Goal: Task Accomplishment & Management: Use online tool/utility

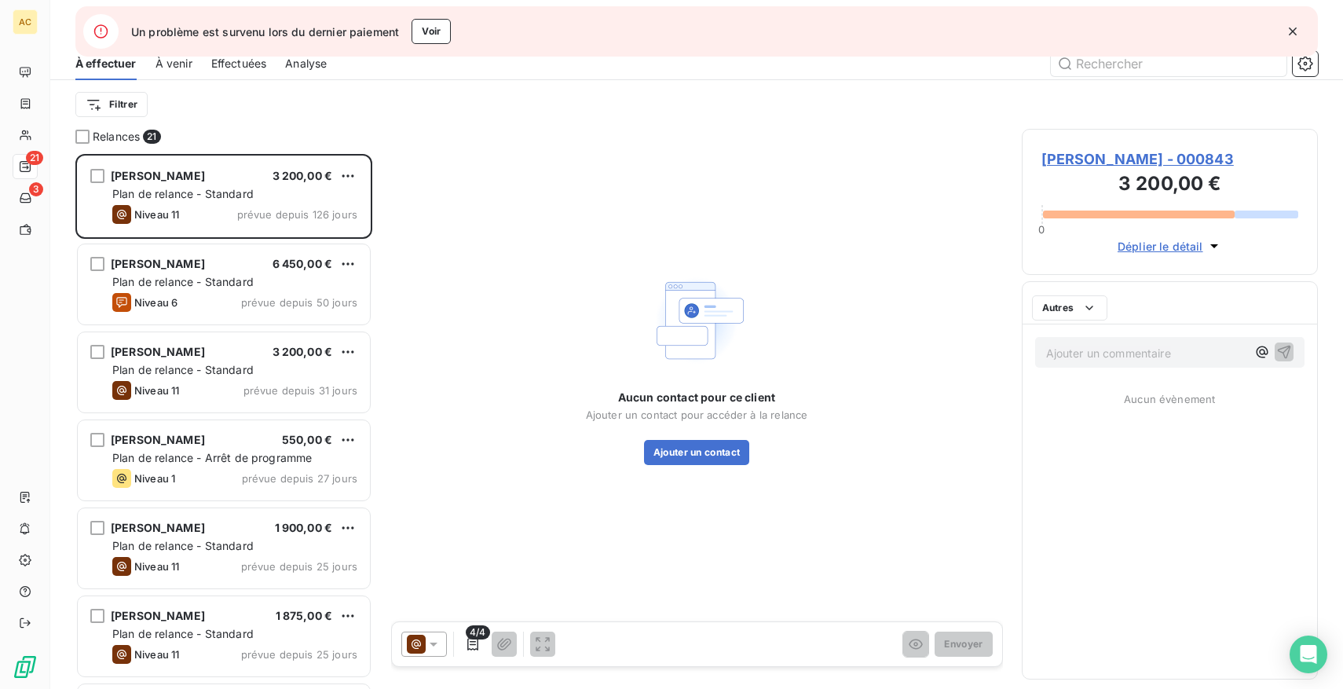
scroll to position [535, 296]
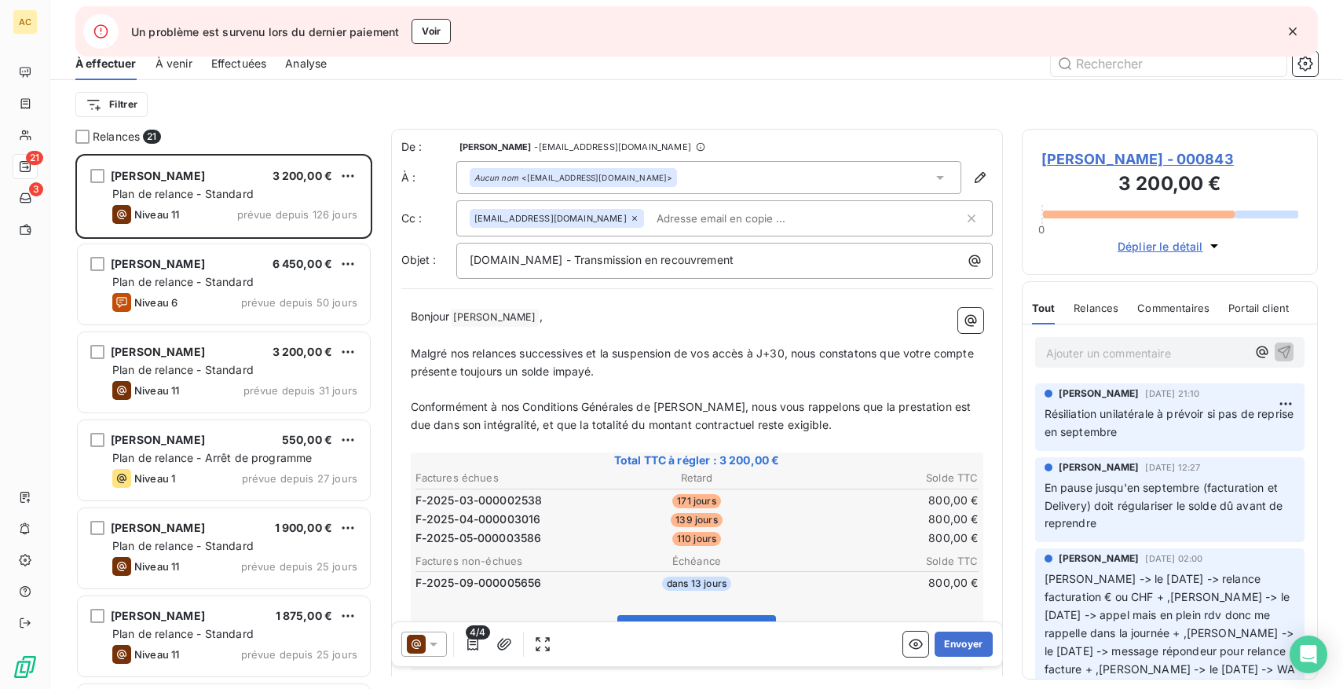
click at [1289, 29] on icon "button" at bounding box center [1293, 32] width 16 height 16
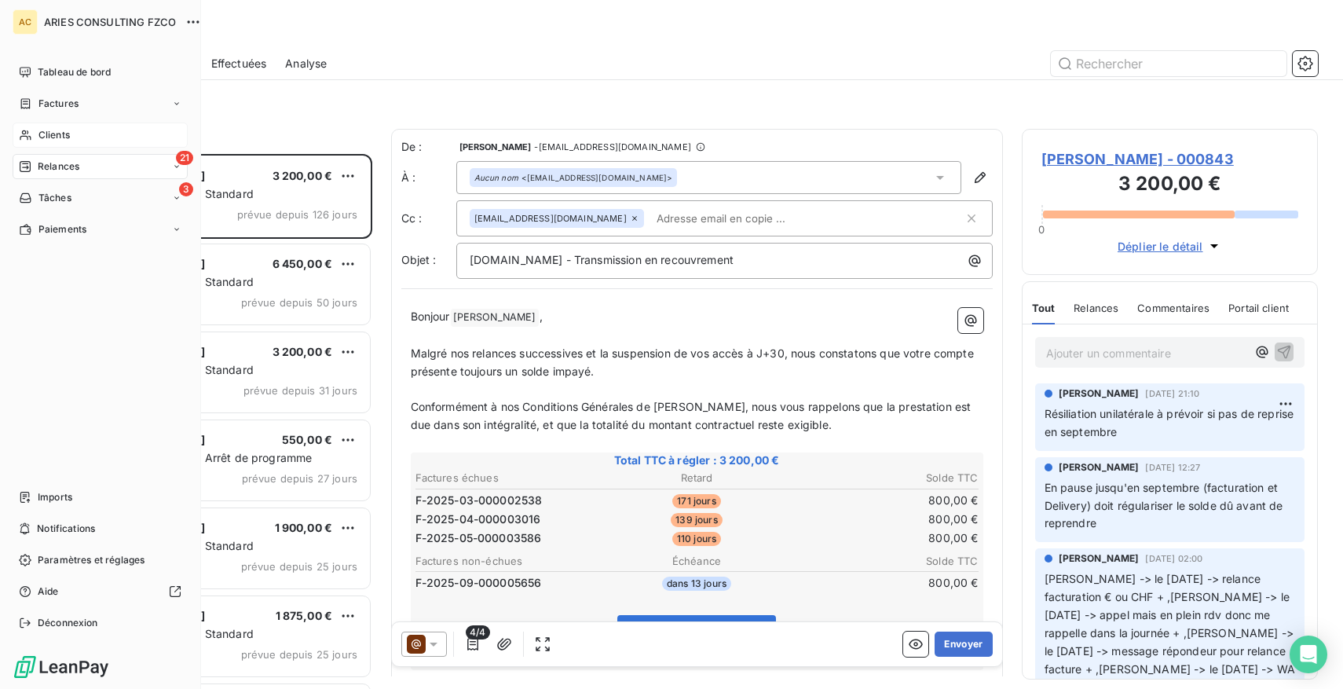
click at [57, 137] on span "Clients" at bounding box center [53, 135] width 31 height 14
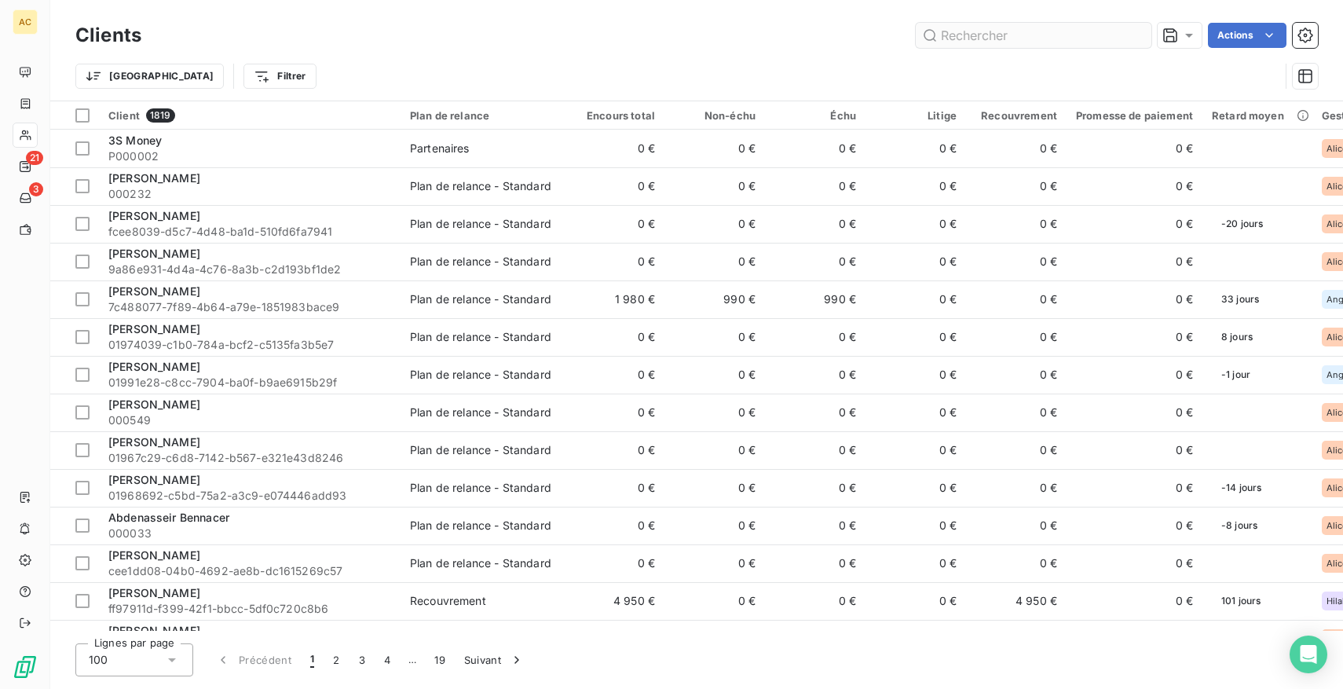
click at [1006, 35] on input "text" at bounding box center [1034, 35] width 236 height 25
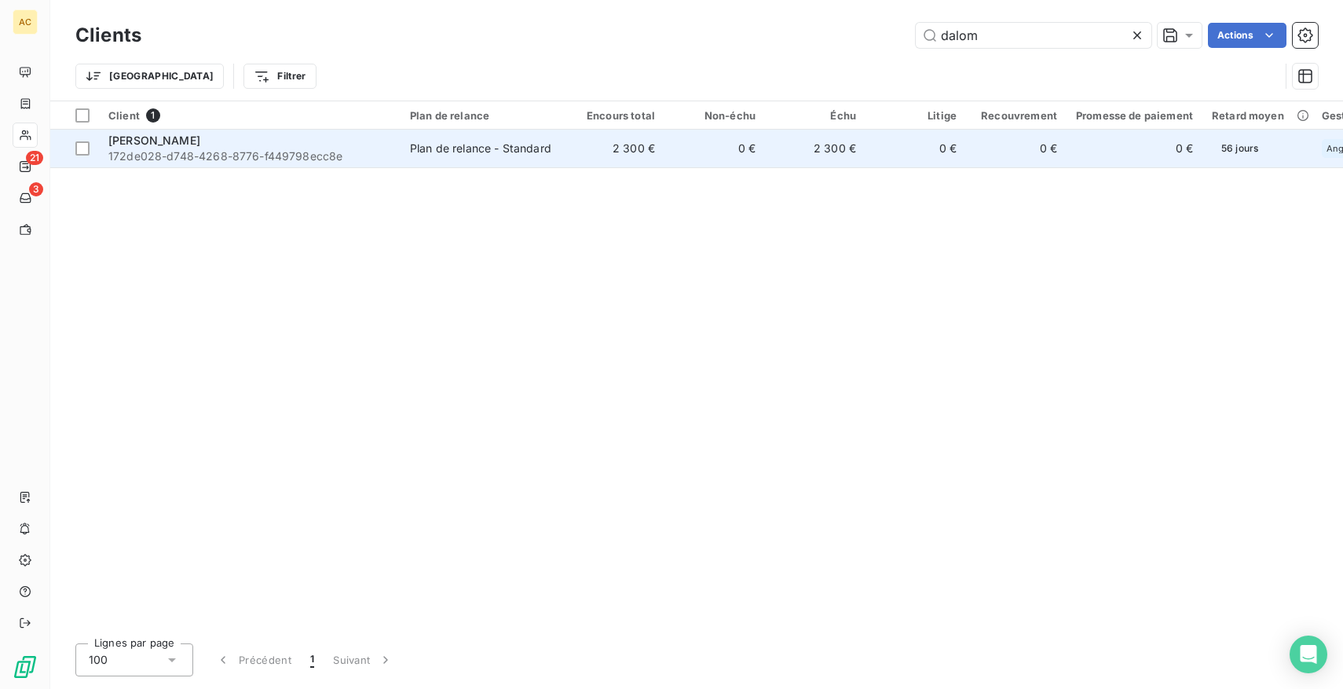
type input "dalom"
click at [190, 145] on span "[PERSON_NAME]" at bounding box center [154, 140] width 92 height 13
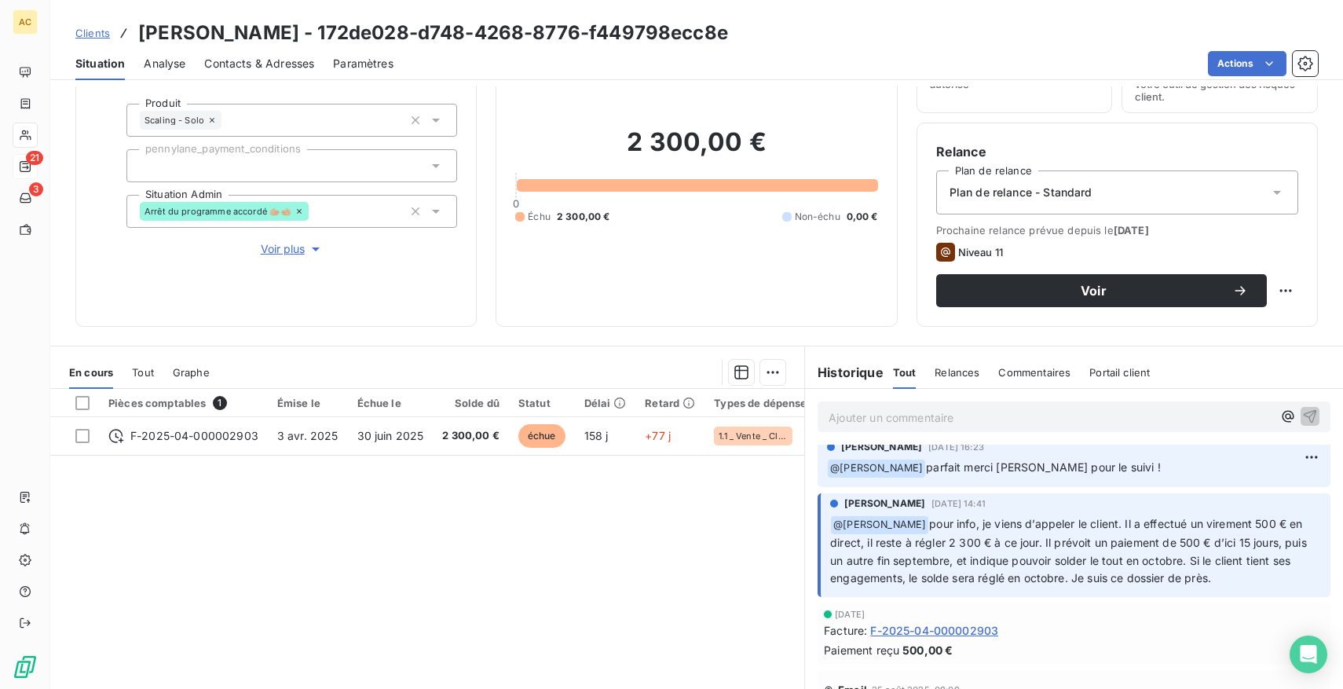
scroll to position [10, 0]
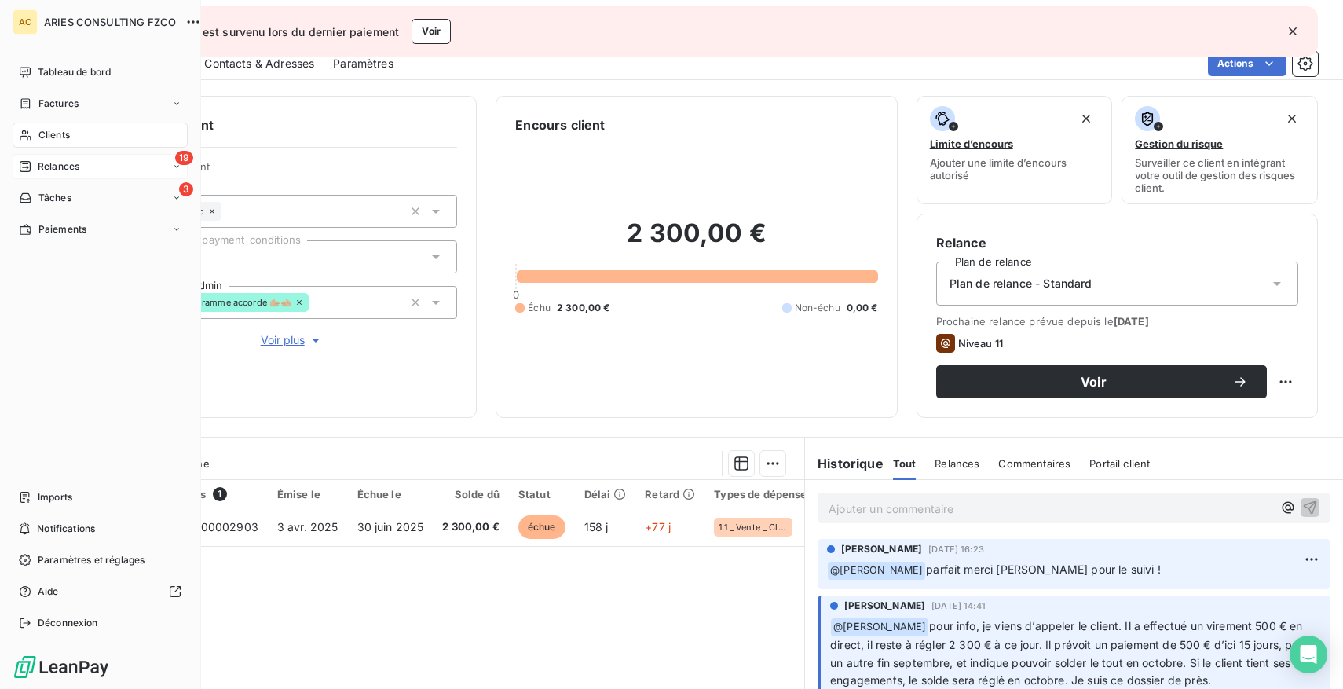
click at [45, 163] on span "Relances" at bounding box center [59, 166] width 42 height 14
click at [86, 193] on span "À effectuer" at bounding box center [63, 198] width 51 height 14
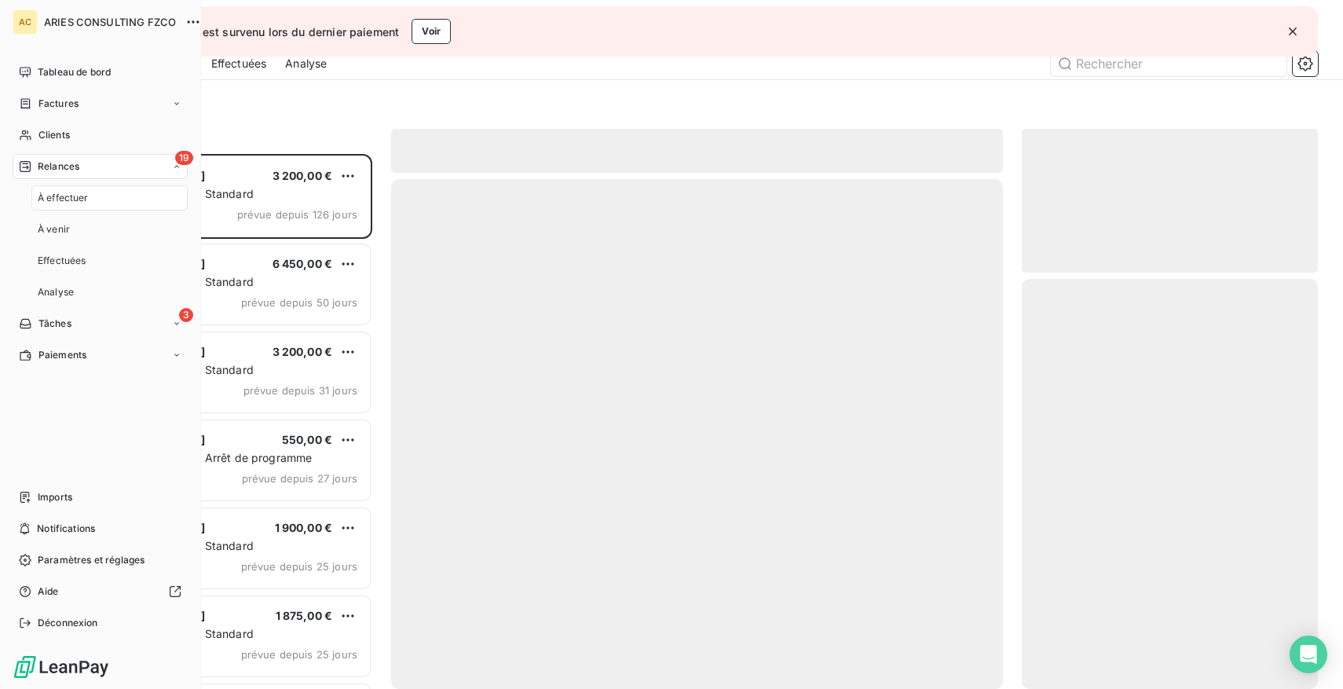
scroll to position [535, 296]
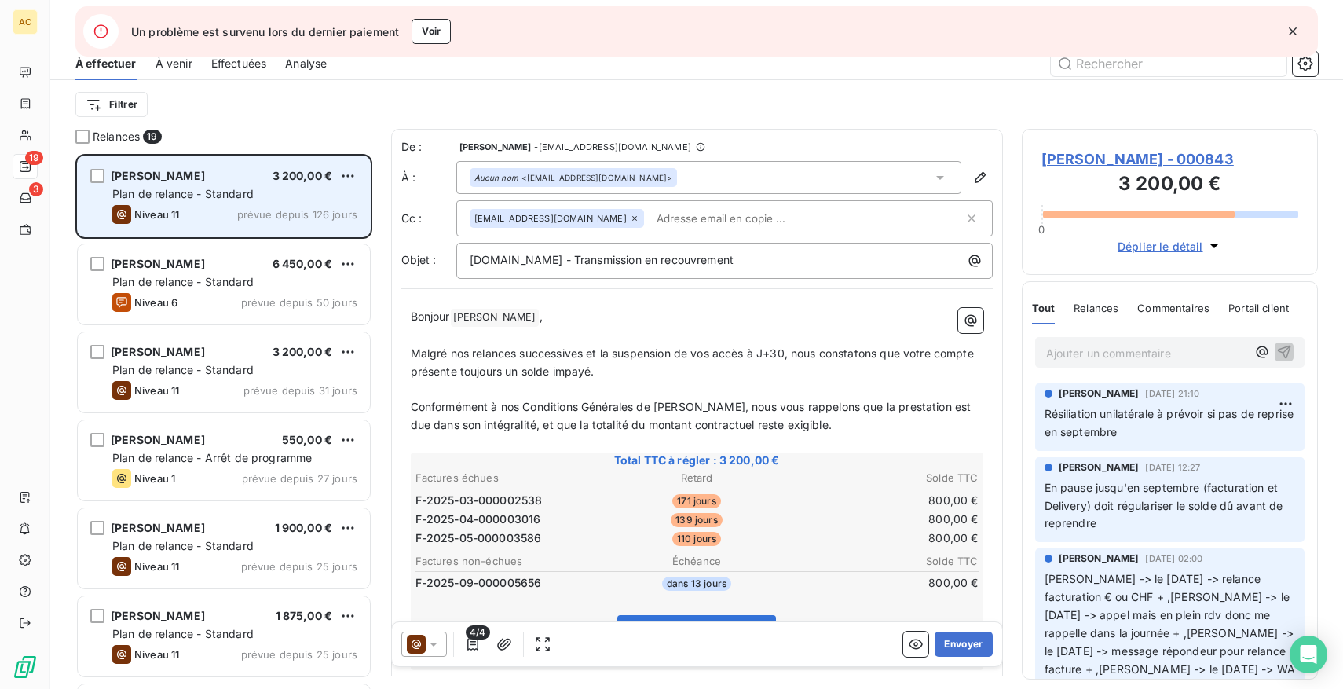
click at [258, 196] on div "Plan de relance - Standard" at bounding box center [234, 194] width 245 height 16
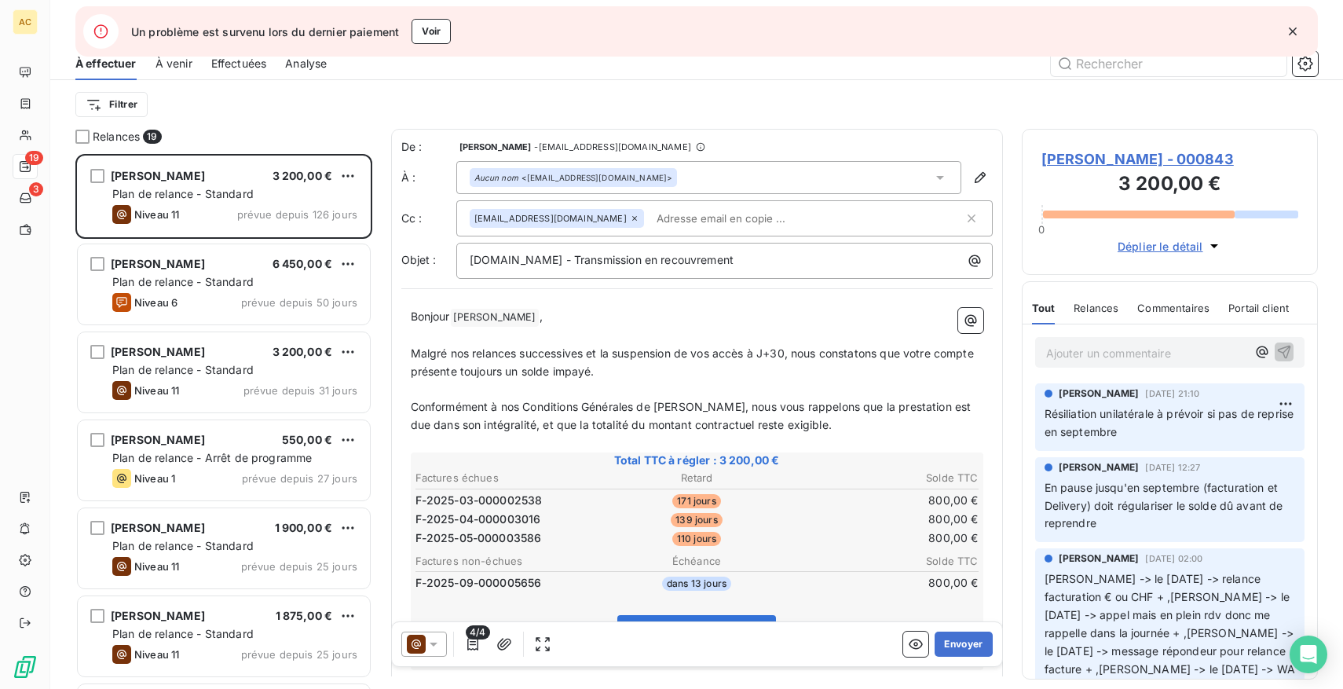
click at [1297, 31] on icon "button" at bounding box center [1293, 32] width 16 height 16
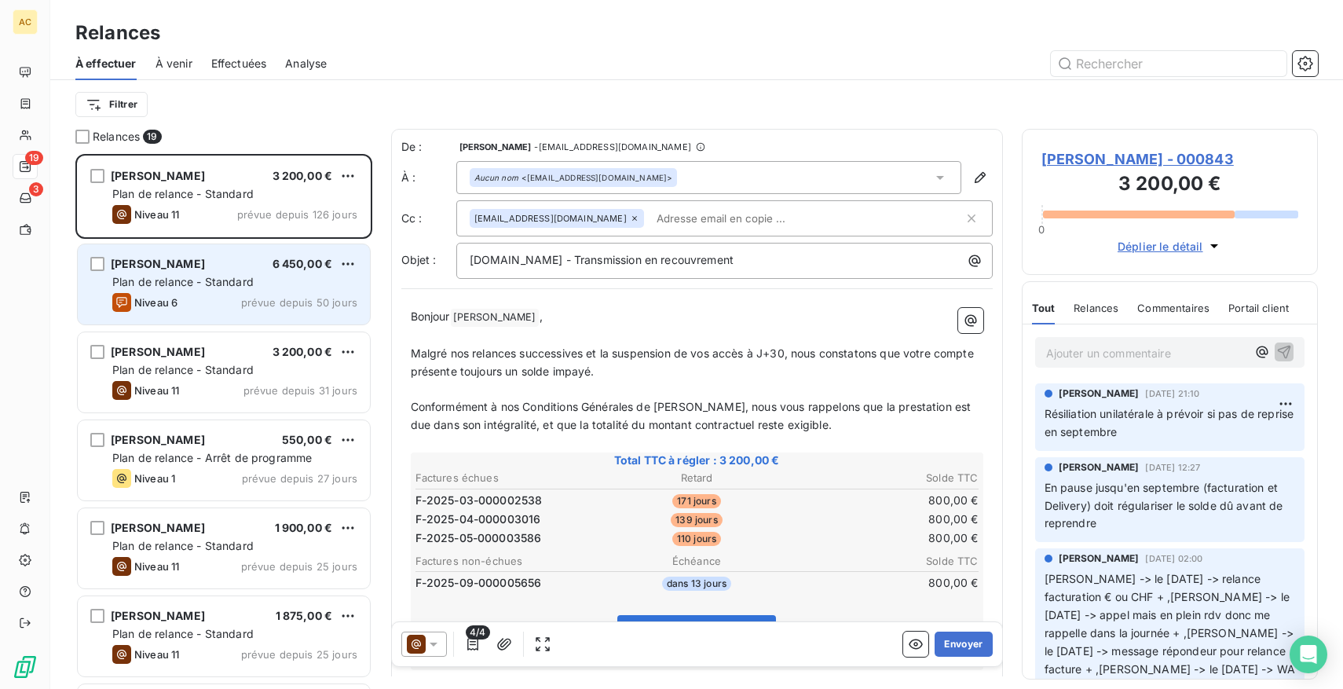
click at [200, 269] on span "[PERSON_NAME]" at bounding box center [158, 263] width 94 height 13
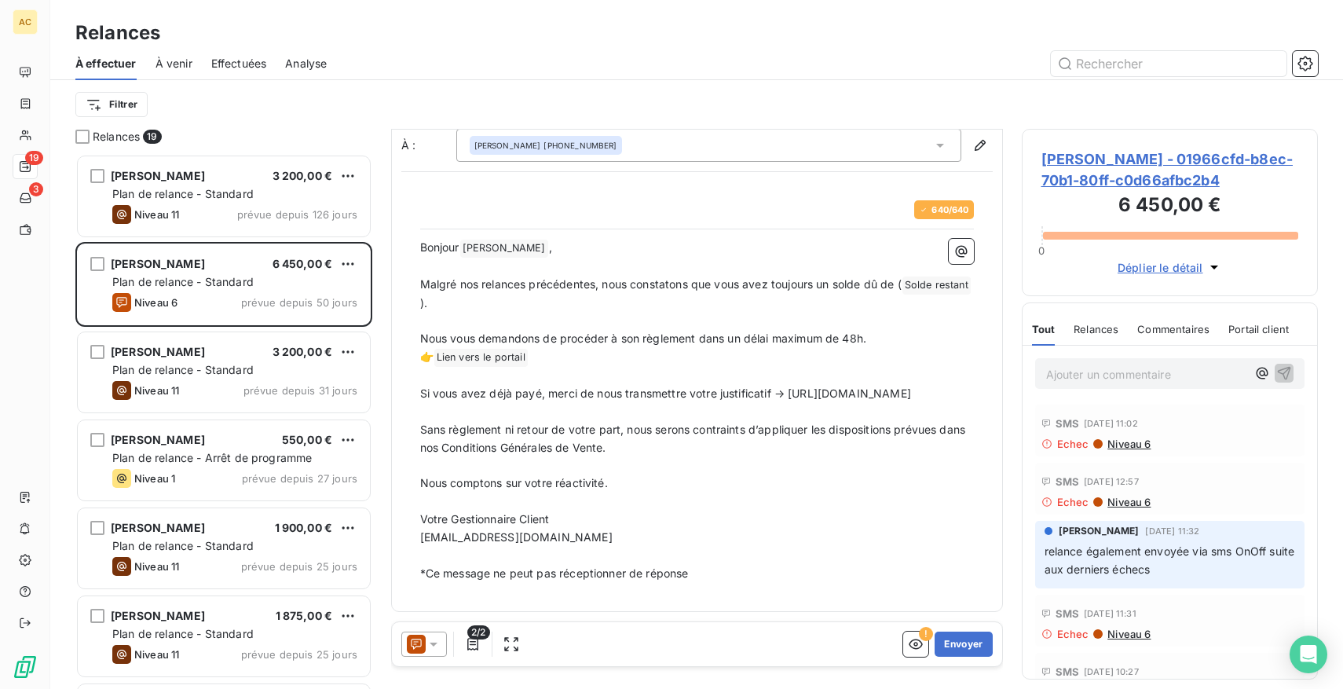
click at [1105, 382] on p "Ajouter un commentaire ﻿" at bounding box center [1146, 375] width 201 height 20
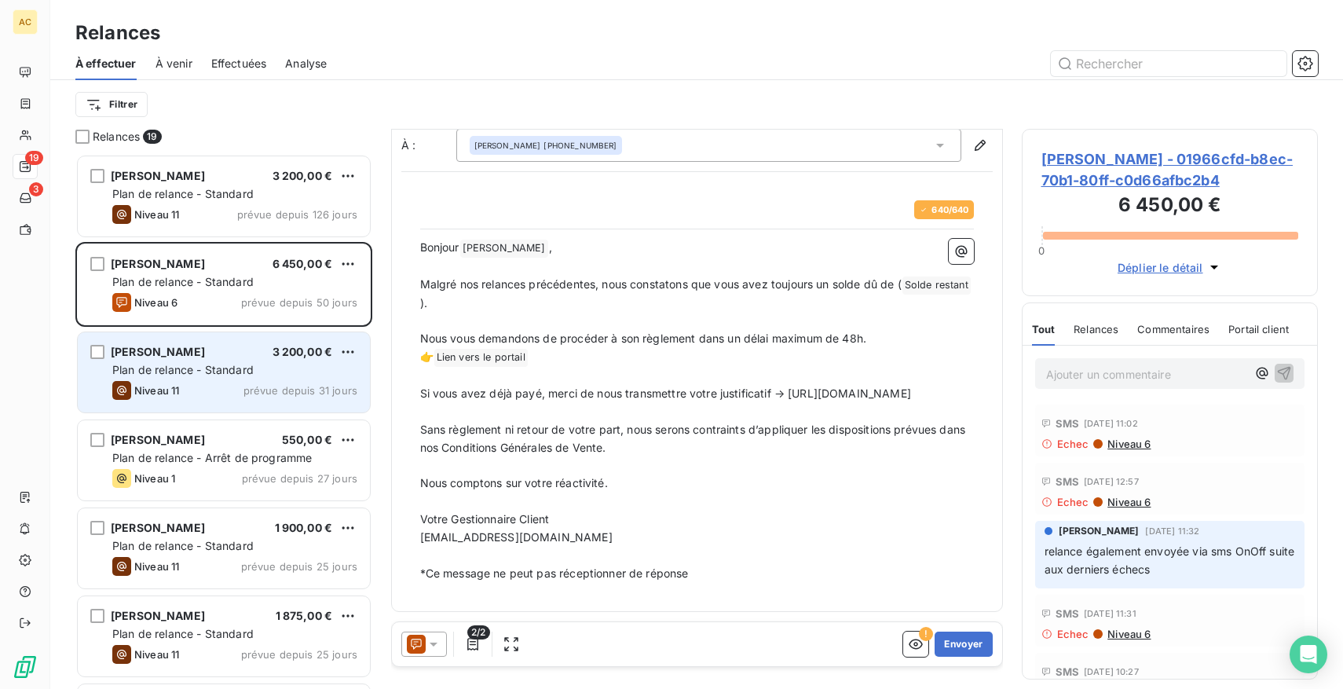
click at [201, 368] on span "Plan de relance - Standard" at bounding box center [182, 369] width 141 height 13
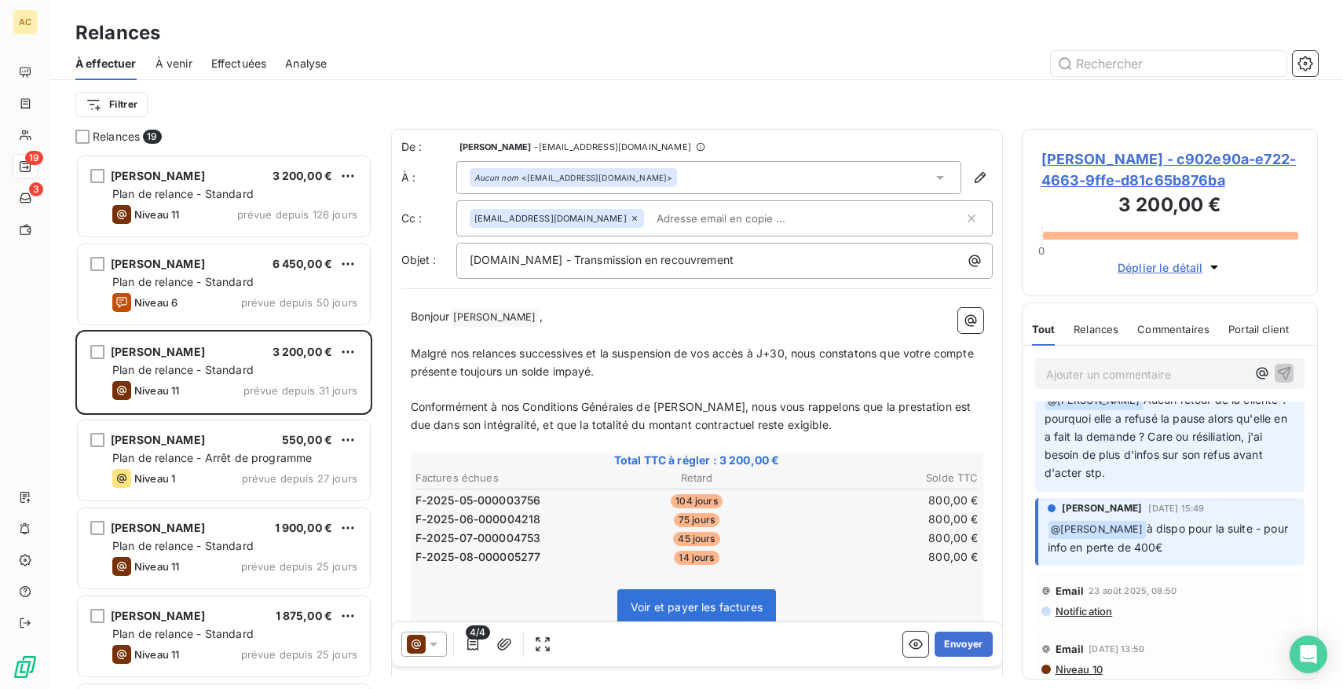
scroll to position [206, 0]
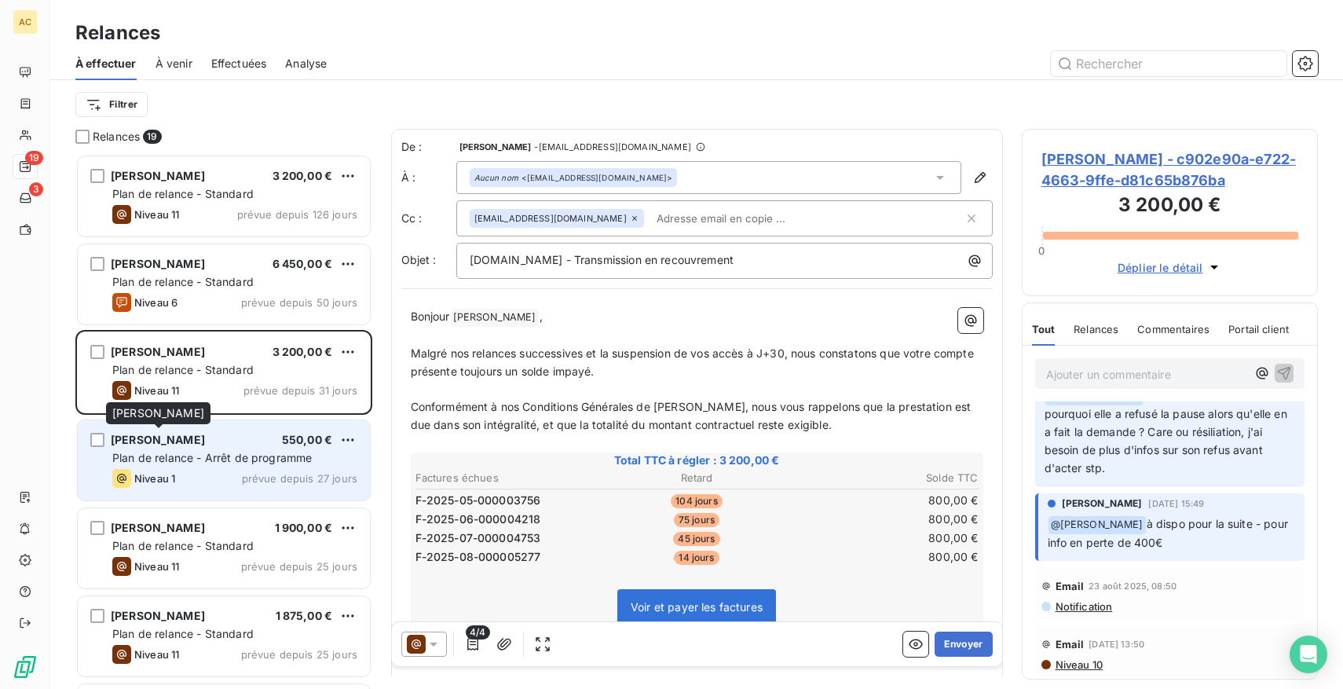
click at [173, 447] on div "[PERSON_NAME]" at bounding box center [158, 440] width 94 height 16
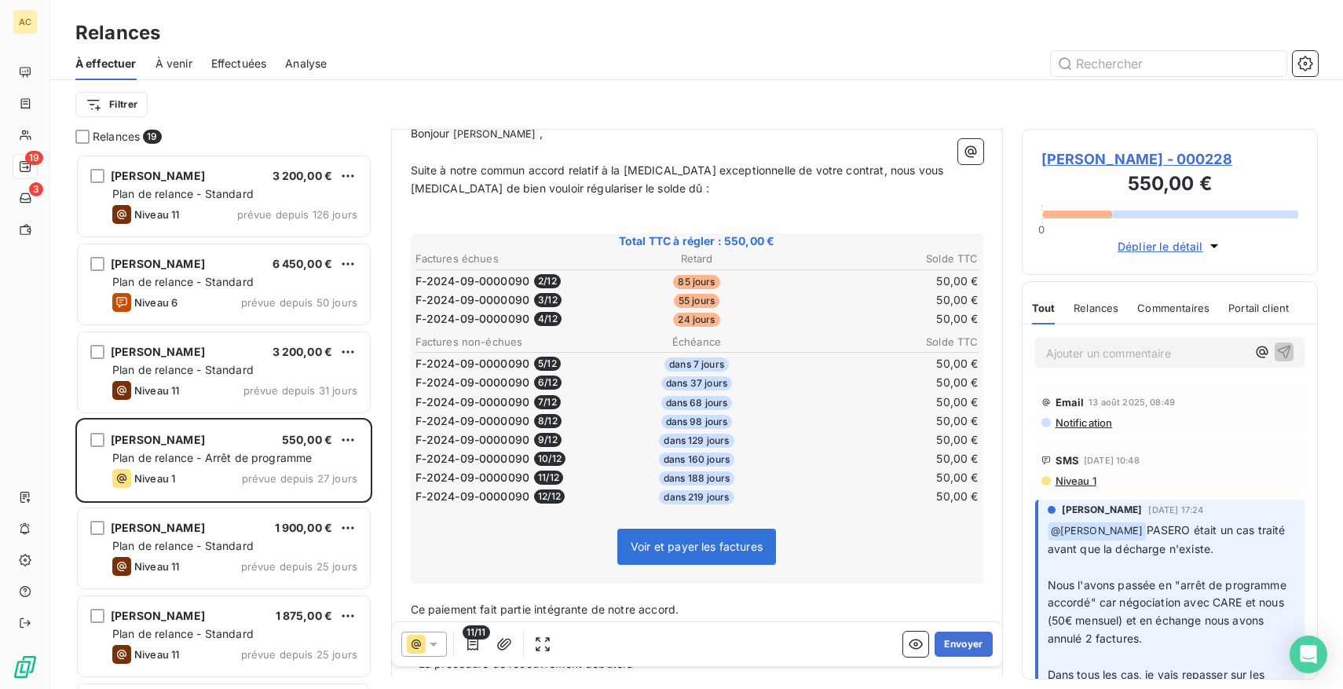
click at [1089, 350] on p "Ajouter un commentaire ﻿" at bounding box center [1146, 353] width 201 height 20
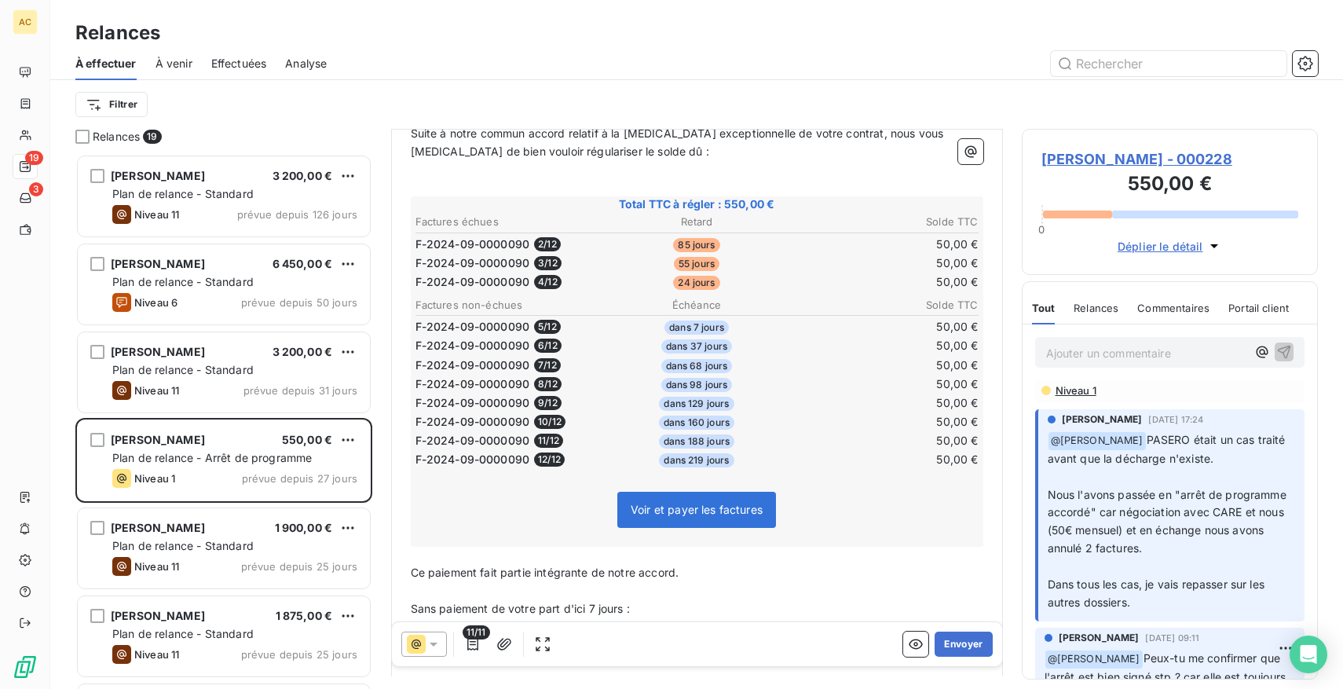
scroll to position [223, 0]
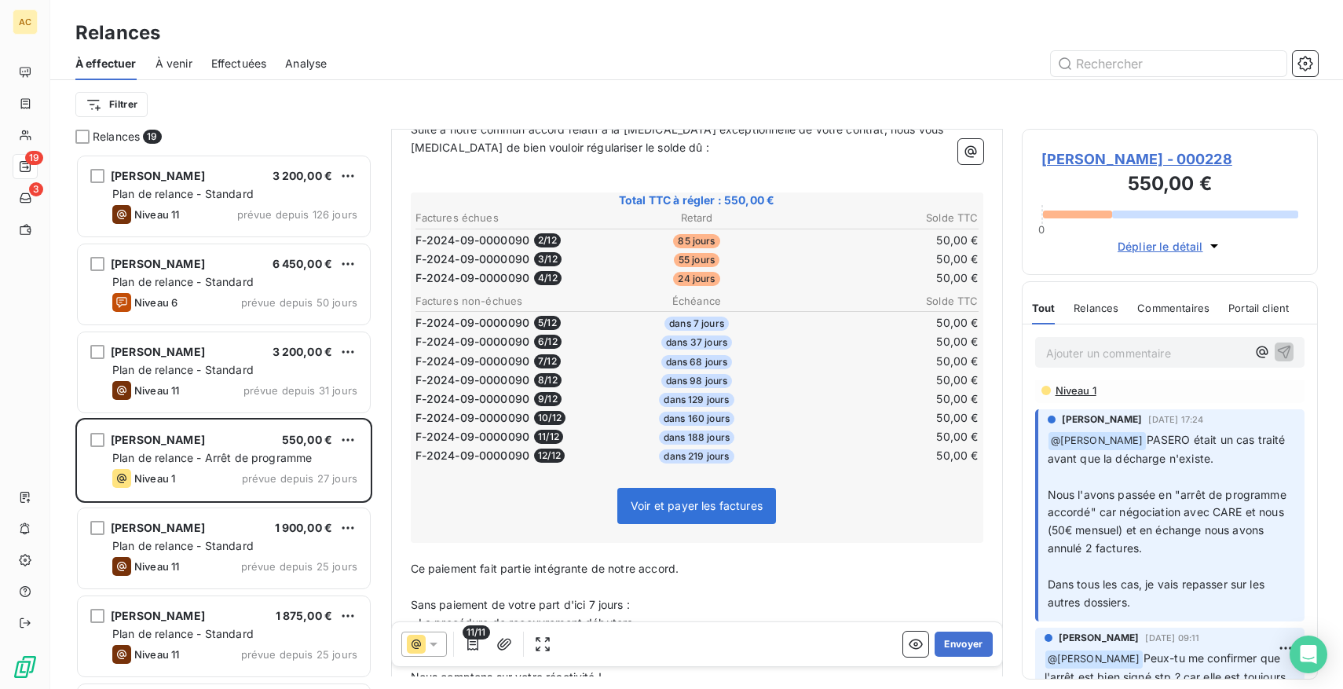
click at [1068, 354] on p "Ajouter un commentaire ﻿" at bounding box center [1146, 353] width 201 height 20
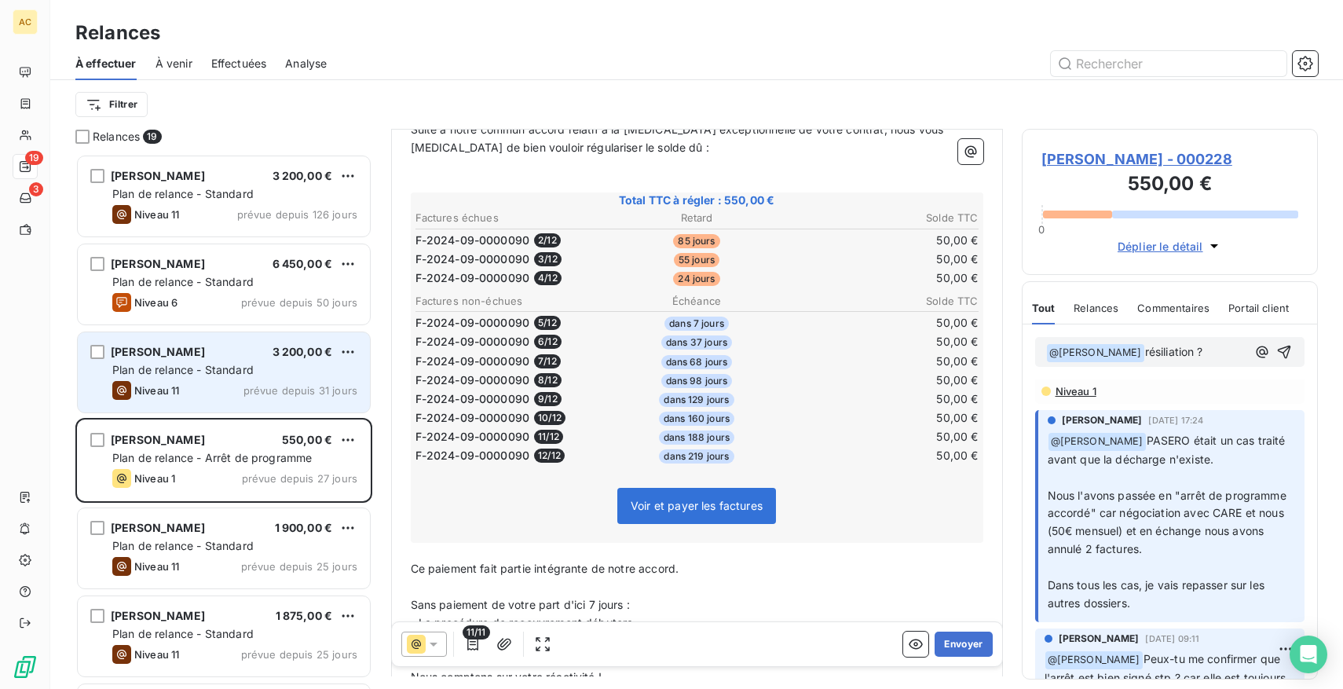
scroll to position [90, 0]
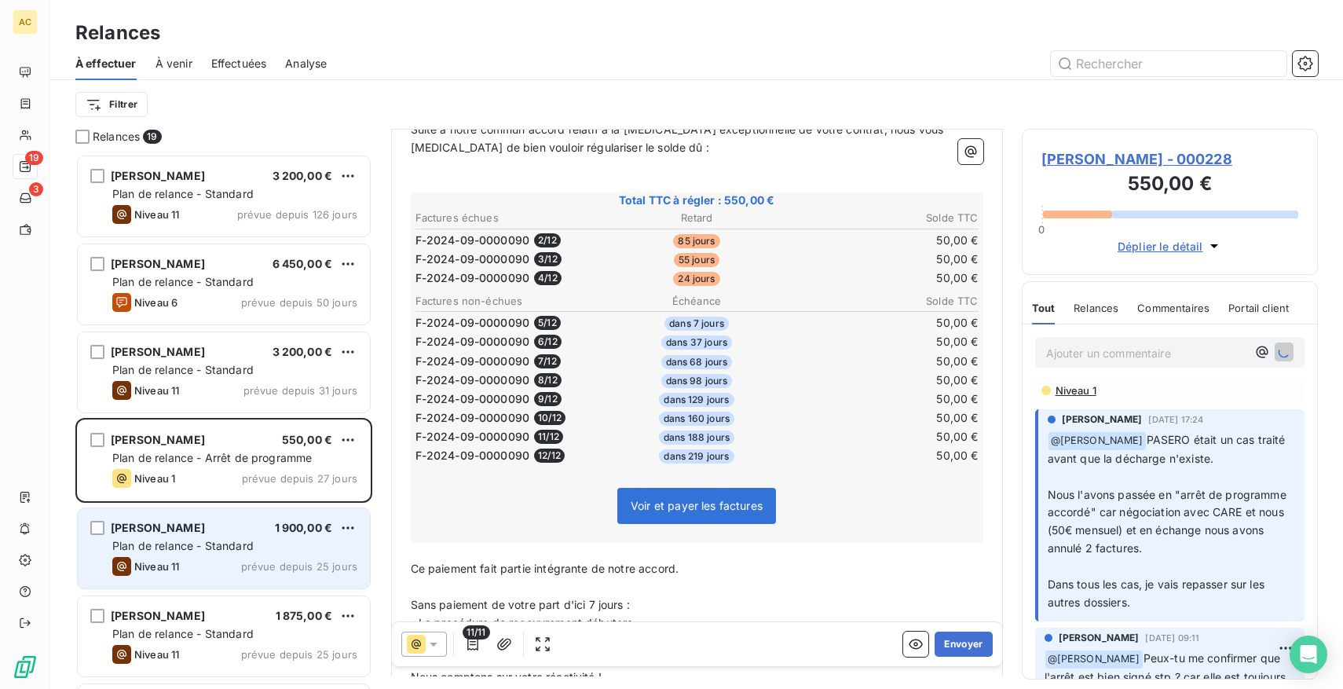
click at [178, 547] on span "Plan de relance - Standard" at bounding box center [182, 545] width 141 height 13
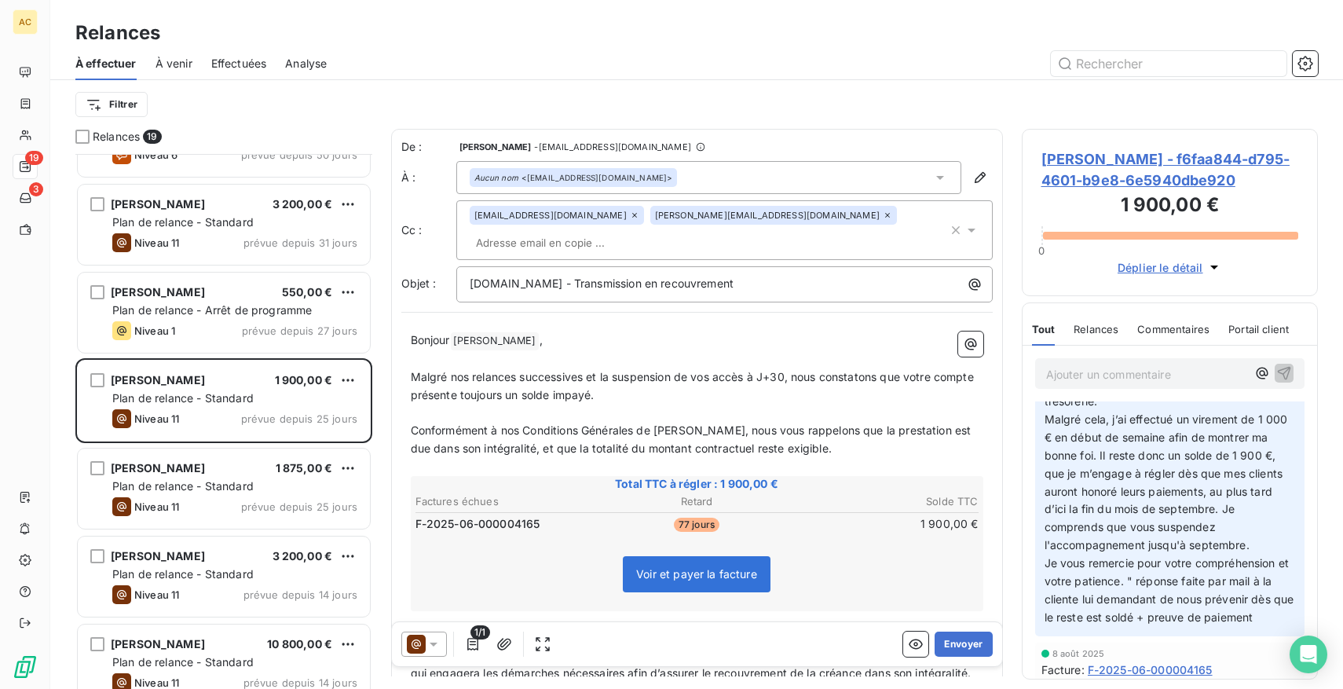
scroll to position [181, 0]
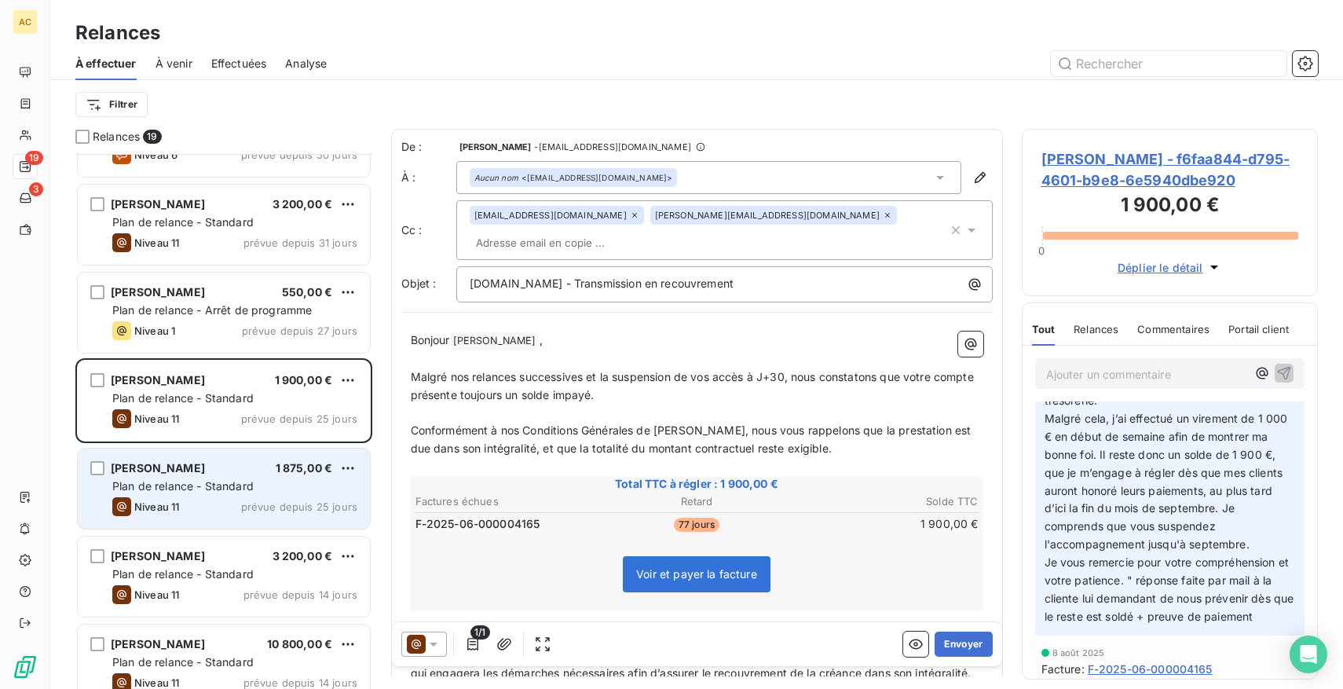
click at [216, 480] on span "Plan de relance - Standard" at bounding box center [182, 485] width 141 height 13
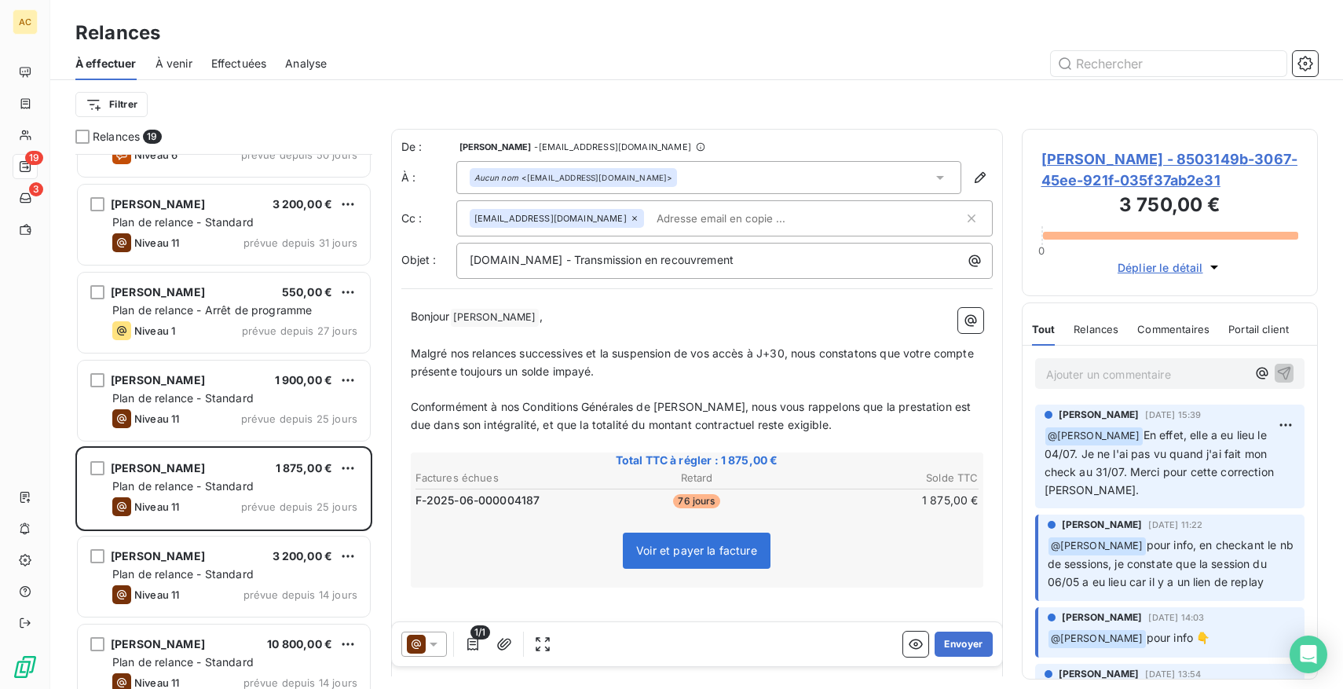
click at [1125, 387] on div "Ajouter un commentaire ﻿" at bounding box center [1170, 373] width 270 height 31
click at [1105, 372] on p "Ajouter un commentaire ﻿" at bounding box center [1146, 375] width 201 height 20
click at [1050, 372] on span "as-t-on un retour de la cliente ?" at bounding box center [1128, 372] width 165 height 13
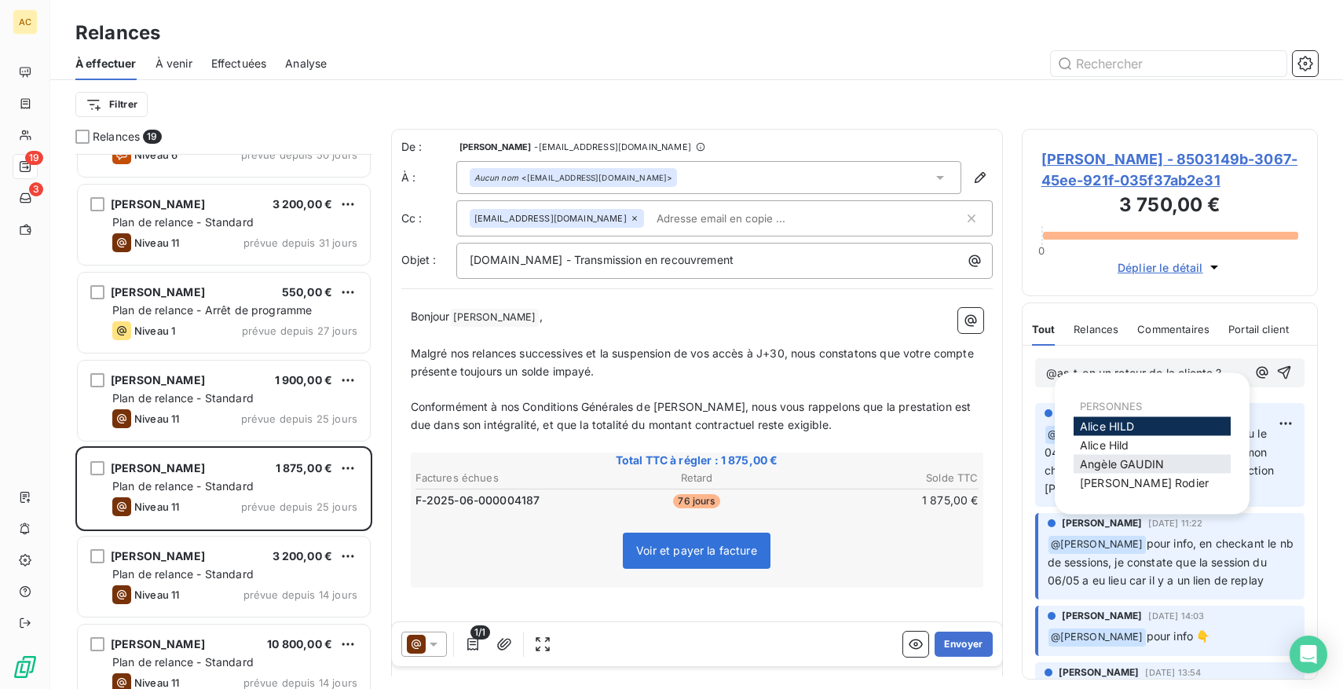
click at [1123, 461] on span "Angèle GAUDIN" at bounding box center [1122, 463] width 84 height 13
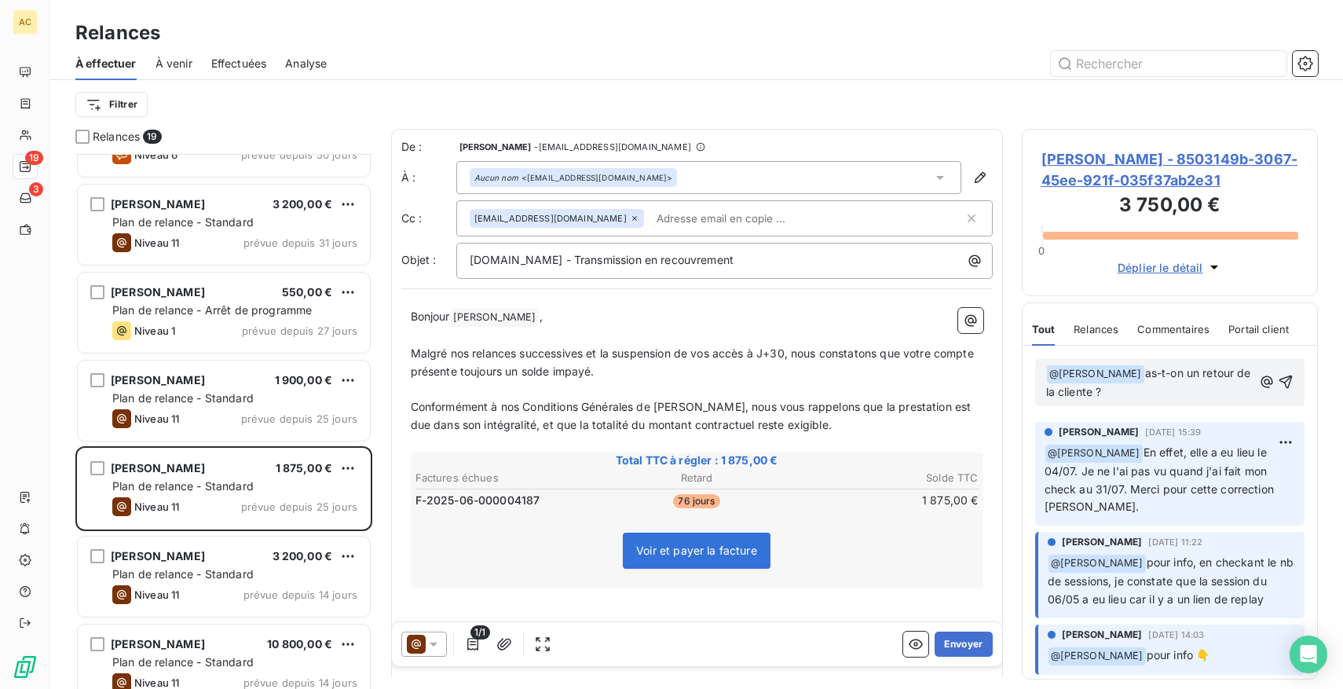
click at [1156, 390] on p "﻿ @ Angèle GAUDIN ﻿ as-t-on un retour de la cliente ?" at bounding box center [1149, 383] width 207 height 37
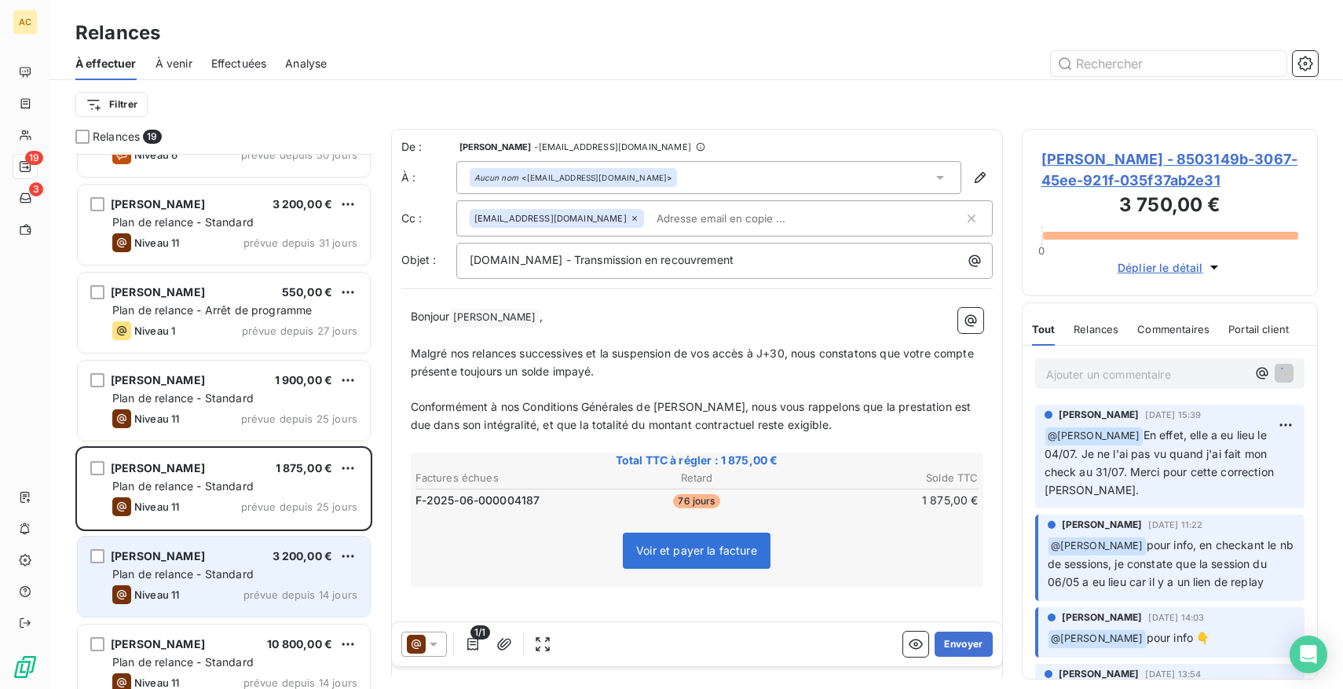
click at [178, 566] on div "Hayate SAMIINIA 3 200,00 € Plan de relance - Standard Niveau 11 prévue depuis 1…" at bounding box center [224, 577] width 292 height 80
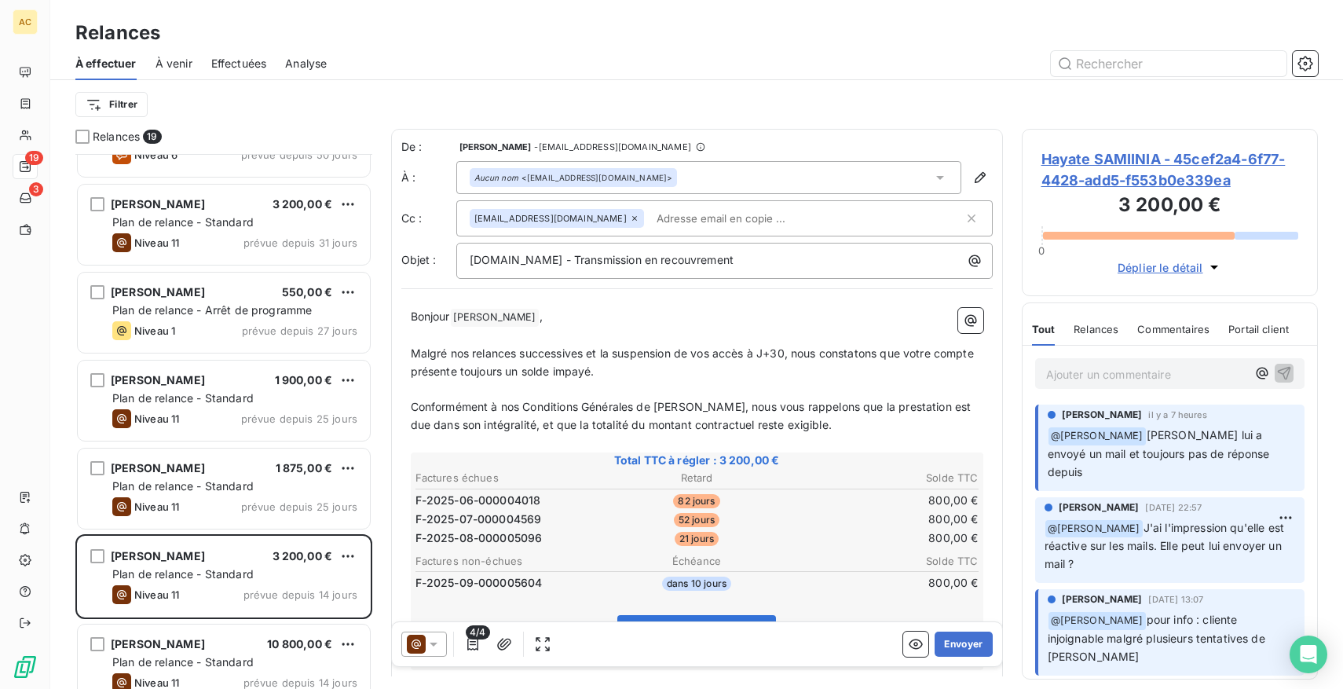
click at [1139, 380] on p "Ajouter un commentaire ﻿" at bounding box center [1146, 375] width 201 height 20
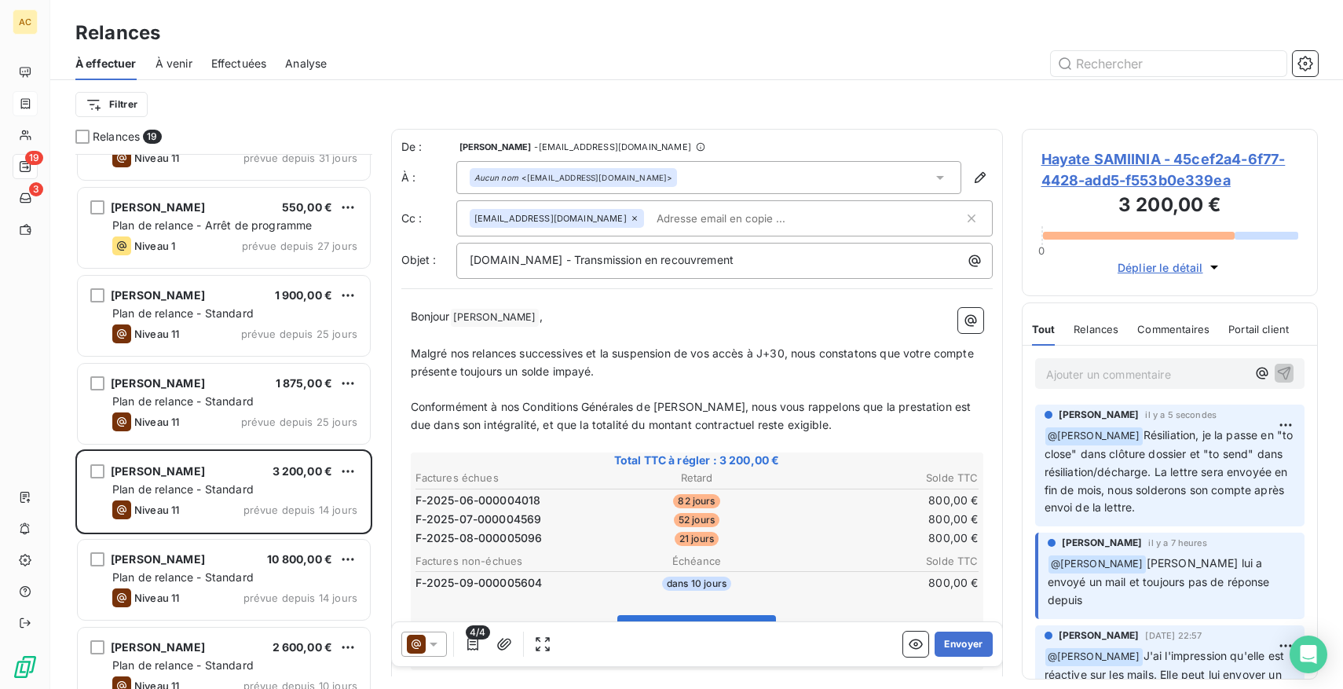
scroll to position [255, 0]
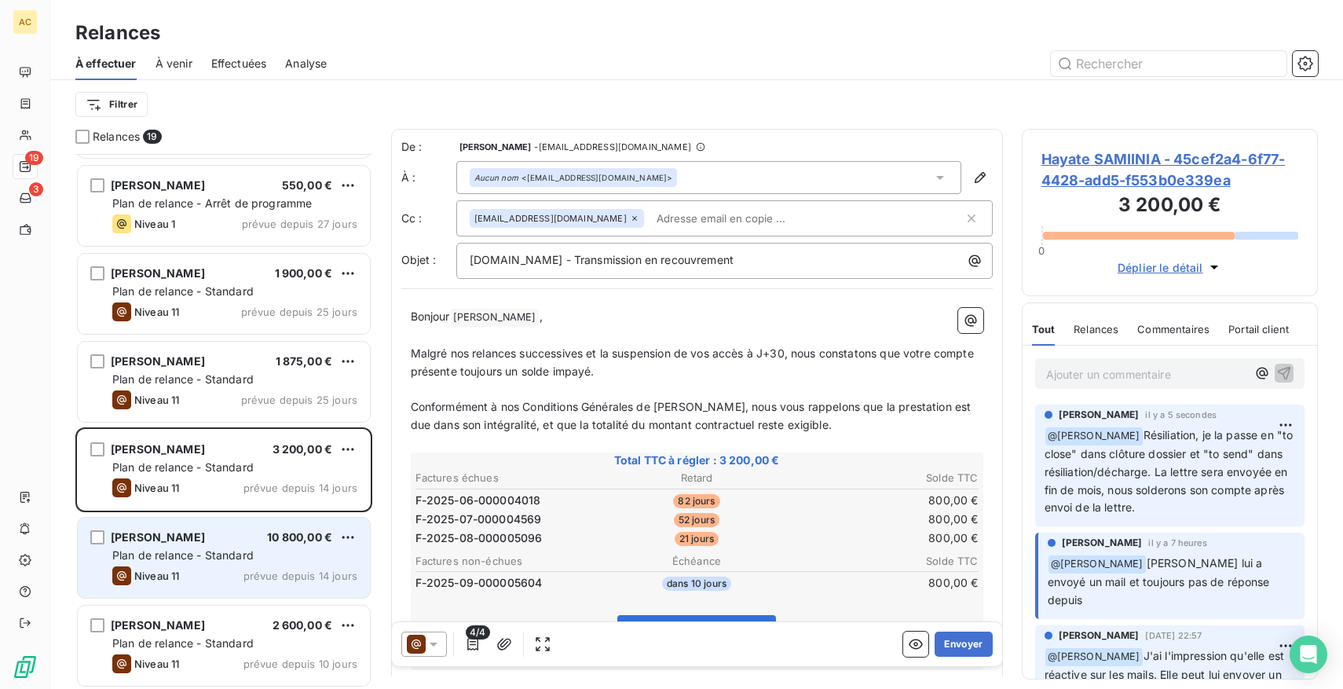
click at [276, 548] on div "Plan de relance - Standard" at bounding box center [234, 556] width 245 height 16
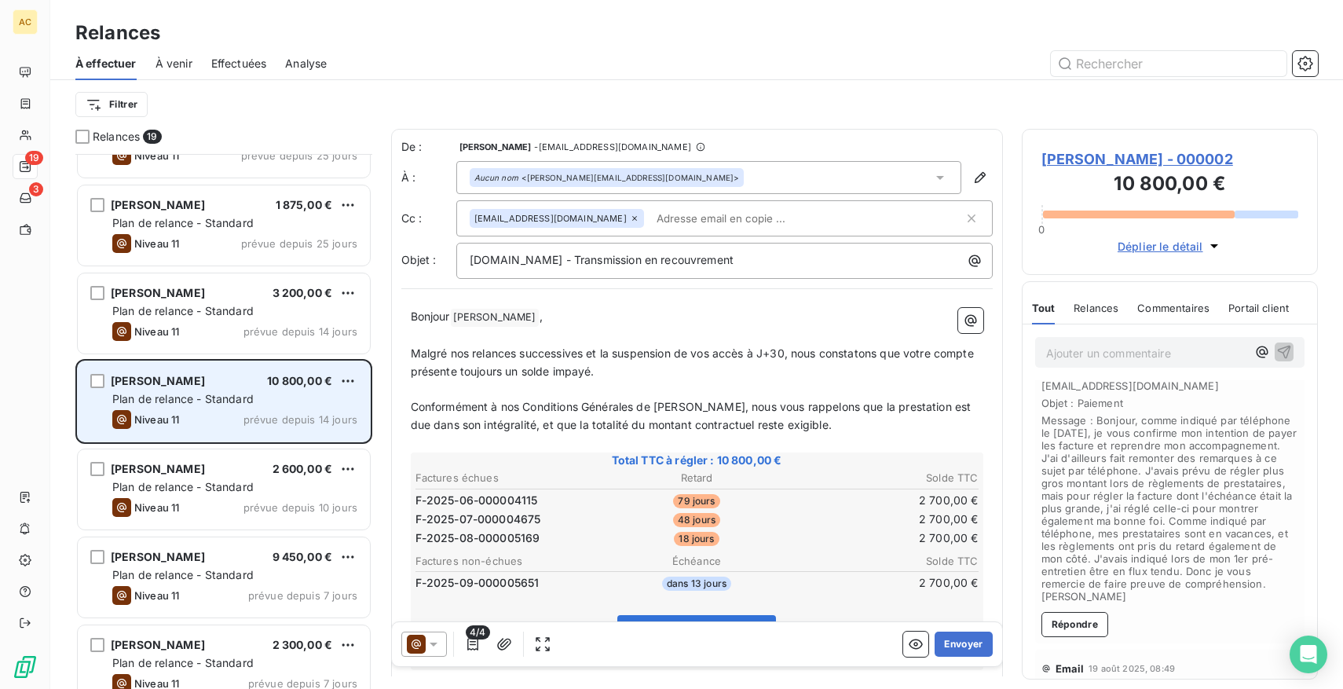
scroll to position [550, 0]
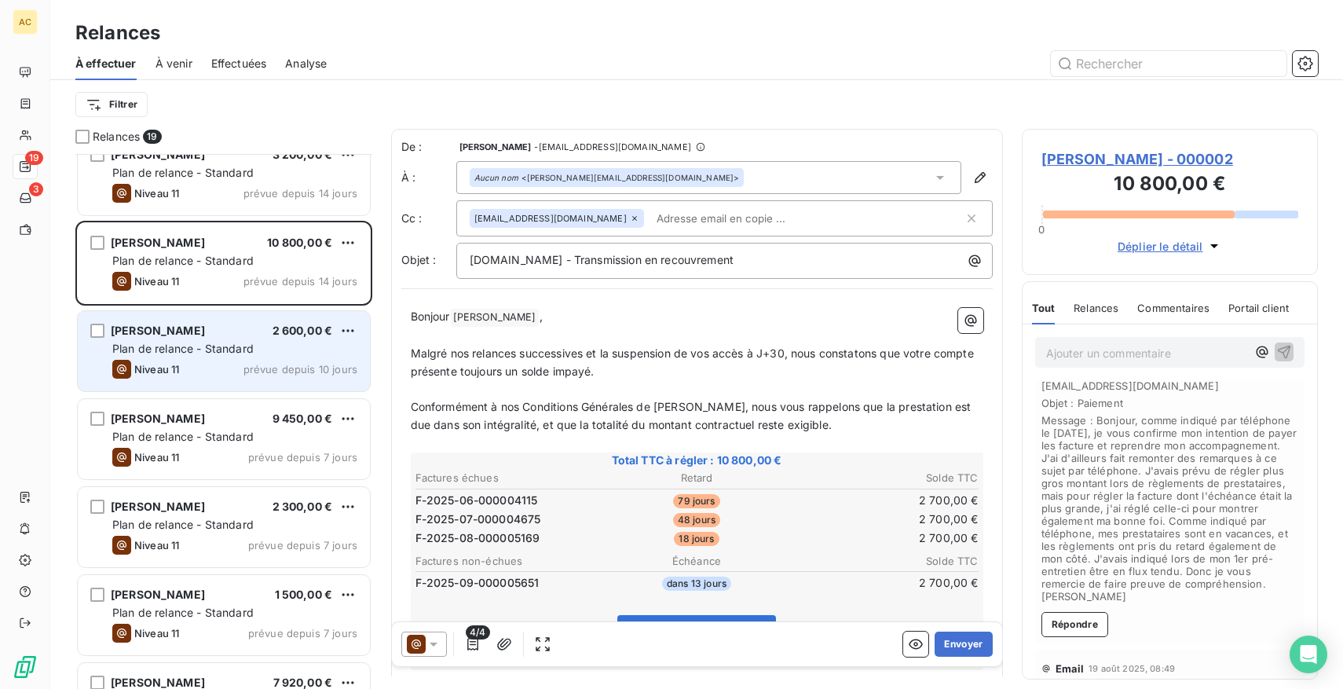
click at [219, 357] on div "Camille Feuvre 2 600,00 € Plan de relance - Standard Niveau 11 prévue depuis 10…" at bounding box center [224, 351] width 292 height 80
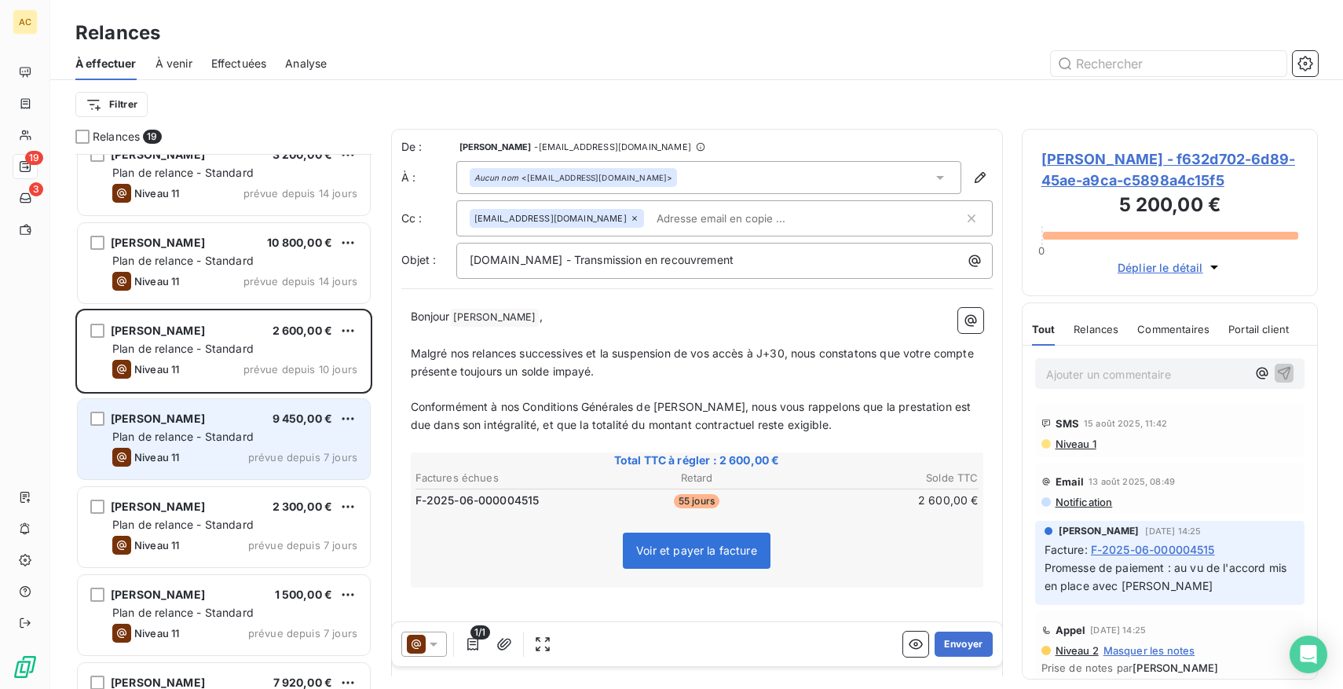
click at [200, 431] on span "Plan de relance - Standard" at bounding box center [182, 436] width 141 height 13
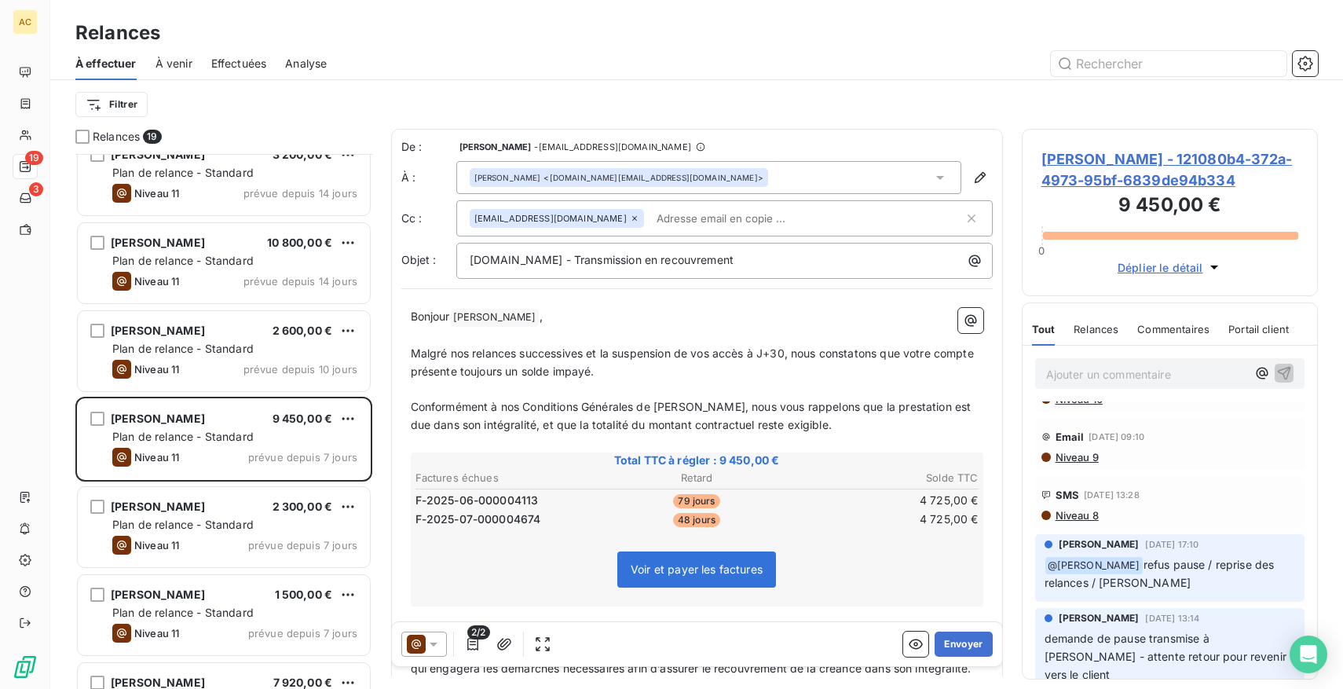
scroll to position [141, 0]
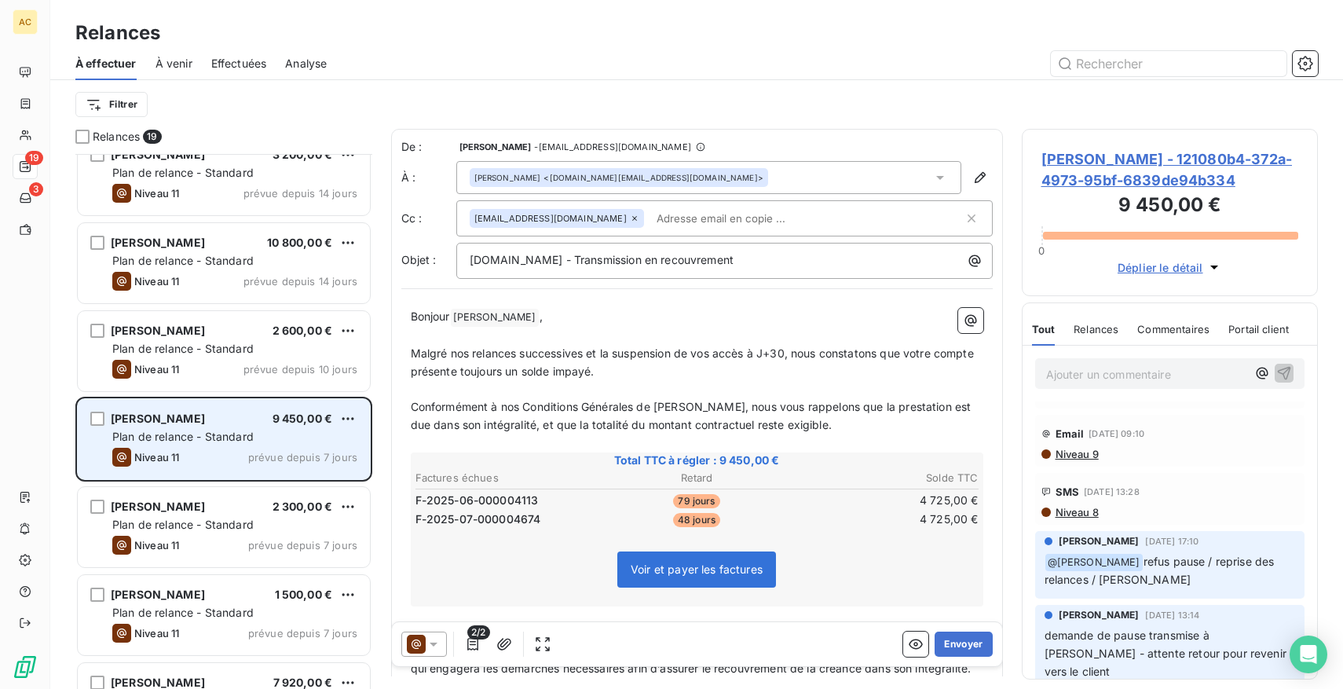
click at [296, 438] on div "Plan de relance - Standard" at bounding box center [234, 437] width 245 height 16
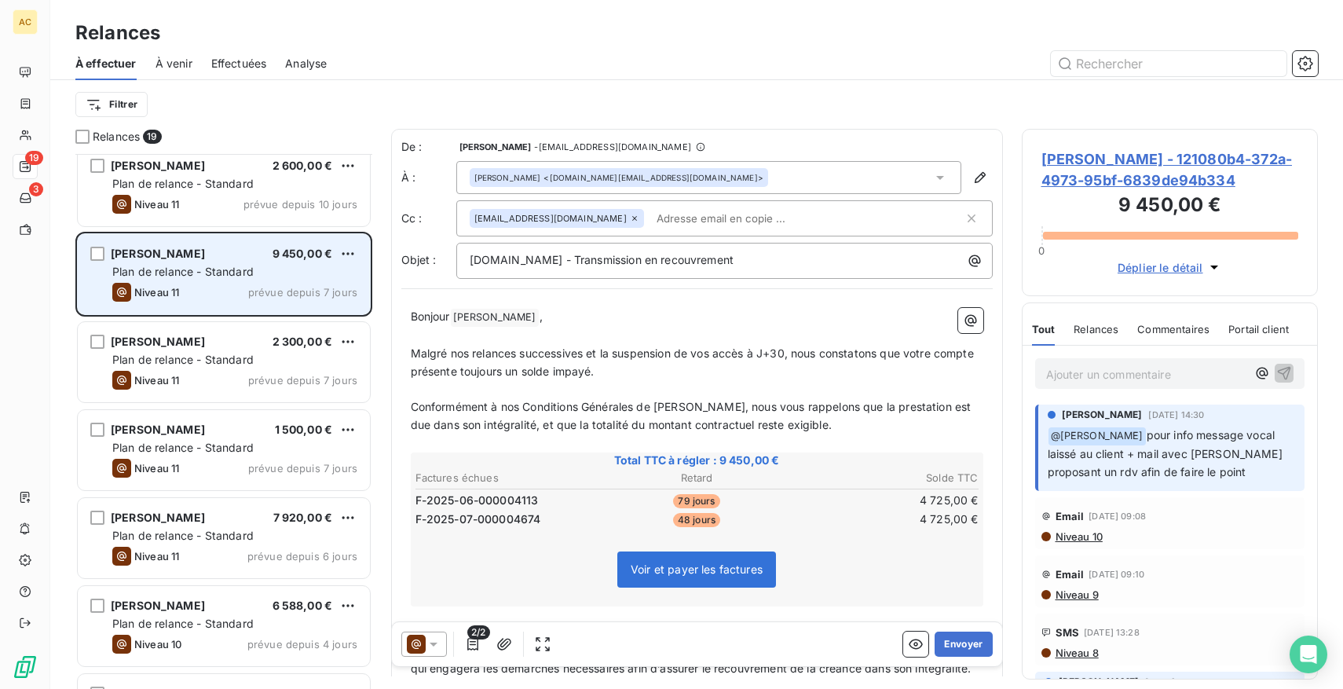
scroll to position [727, 0]
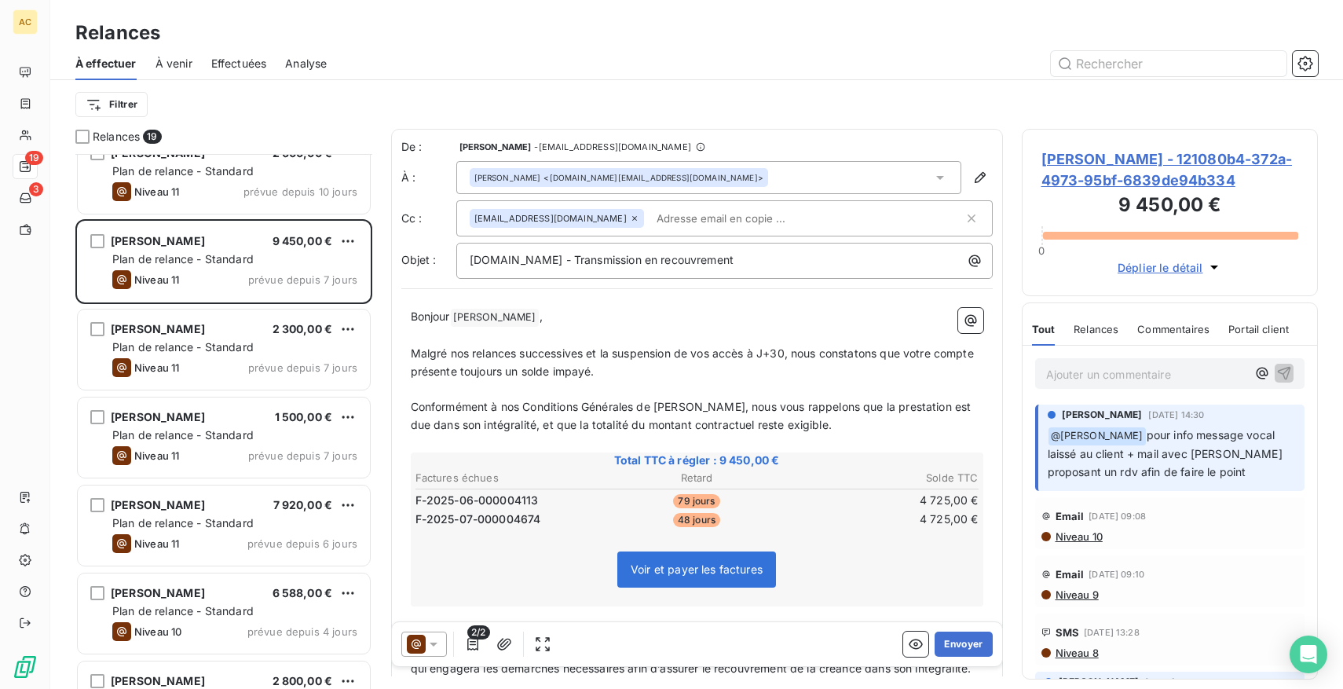
click at [1140, 374] on p "Ajouter un commentaire ﻿" at bounding box center [1146, 375] width 201 height 20
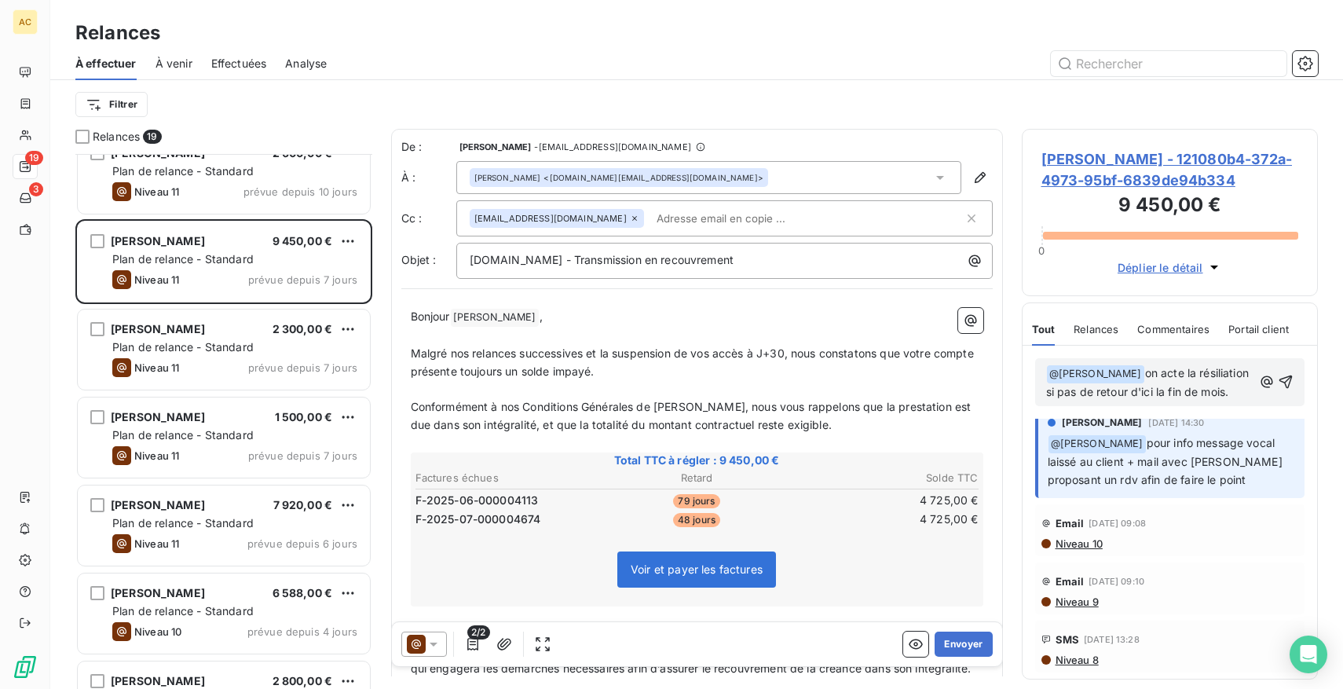
scroll to position [0, 0]
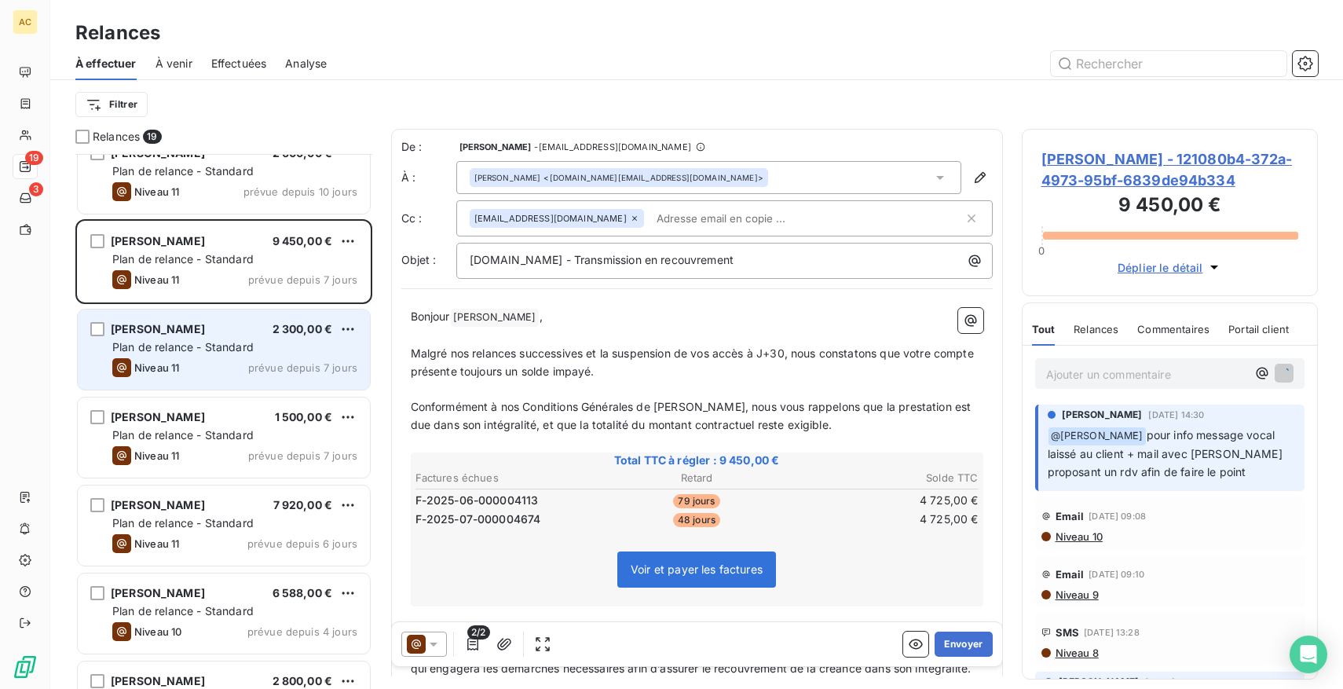
click at [181, 337] on div "Thomas Dalomis 2 300,00 € Plan de relance - Standard Niveau 11 prévue depuis 7 …" at bounding box center [224, 350] width 292 height 80
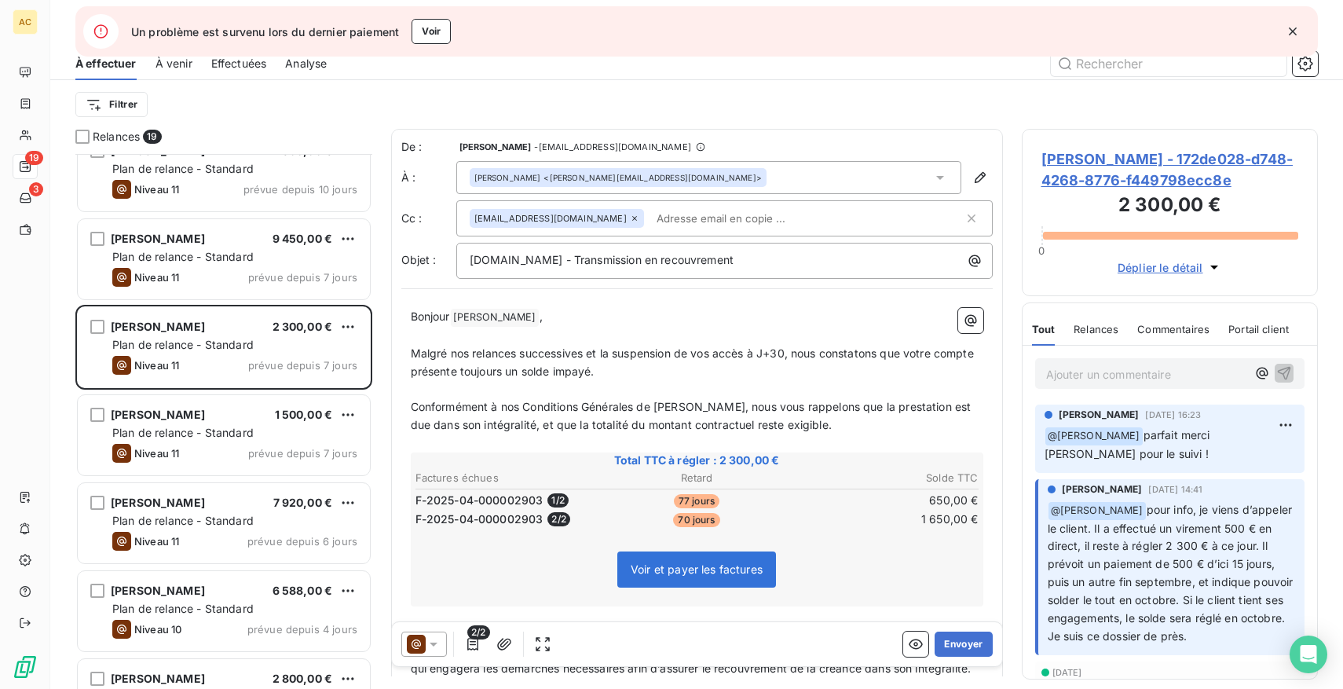
scroll to position [725, 0]
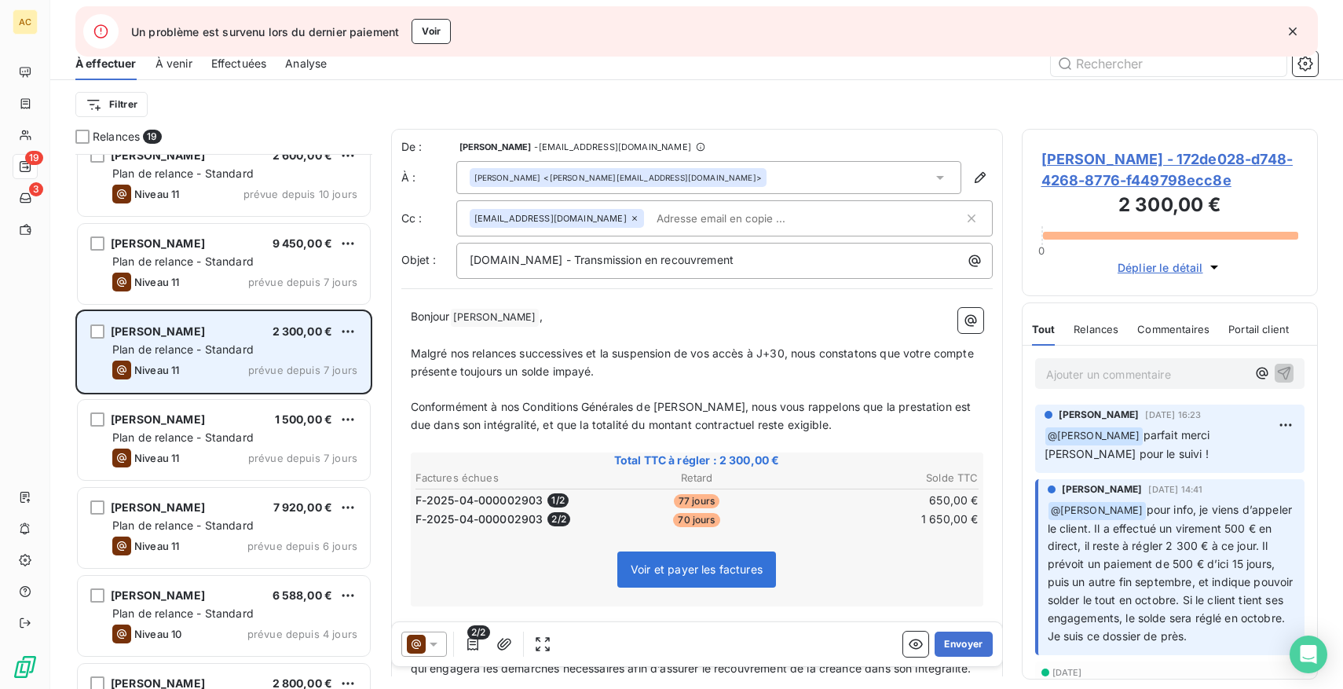
click at [235, 350] on span "Plan de relance - Standard" at bounding box center [182, 349] width 141 height 13
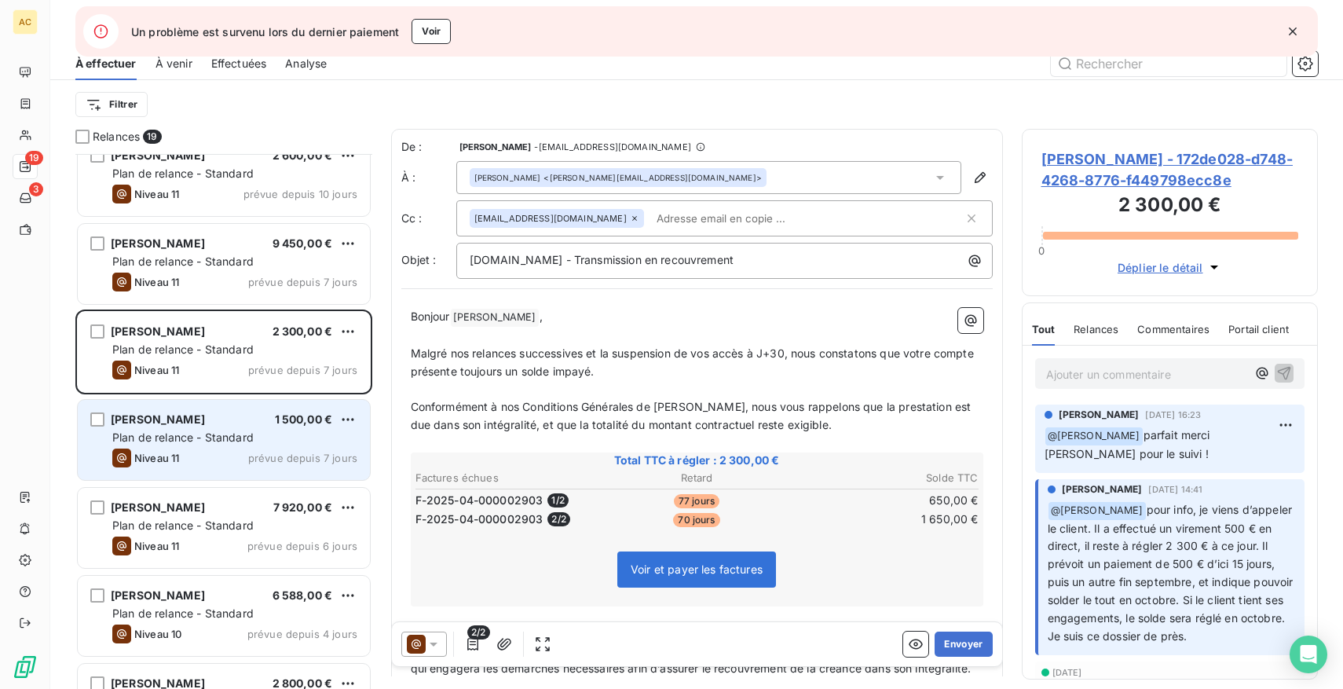
click at [275, 430] on div "Plan de relance - Standard" at bounding box center [234, 438] width 245 height 16
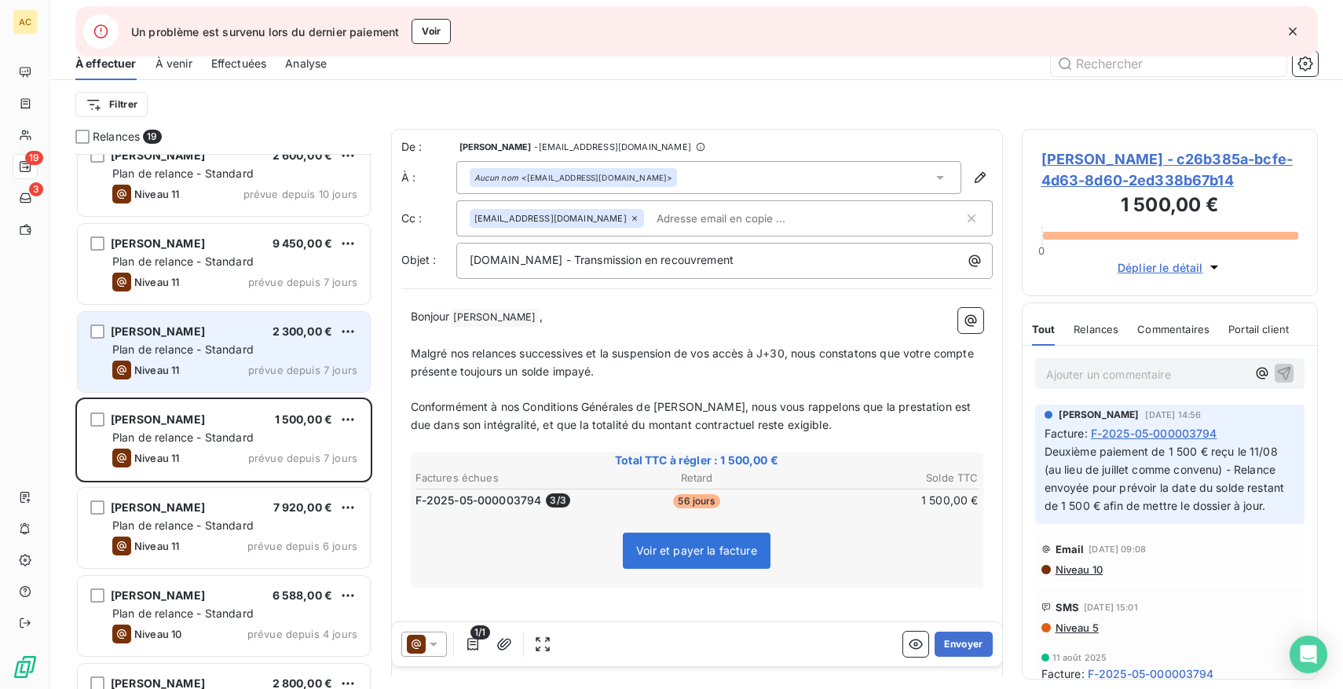
click at [271, 339] on div "Thomas Dalomis 2 300,00 € Plan de relance - Standard Niveau 11 prévue depuis 7 …" at bounding box center [224, 352] width 292 height 80
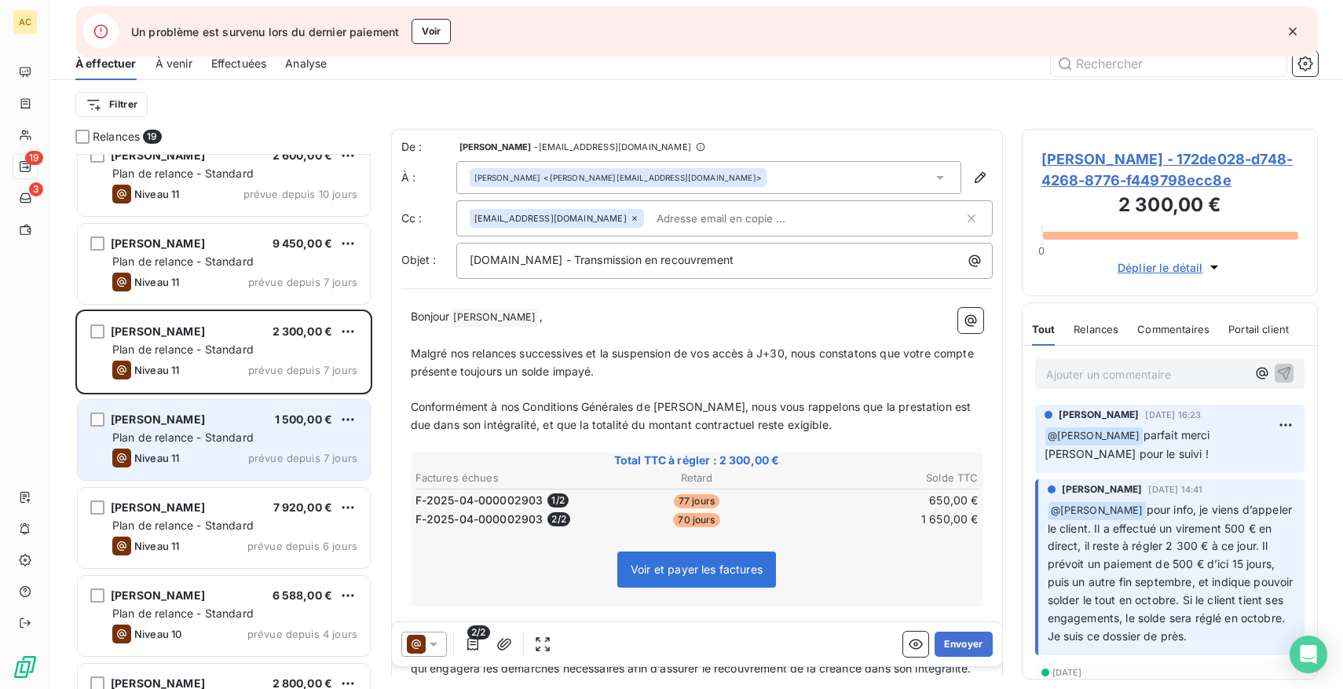
click at [253, 453] on span "prévue depuis 7 jours" at bounding box center [302, 458] width 109 height 13
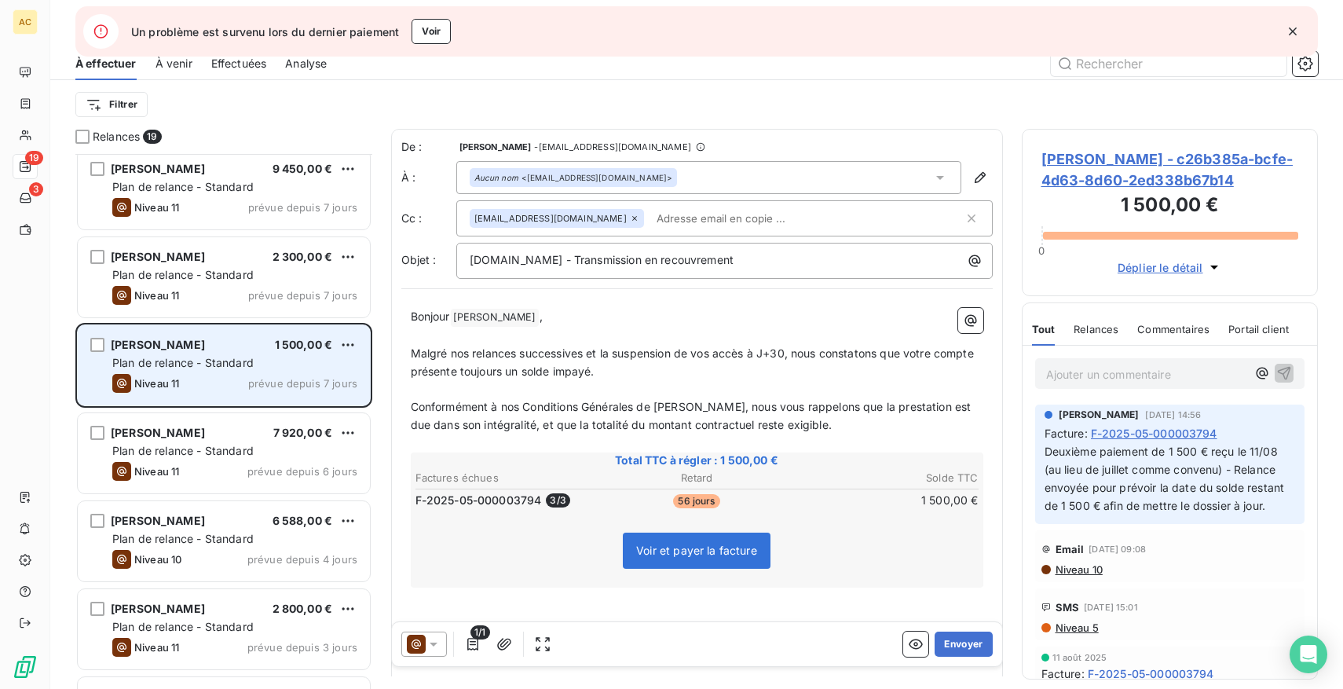
scroll to position [808, 0]
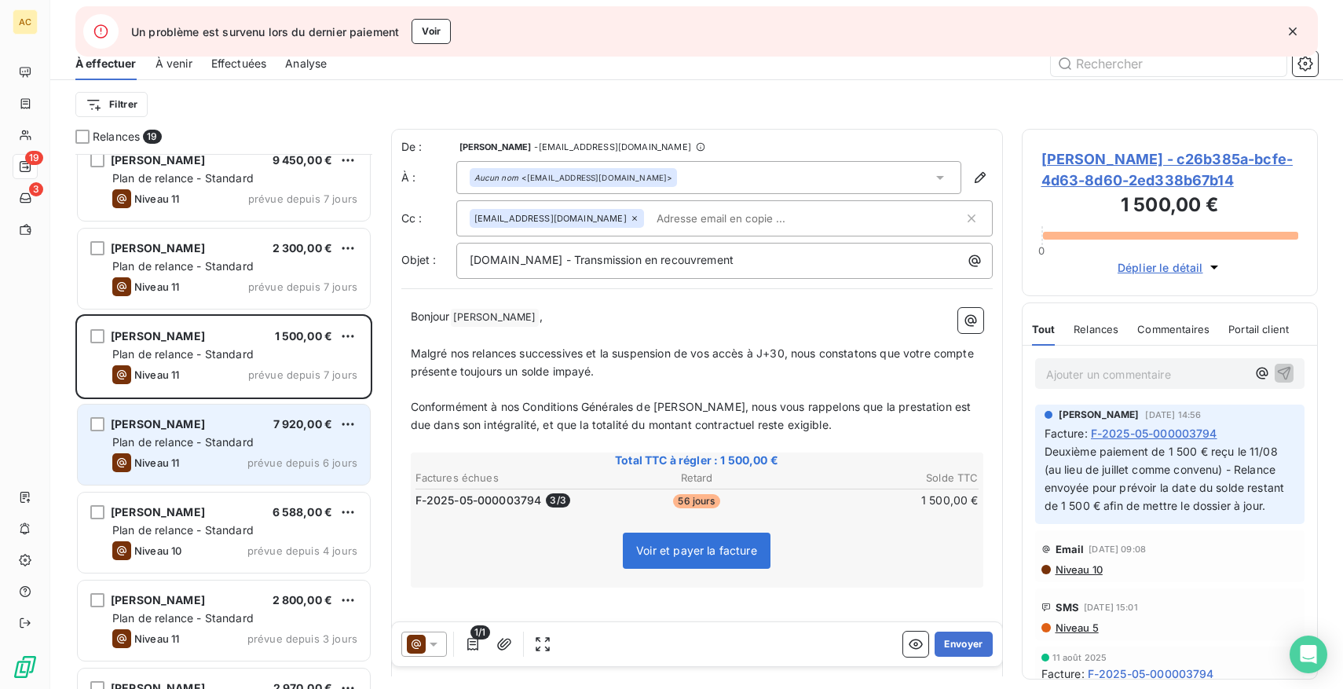
click at [261, 434] on div "Plan de relance - Standard" at bounding box center [234, 442] width 245 height 16
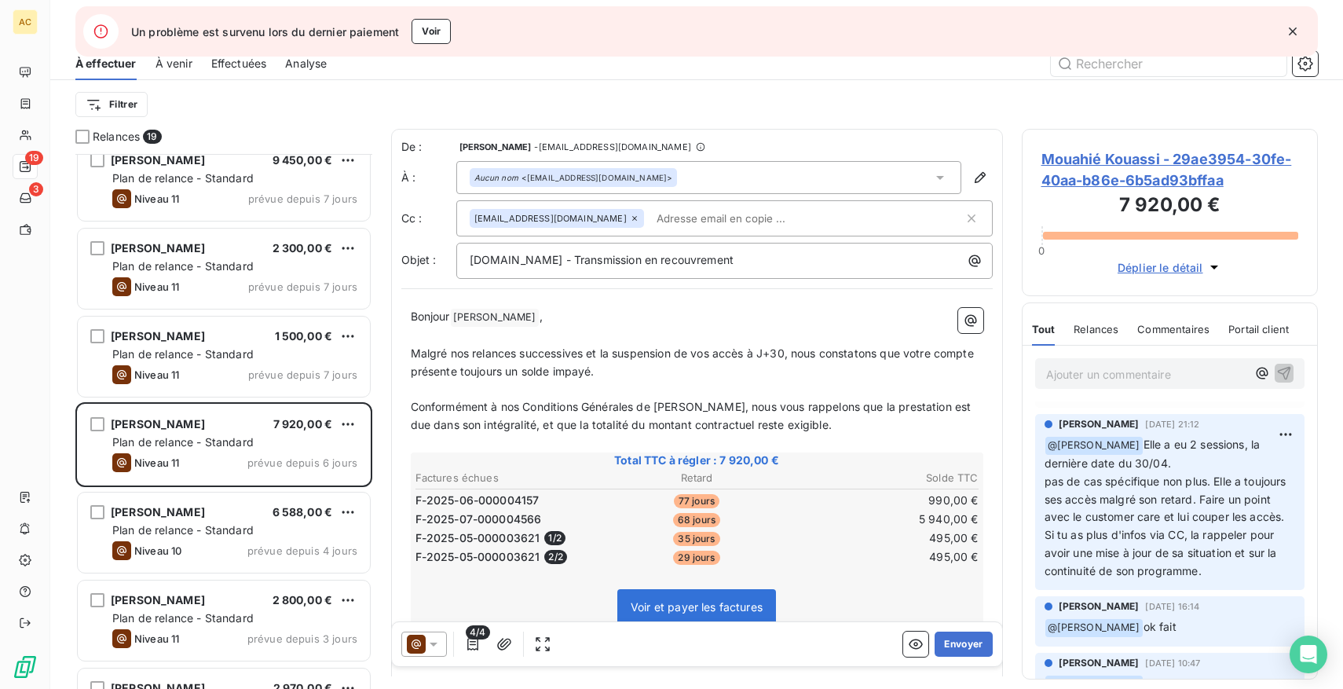
scroll to position [1572, 0]
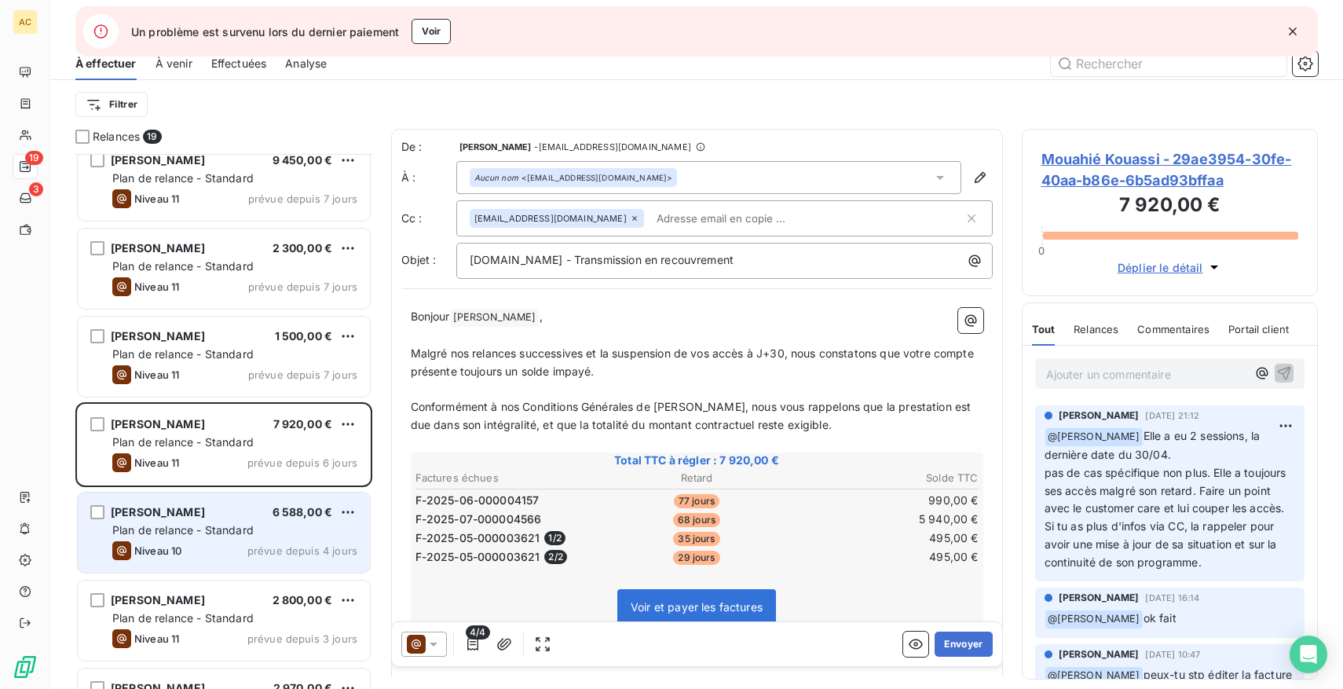
click at [284, 530] on div "Plan de relance - Standard" at bounding box center [234, 530] width 245 height 16
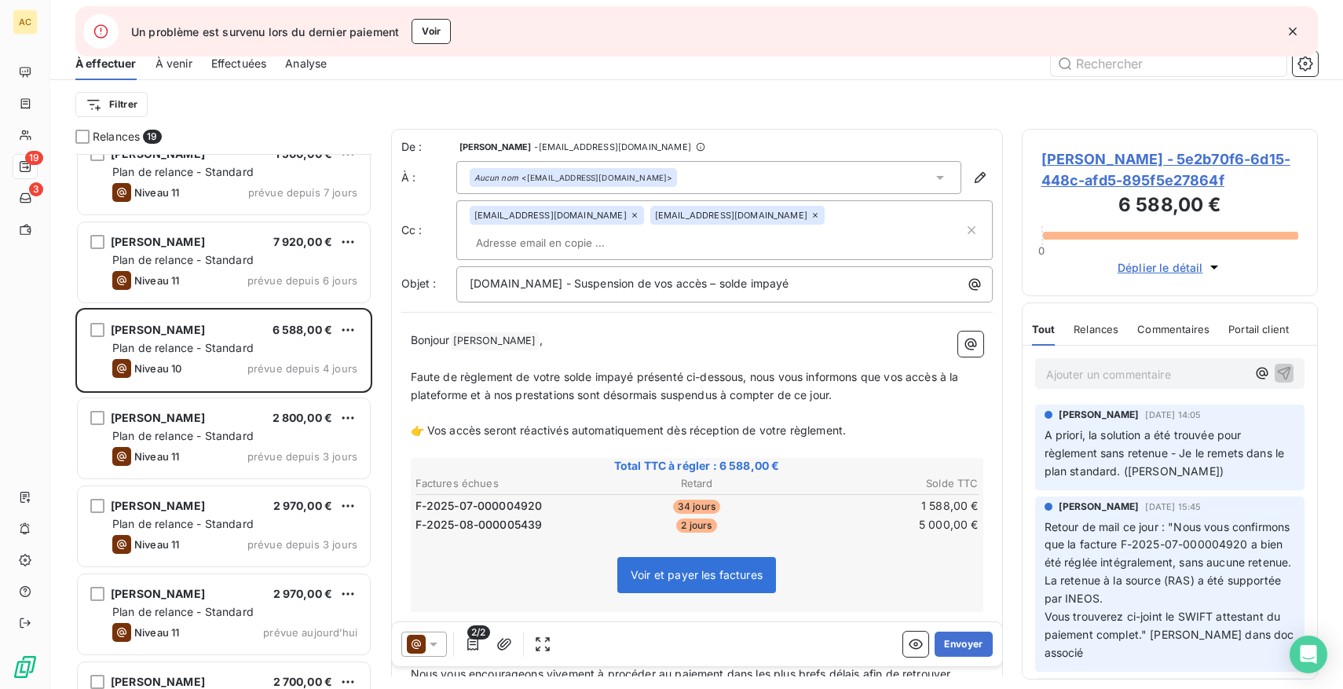
scroll to position [1033, 0]
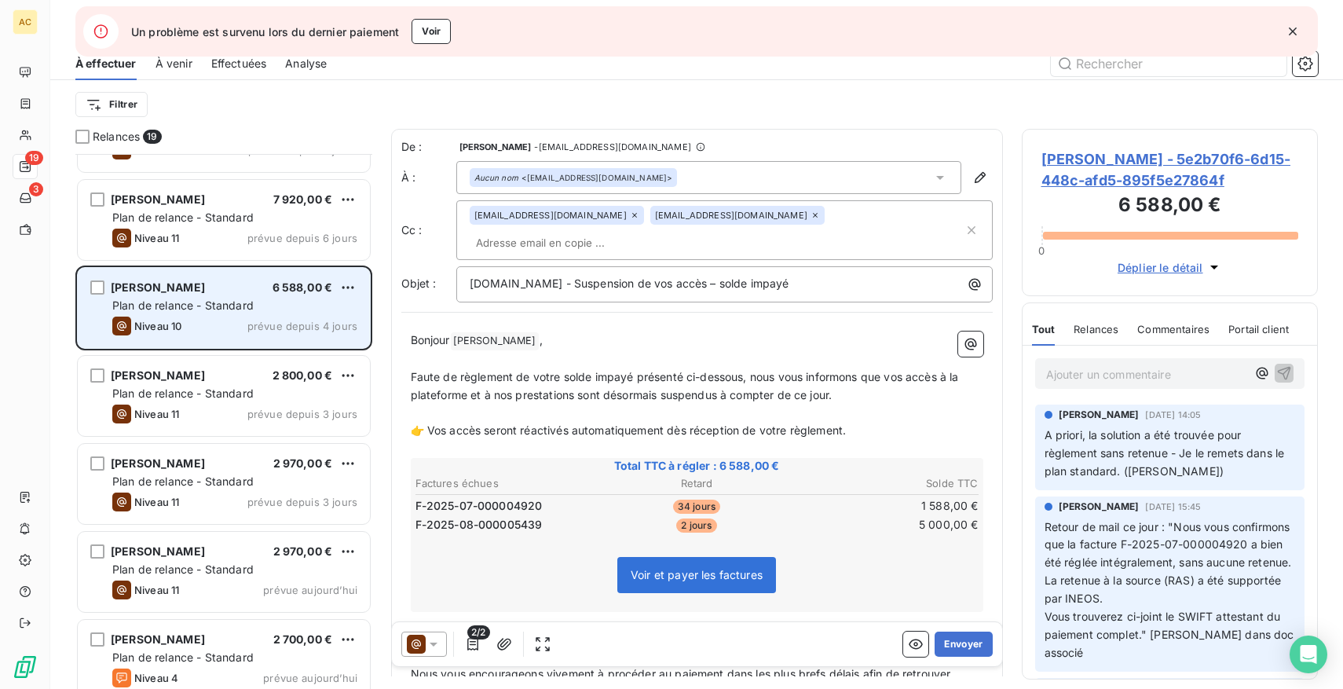
click at [275, 312] on div "Plan de relance - Standard" at bounding box center [234, 306] width 245 height 16
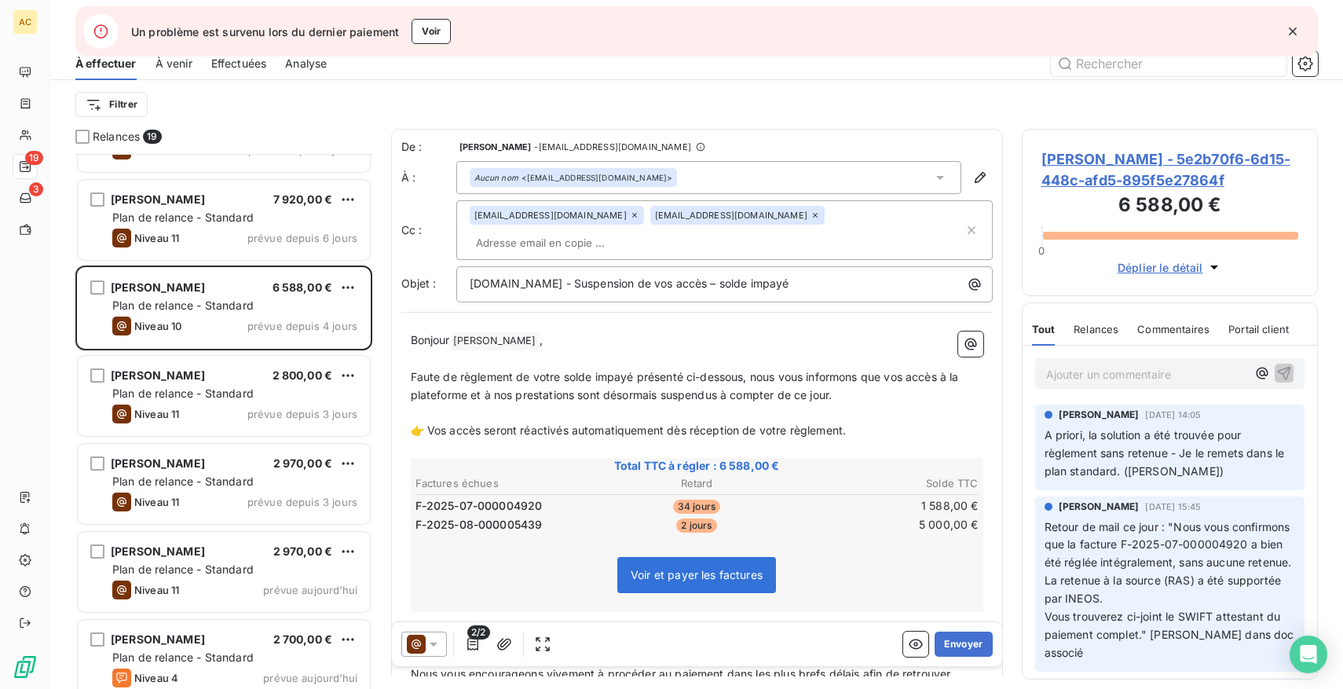
click at [1292, 30] on icon "button" at bounding box center [1293, 31] width 8 height 8
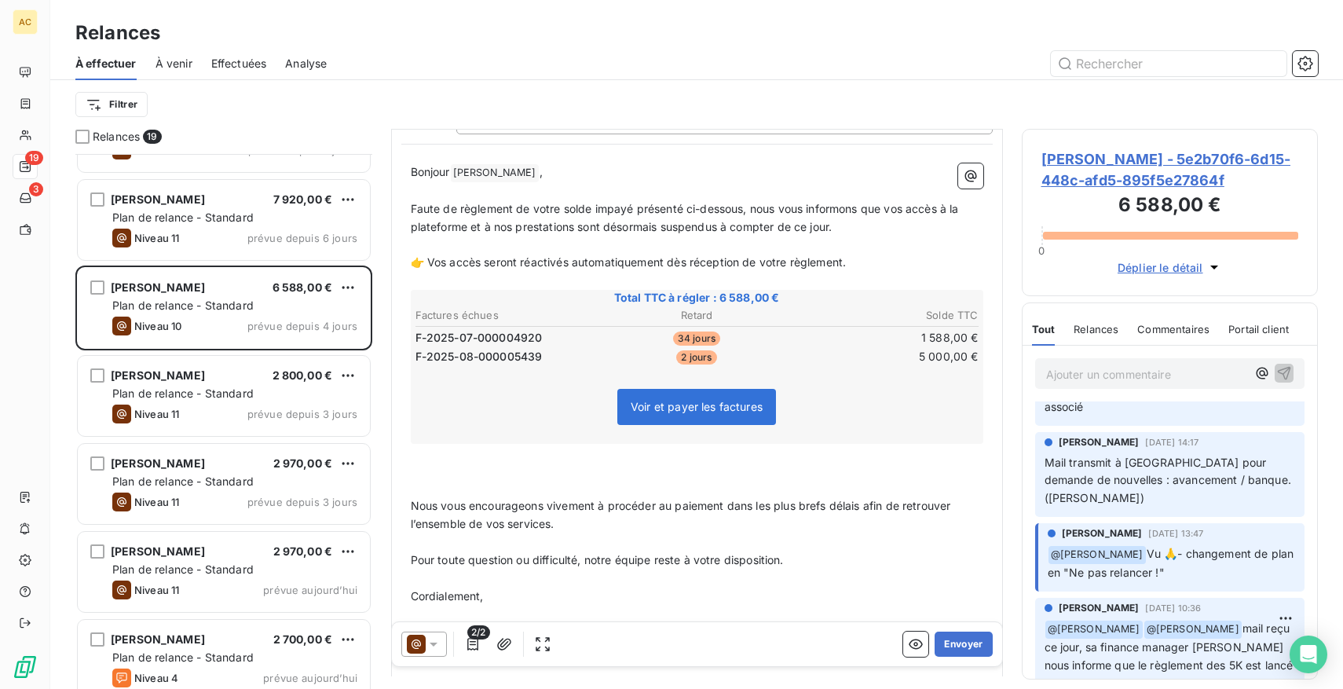
scroll to position [0, 0]
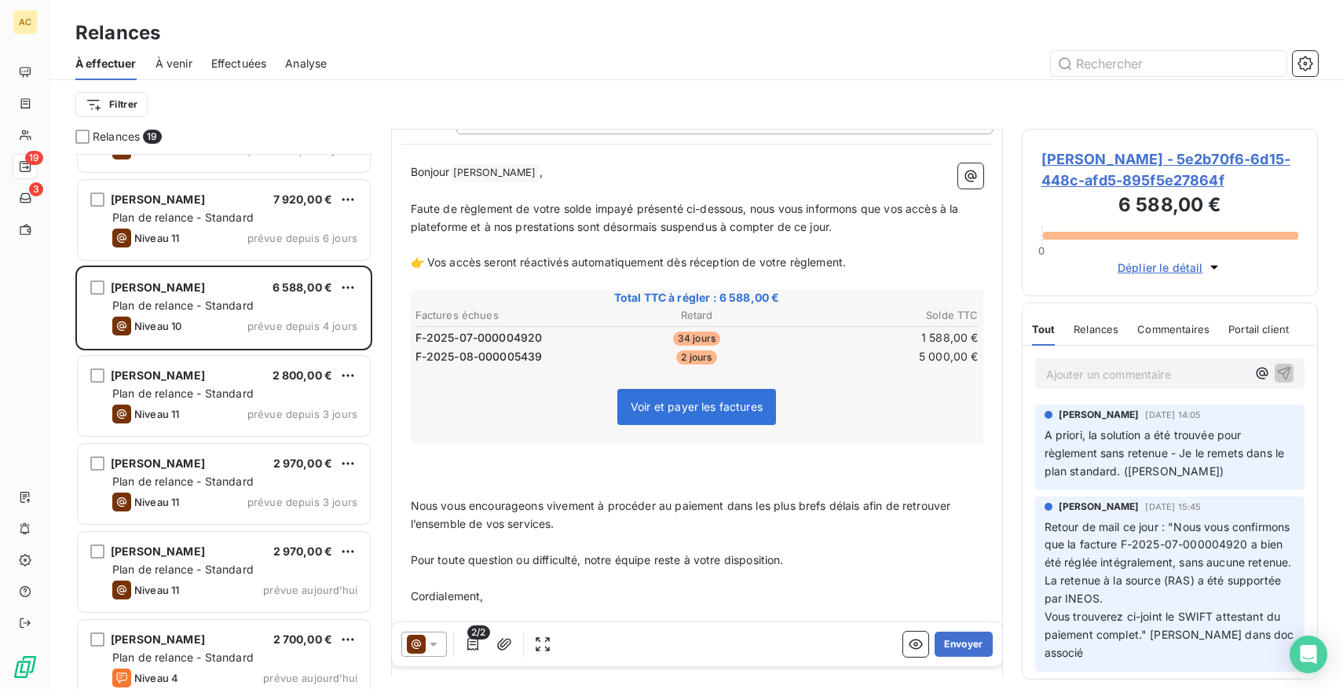
click at [1114, 380] on p "Ajouter un commentaire ﻿" at bounding box center [1146, 375] width 201 height 20
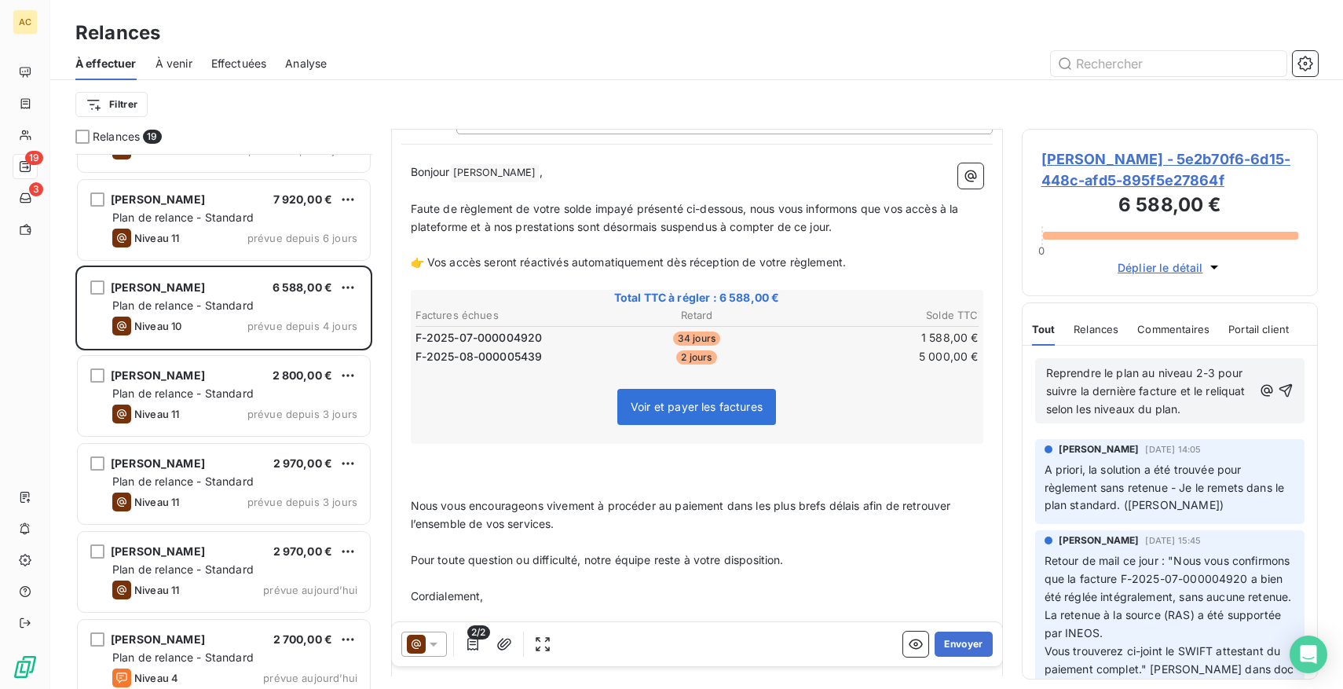
click at [1046, 372] on span "Reprendre le plan au niveau 2-3 pour suivre la dernière facture et le reliquat …" at bounding box center [1147, 390] width 203 height 49
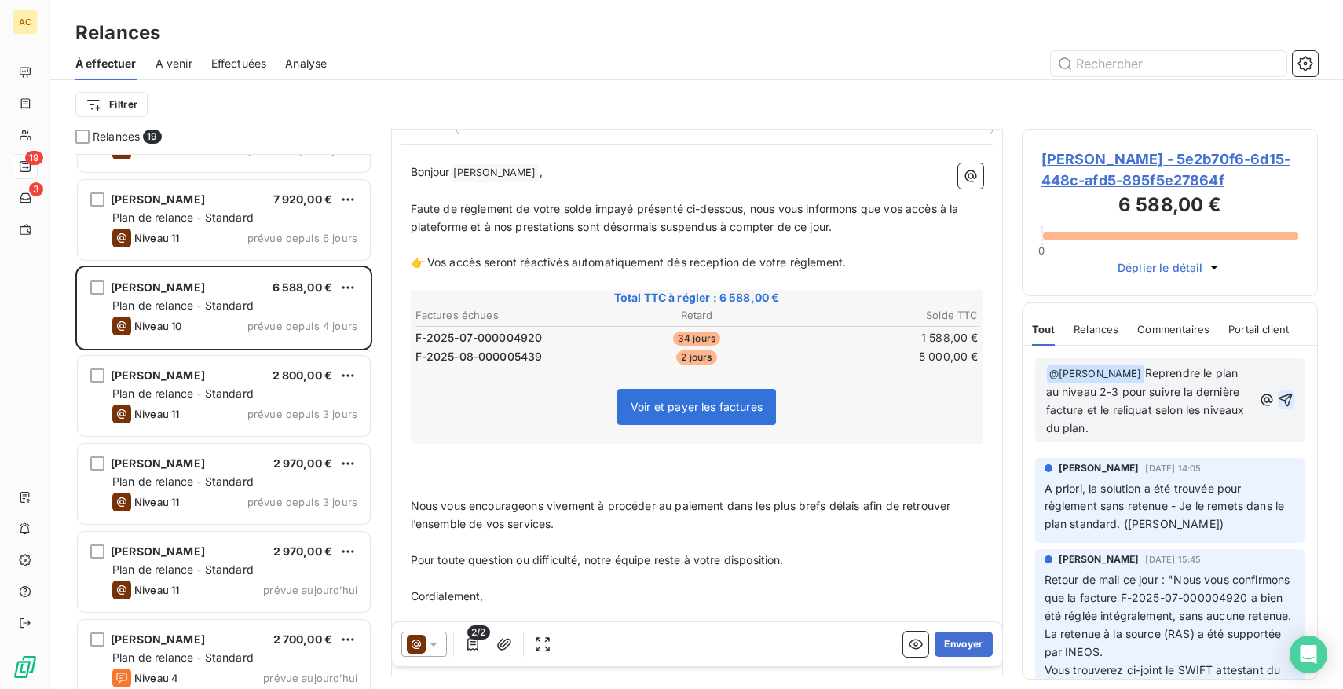
click at [1284, 396] on icon "button" at bounding box center [1286, 400] width 16 height 16
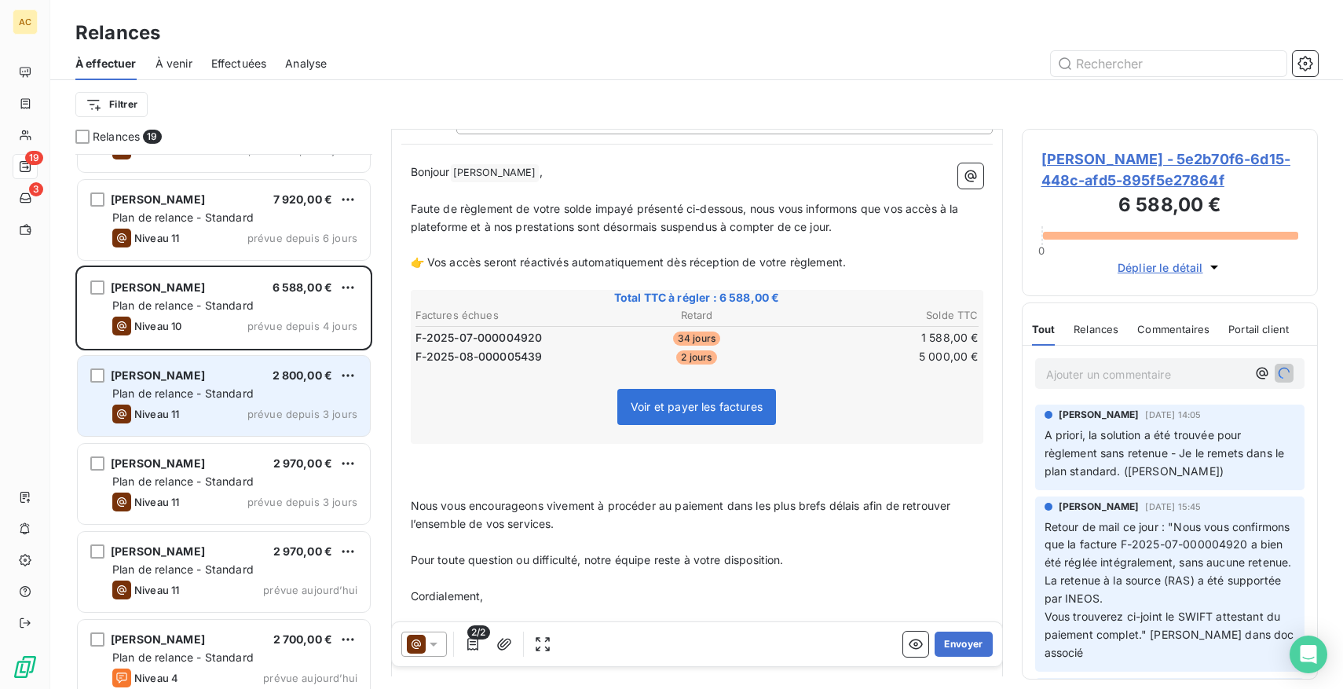
click at [264, 388] on div "Plan de relance - Standard" at bounding box center [234, 394] width 245 height 16
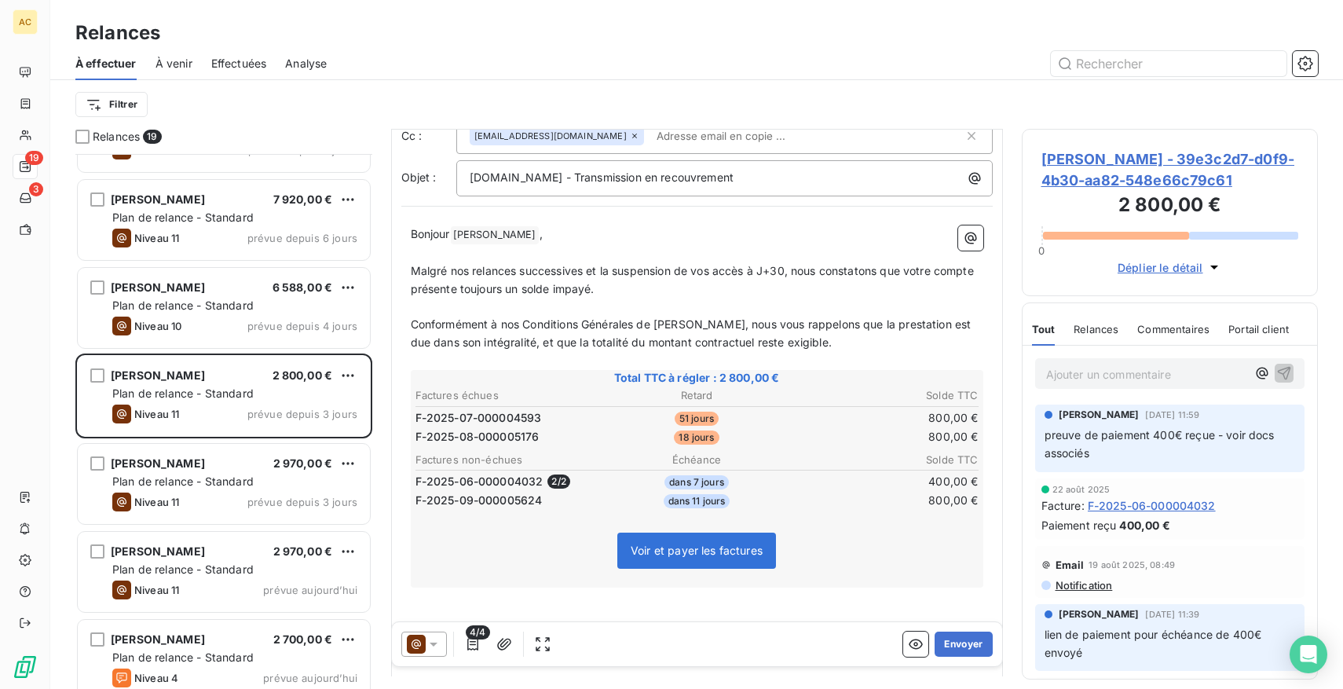
click at [1085, 384] on p "Ajouter un commentaire ﻿" at bounding box center [1146, 375] width 201 height 20
click at [1100, 384] on p "Ajouter un commentaire ﻿" at bounding box center [1146, 375] width 201 height 20
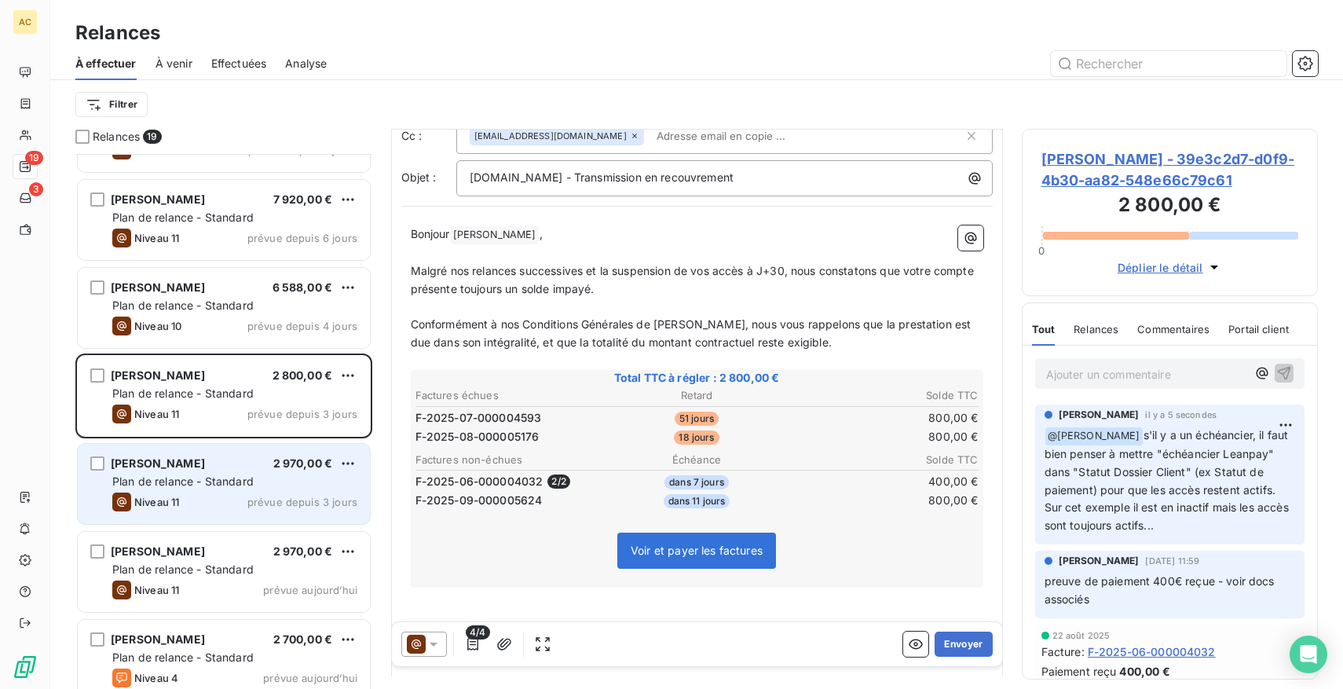
click at [213, 478] on span "Plan de relance - Standard" at bounding box center [182, 481] width 141 height 13
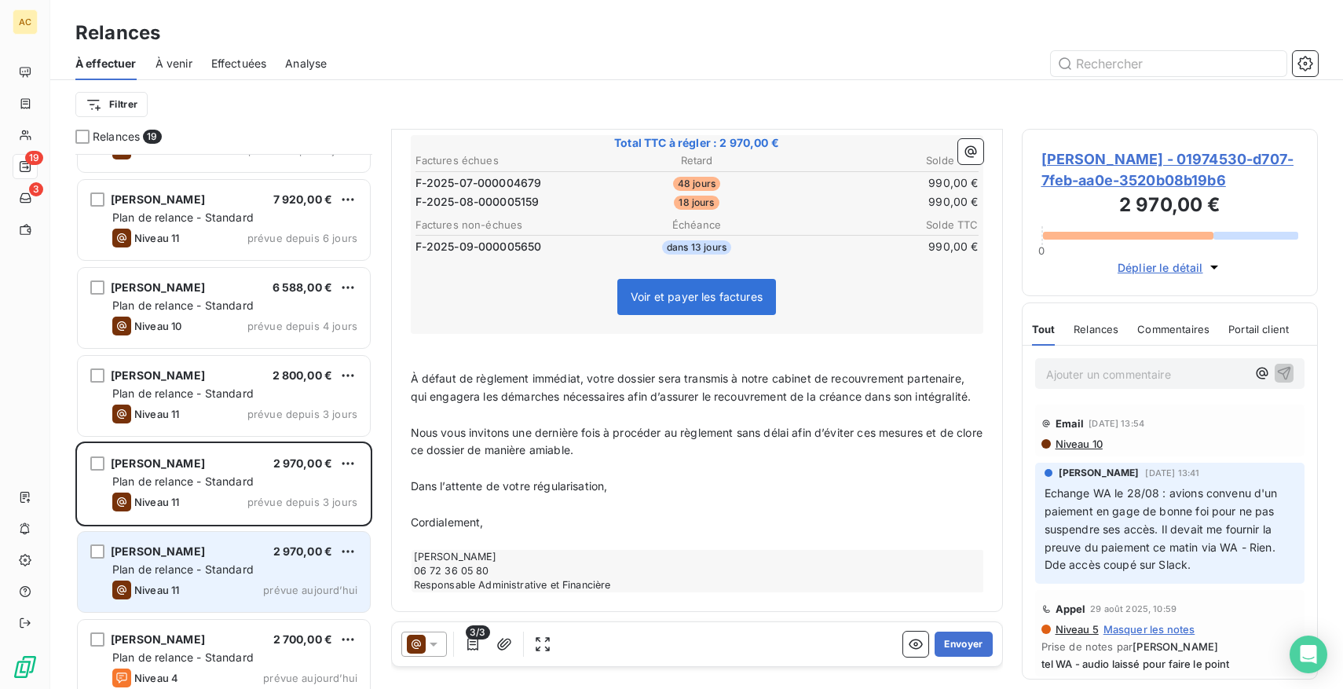
click at [218, 568] on span "Plan de relance - Standard" at bounding box center [182, 568] width 141 height 13
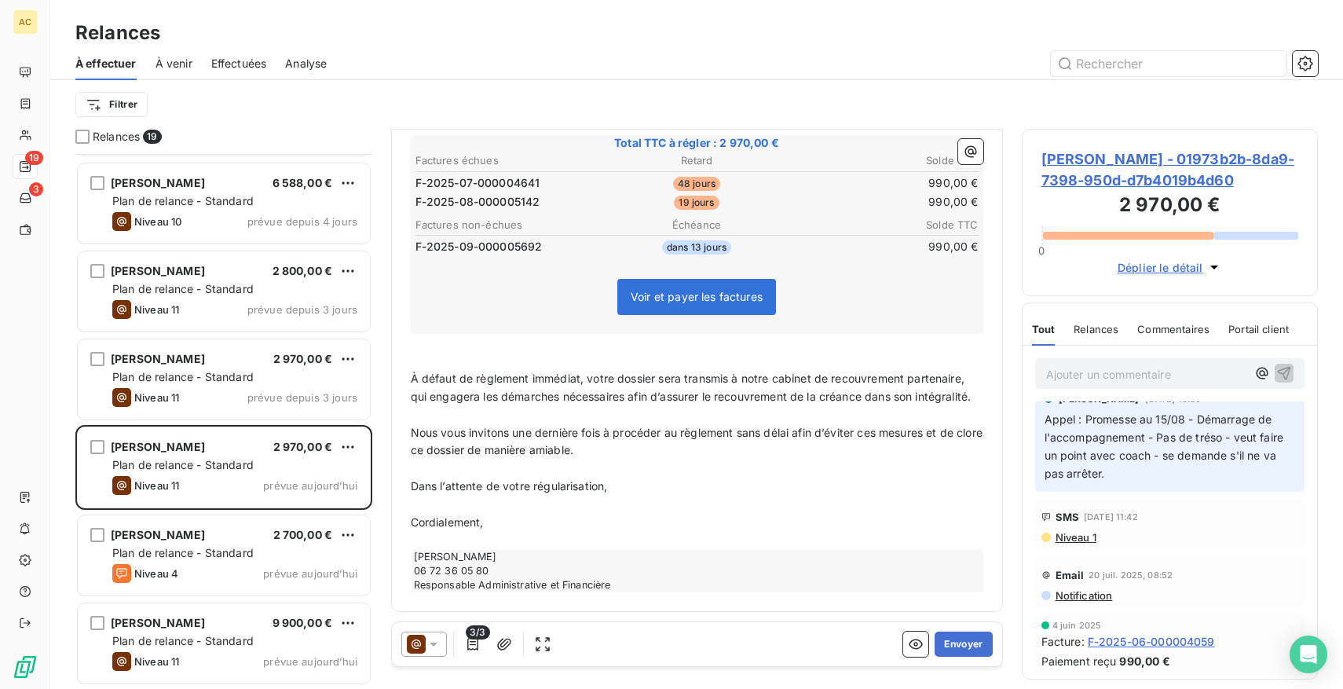
scroll to position [317, 0]
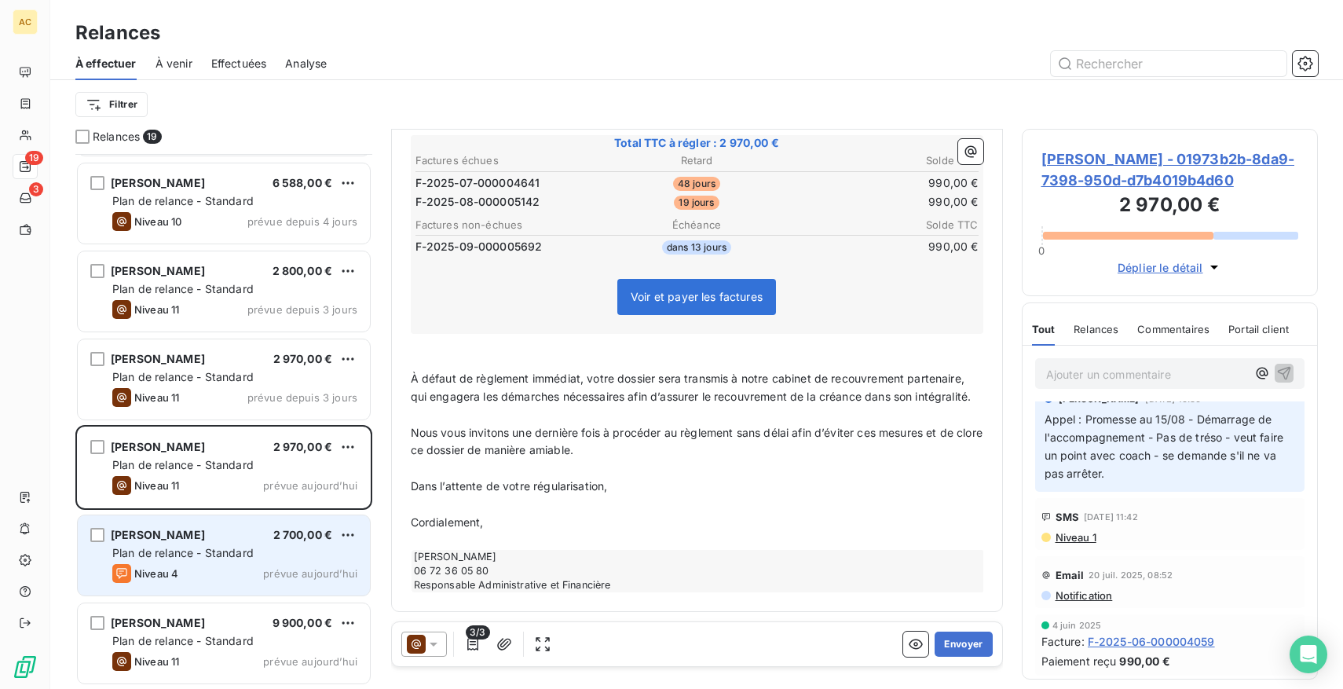
click at [255, 536] on div "Louis VANOVERFELD 2 700,00 €" at bounding box center [234, 535] width 245 height 14
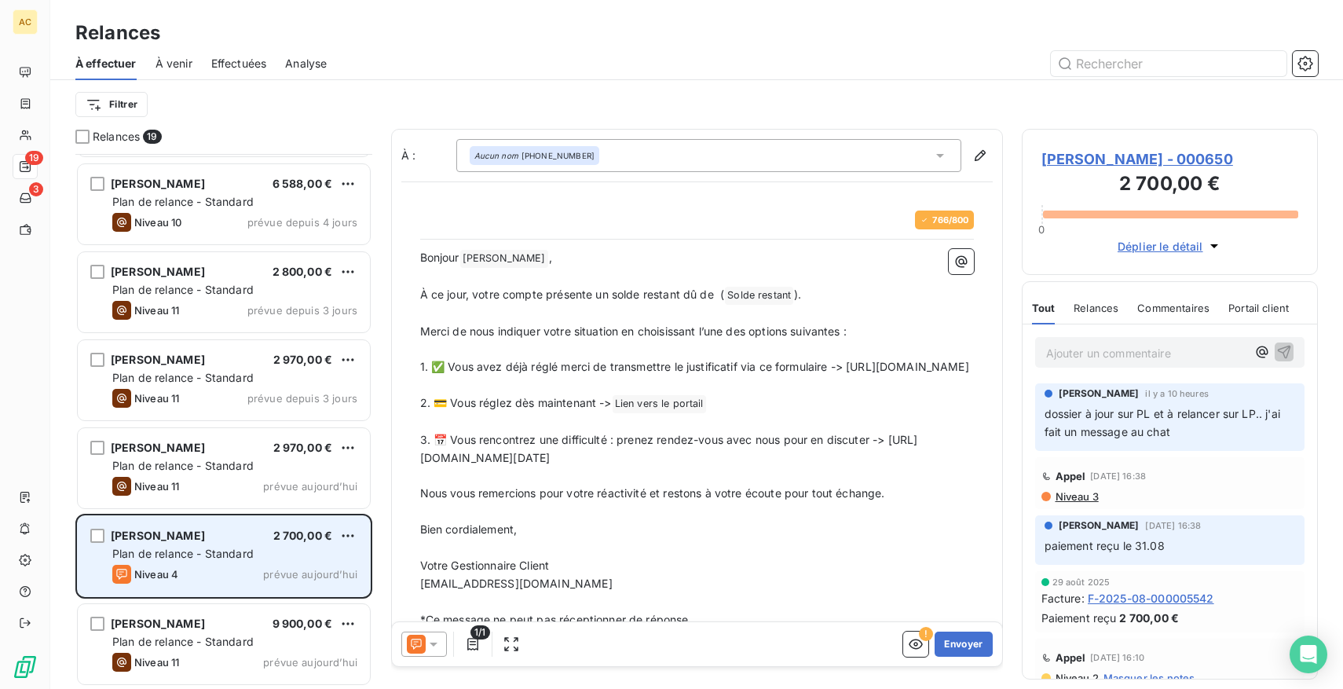
scroll to position [1138, 0]
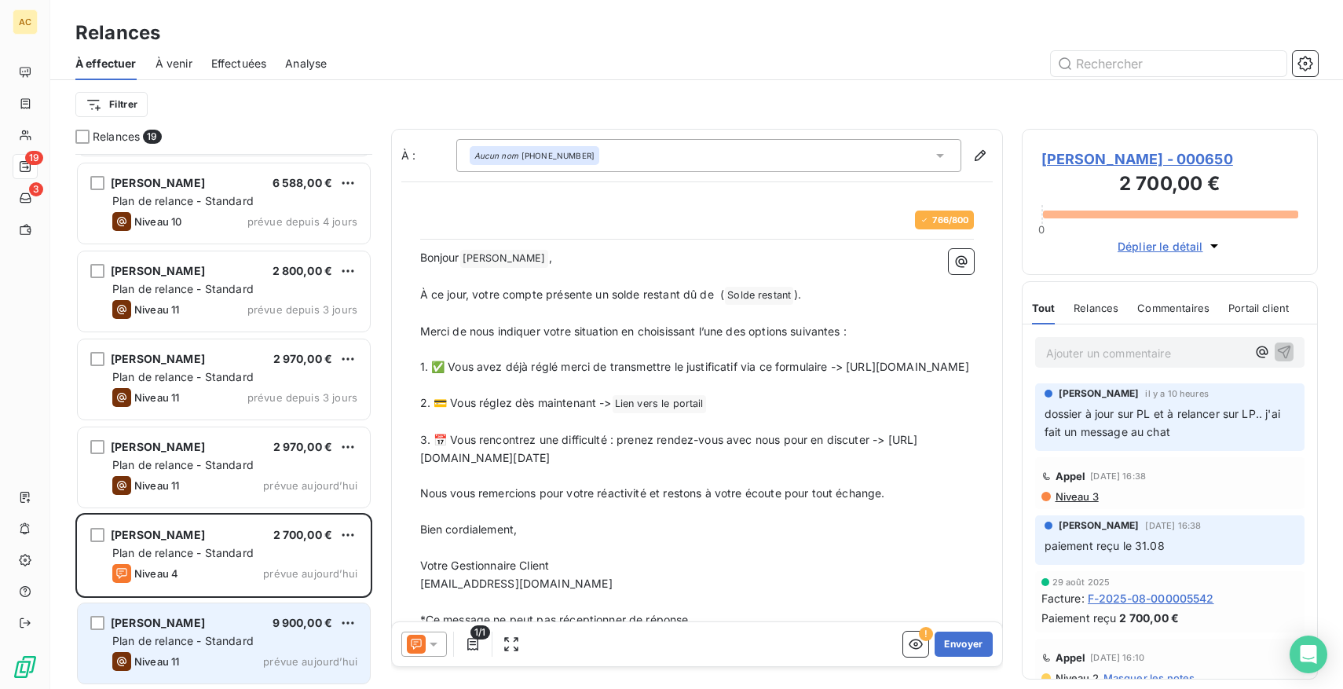
click at [213, 612] on div "Helena RUIZ 9 900,00 € Plan de relance - Standard Niveau 11 prévue aujourd’hui" at bounding box center [224, 643] width 292 height 80
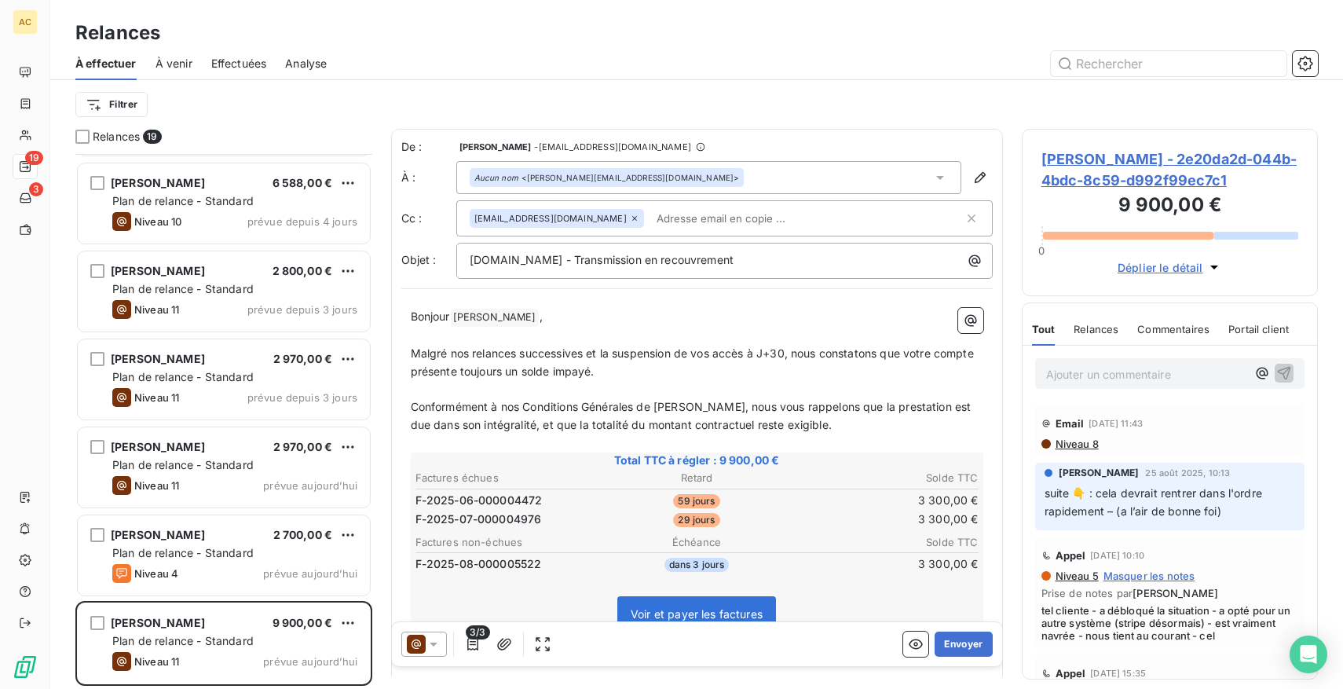
click at [434, 647] on icon at bounding box center [434, 644] width 16 height 16
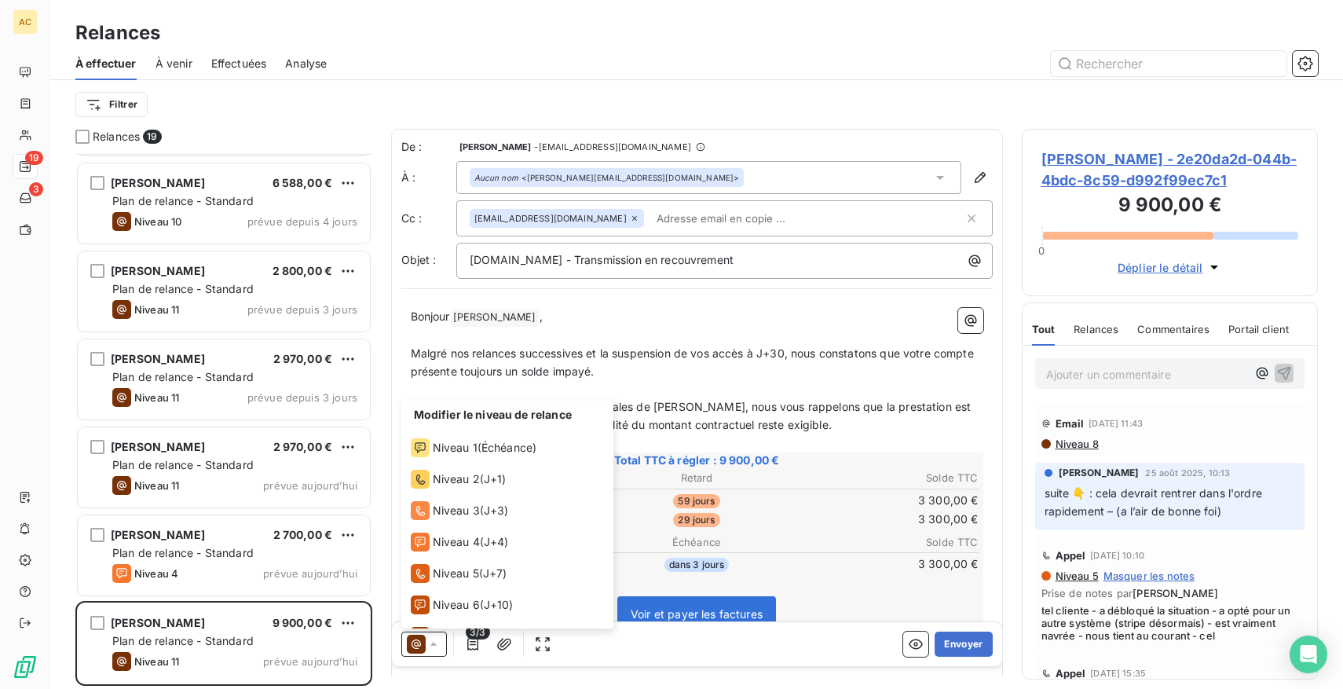
scroll to position [149, 0]
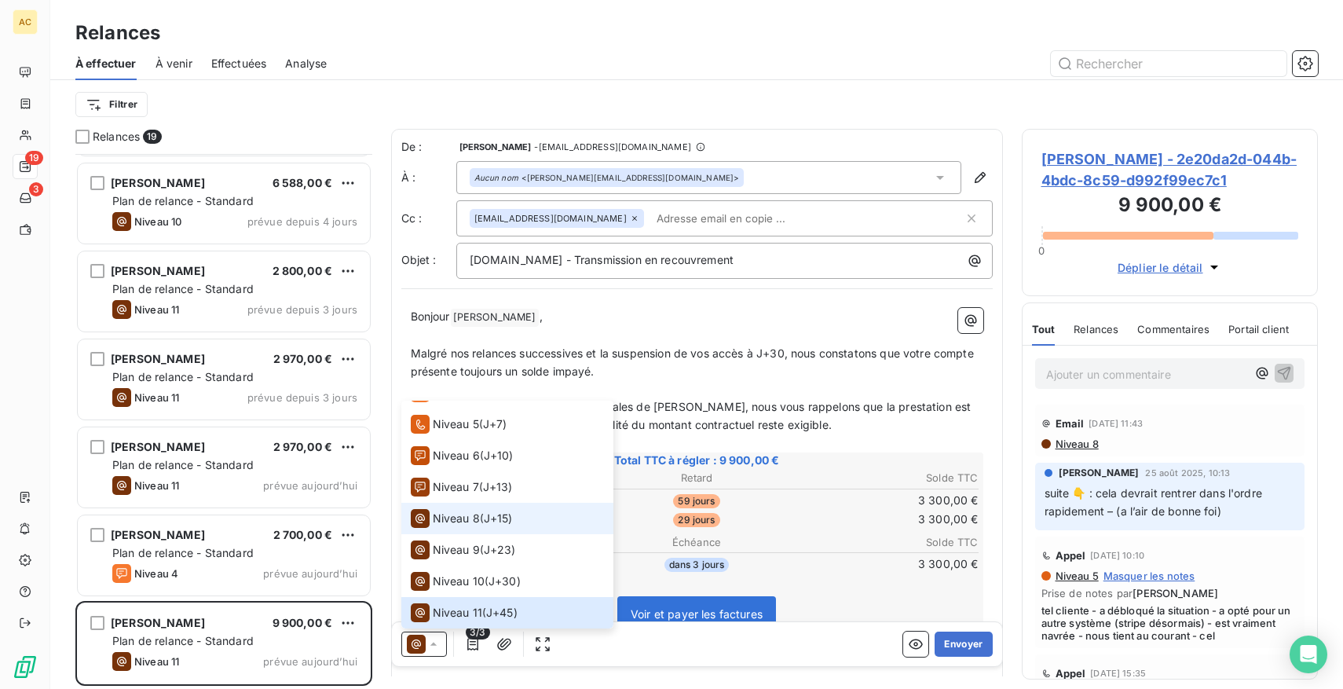
click at [473, 526] on div "Niveau 8" at bounding box center [445, 518] width 69 height 19
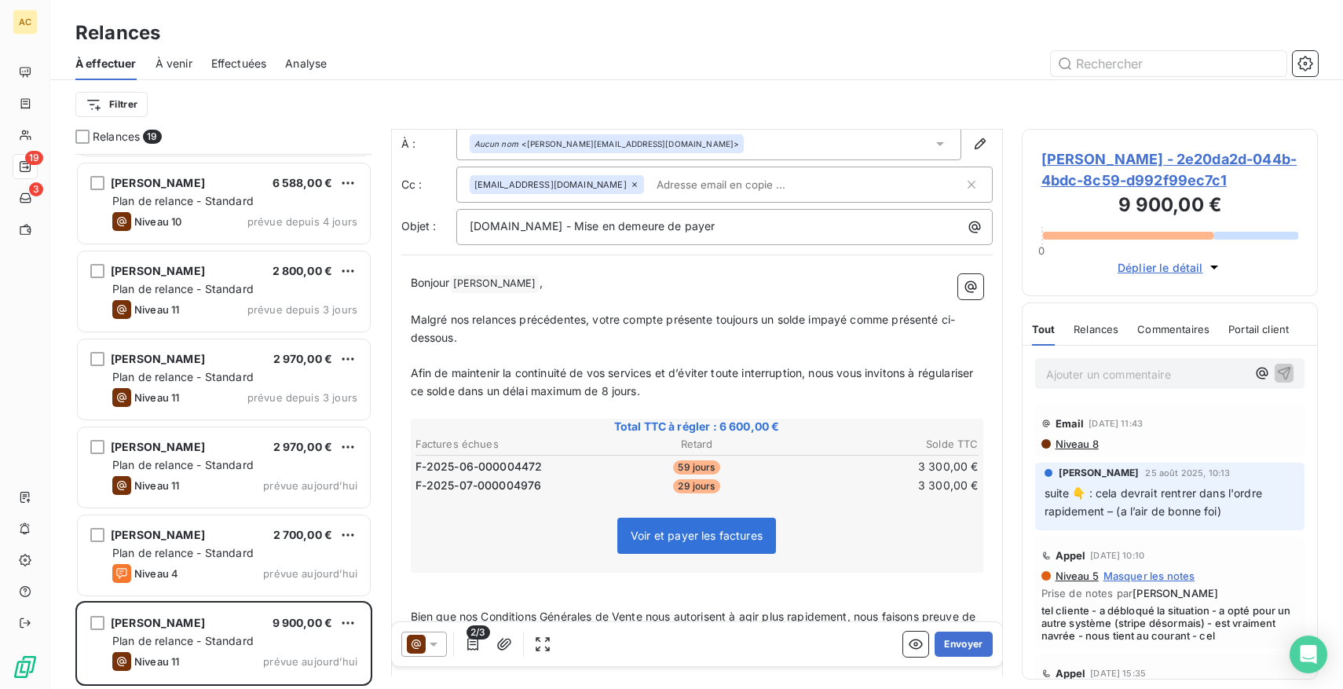
scroll to position [33, 0]
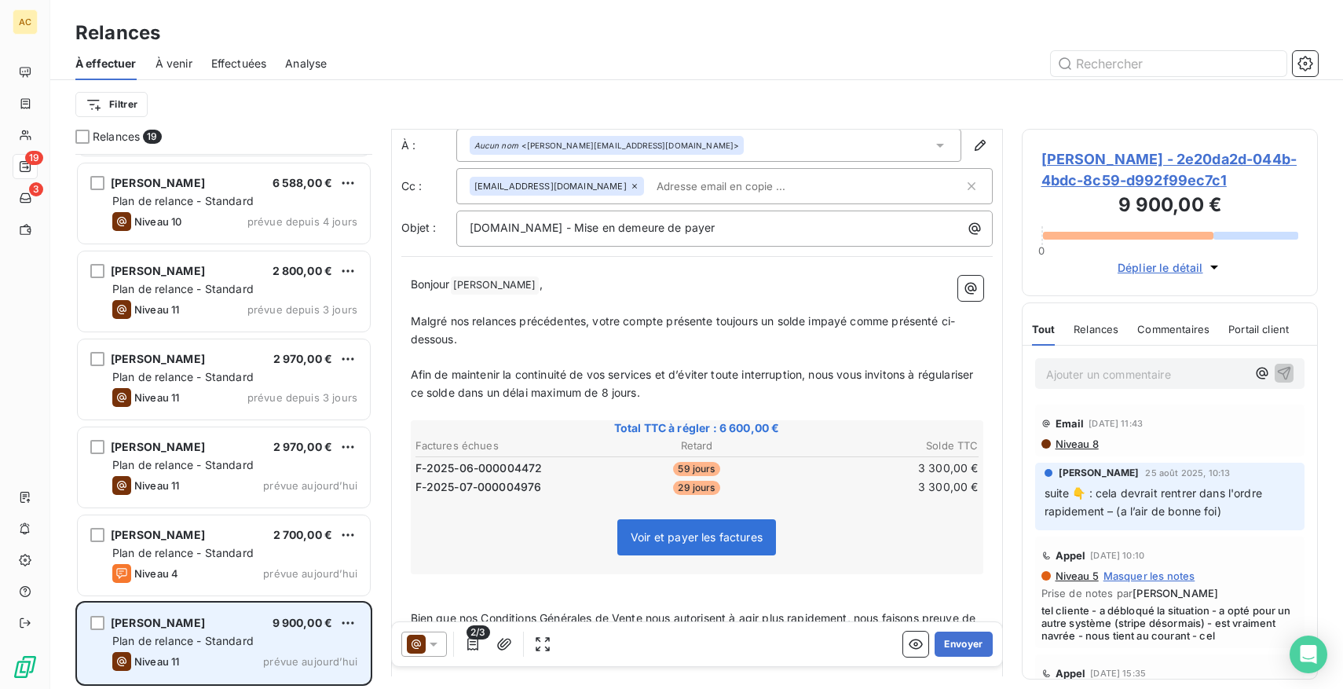
click at [149, 660] on span "Niveau 11" at bounding box center [156, 661] width 45 height 13
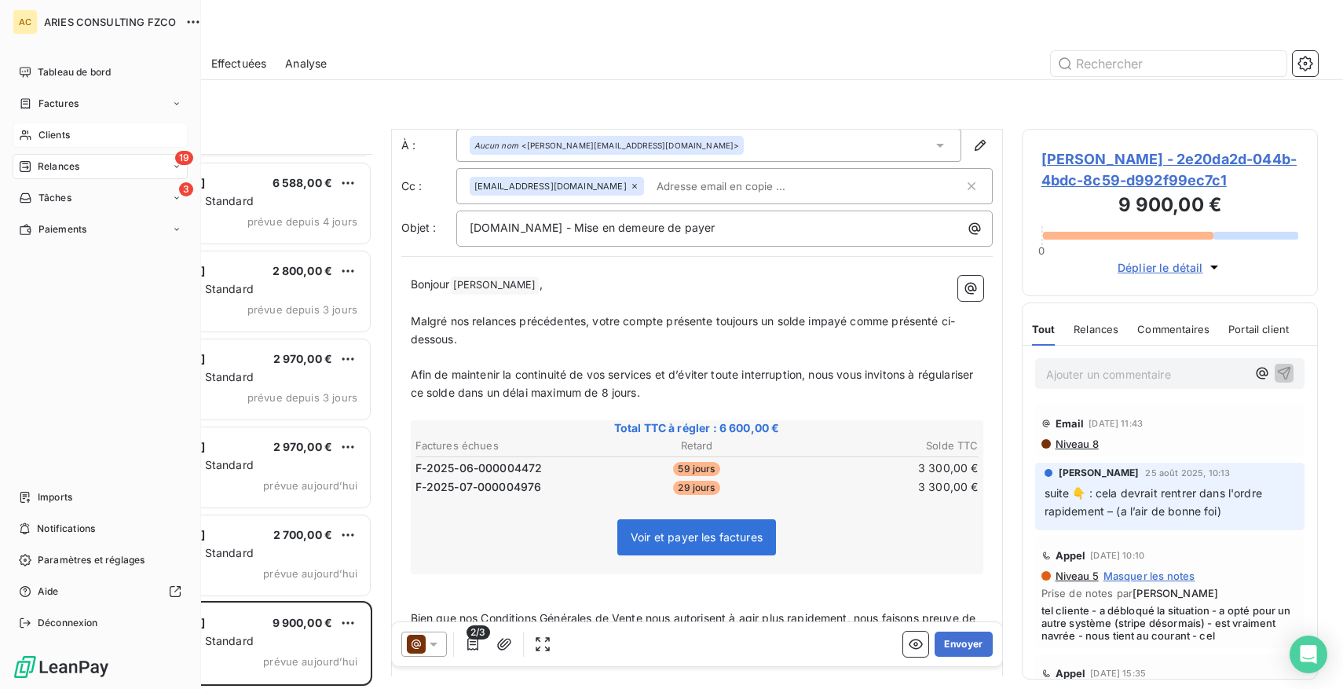
click at [27, 133] on icon at bounding box center [25, 135] width 11 height 10
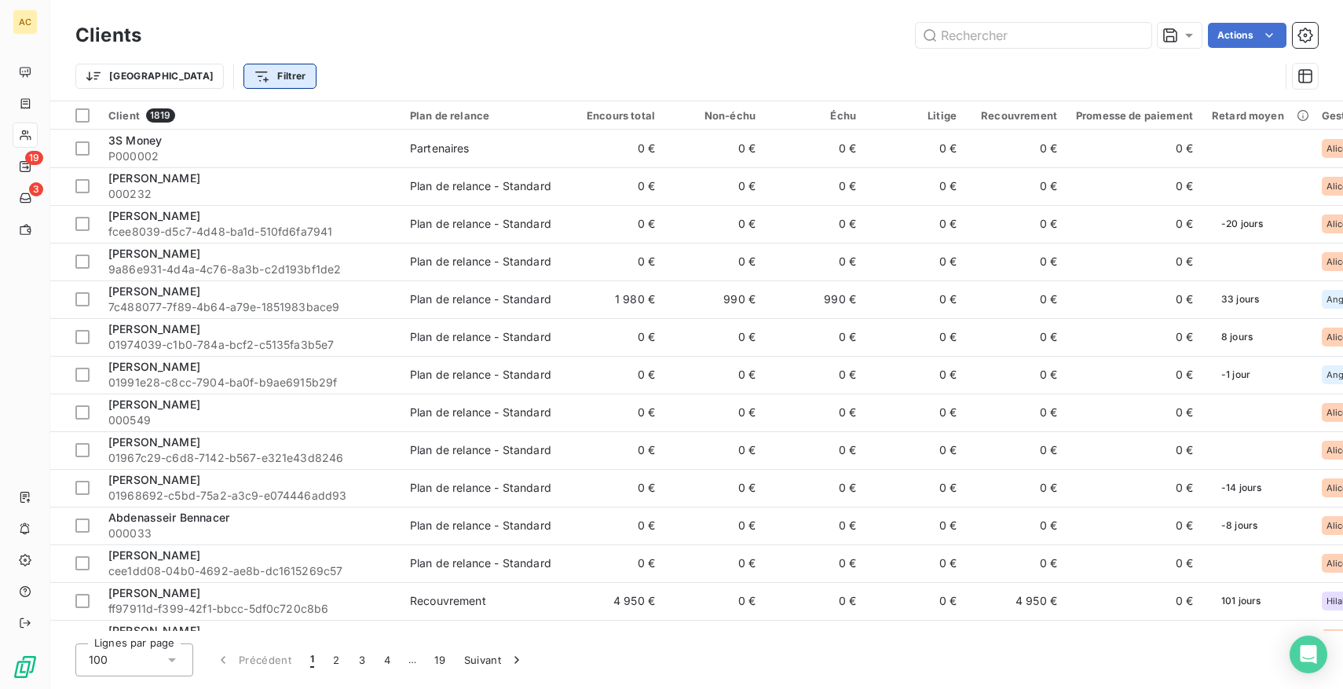
click at [218, 76] on html "AC 19 3 Clients Actions Trier Filtrer Client 1819 Plan de relance Encours total…" at bounding box center [671, 344] width 1343 height 689
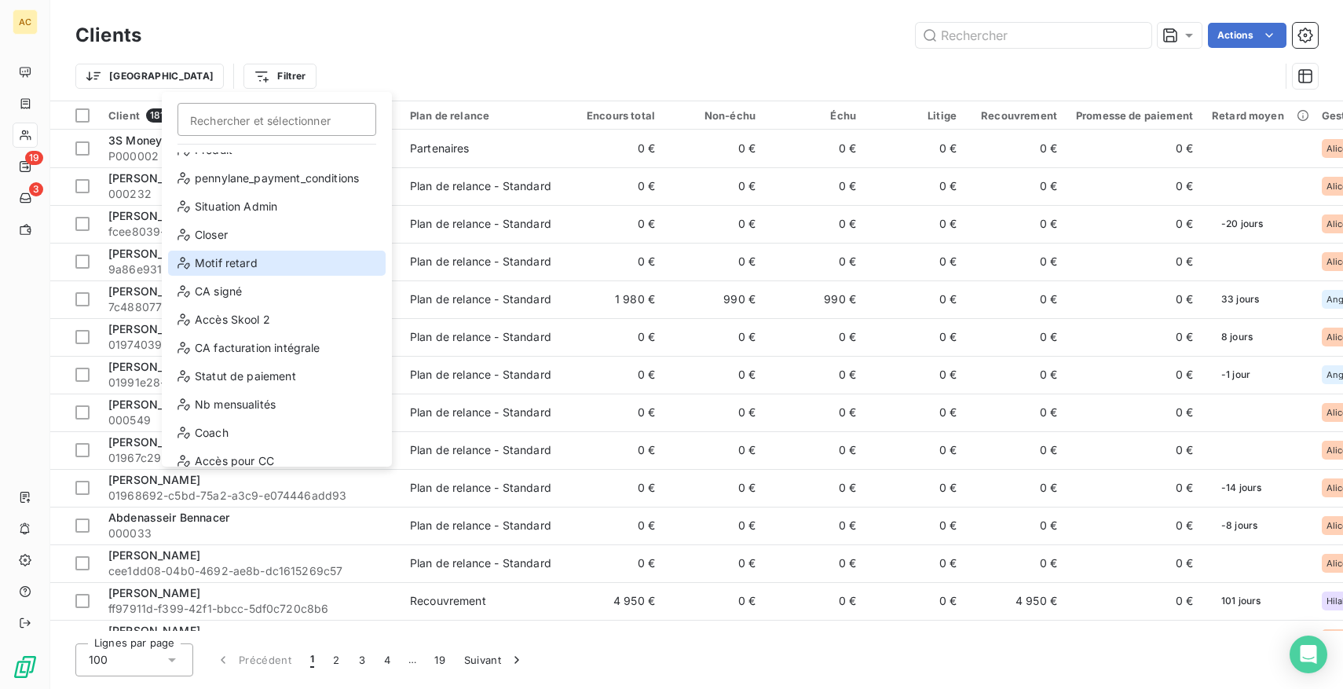
scroll to position [170, 0]
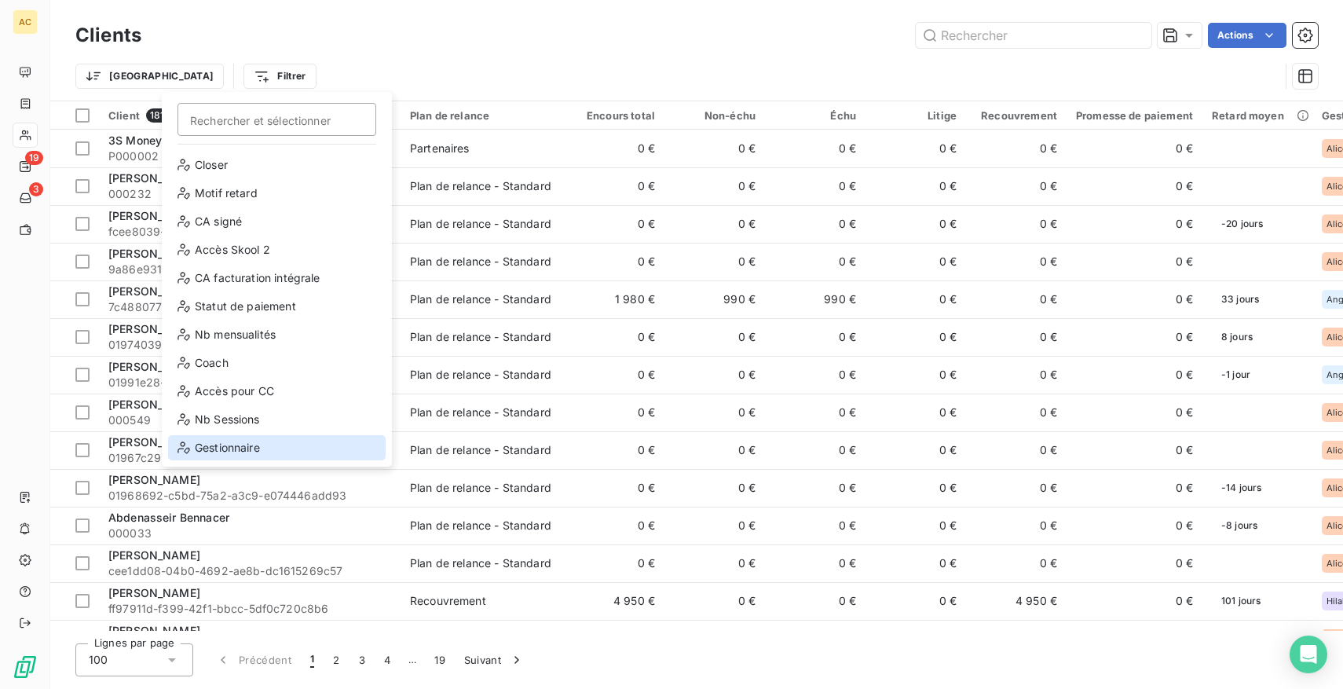
click at [235, 443] on div "Gestionnaire" at bounding box center [277, 447] width 218 height 25
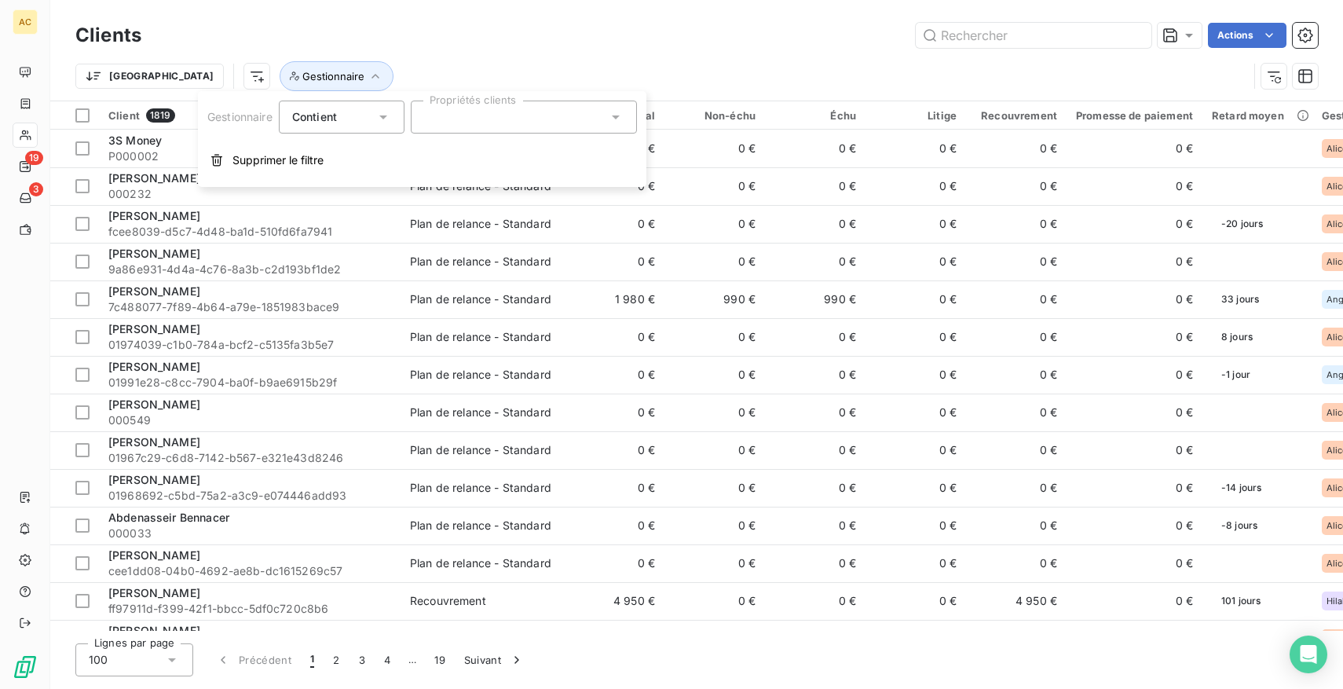
click at [332, 119] on span "Contient" at bounding box center [314, 116] width 45 height 13
click at [350, 178] on span "Ne contient pas" at bounding box center [352, 181] width 85 height 13
click at [475, 118] on div at bounding box center [524, 117] width 226 height 33
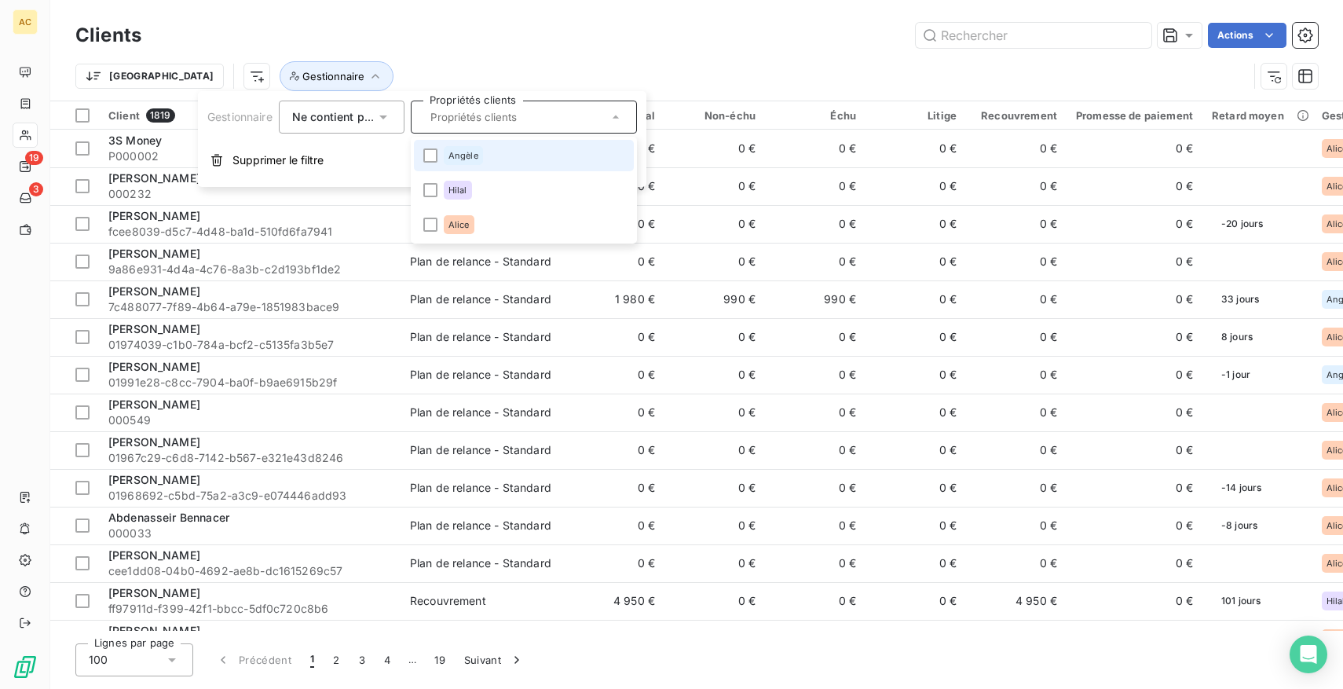
click at [475, 164] on div "Angèle" at bounding box center [463, 155] width 39 height 19
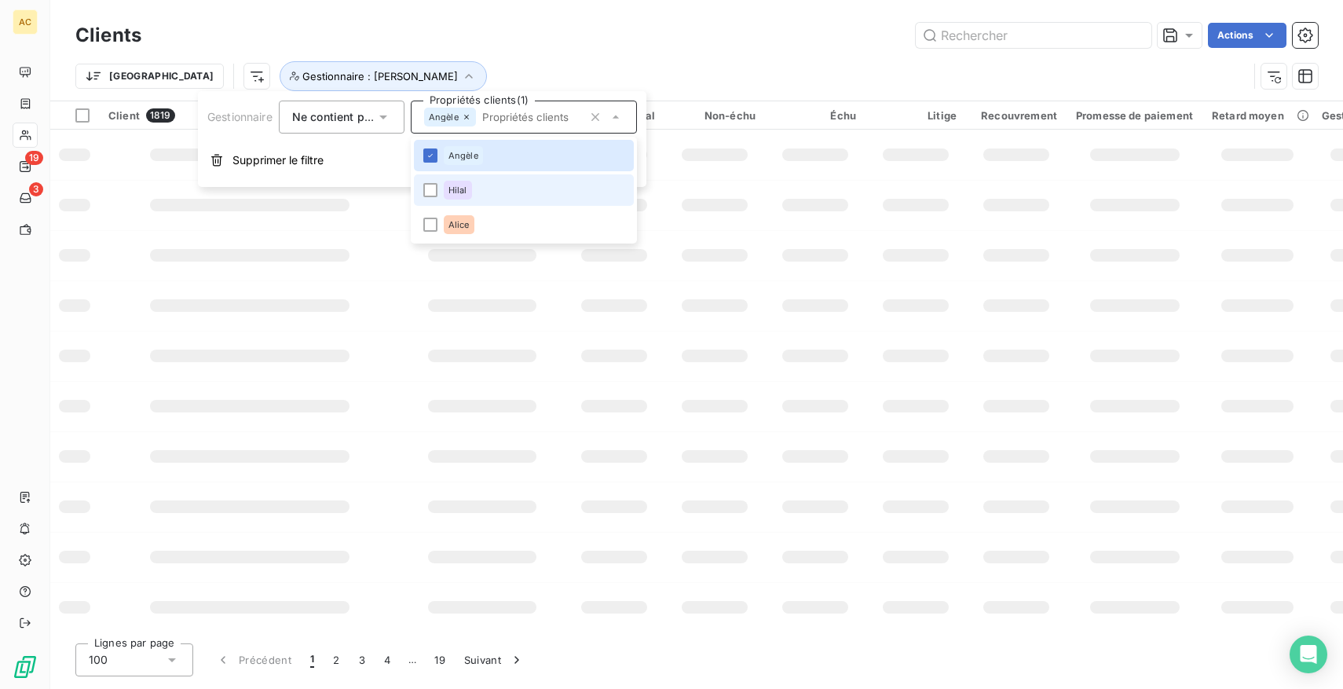
click at [474, 192] on li "Hilal" at bounding box center [524, 189] width 220 height 31
click at [472, 222] on div "Alice" at bounding box center [459, 224] width 31 height 19
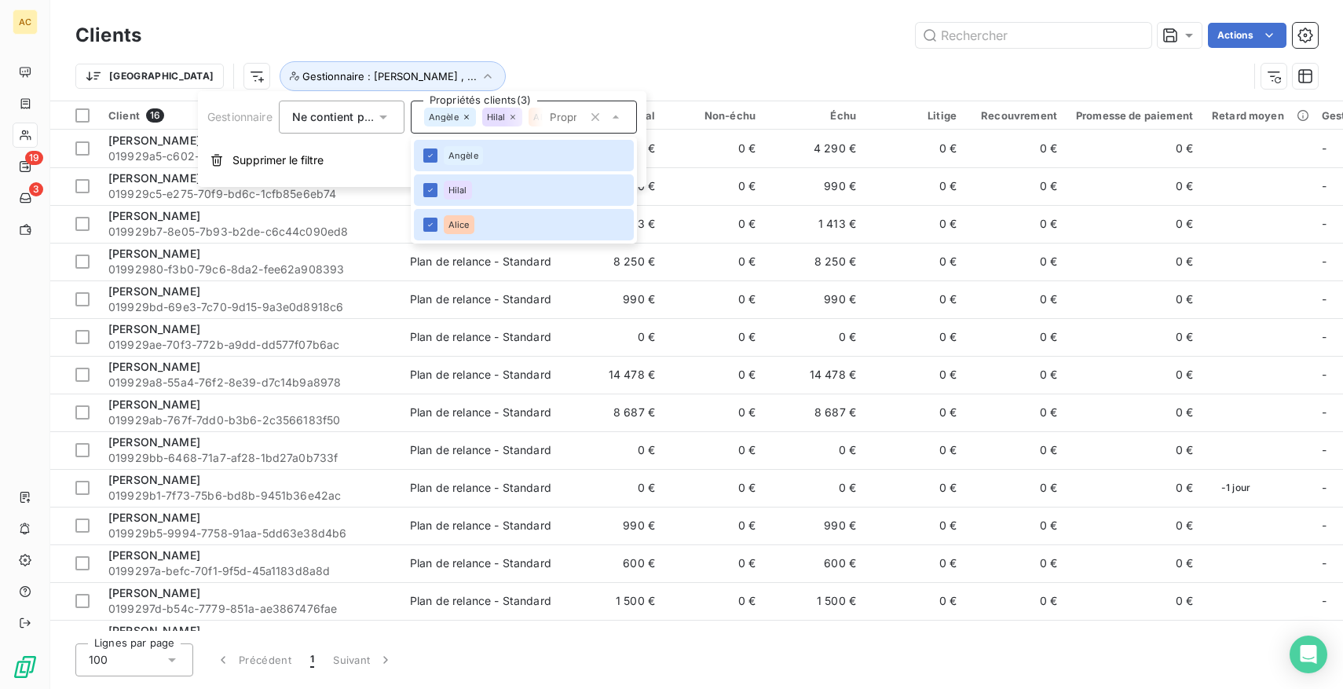
click at [649, 67] on div "Trier Gestionnaire : Angèle , ..." at bounding box center [661, 76] width 1173 height 30
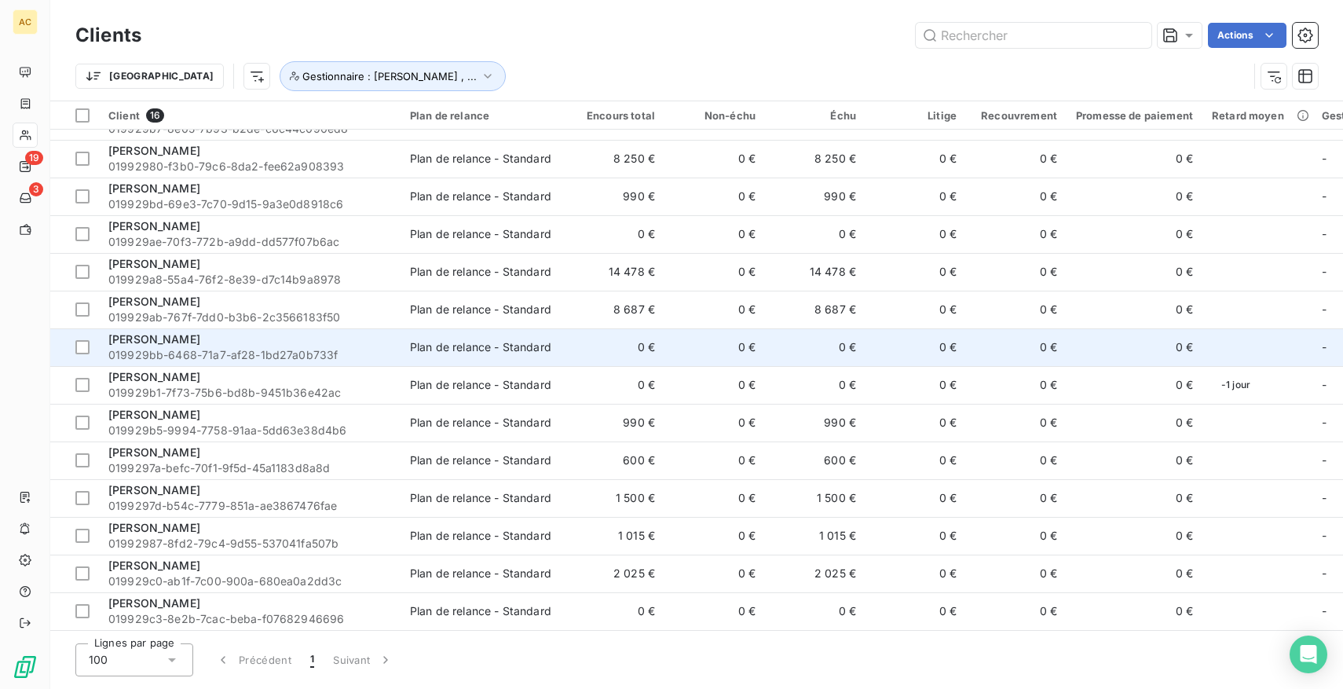
scroll to position [0, 0]
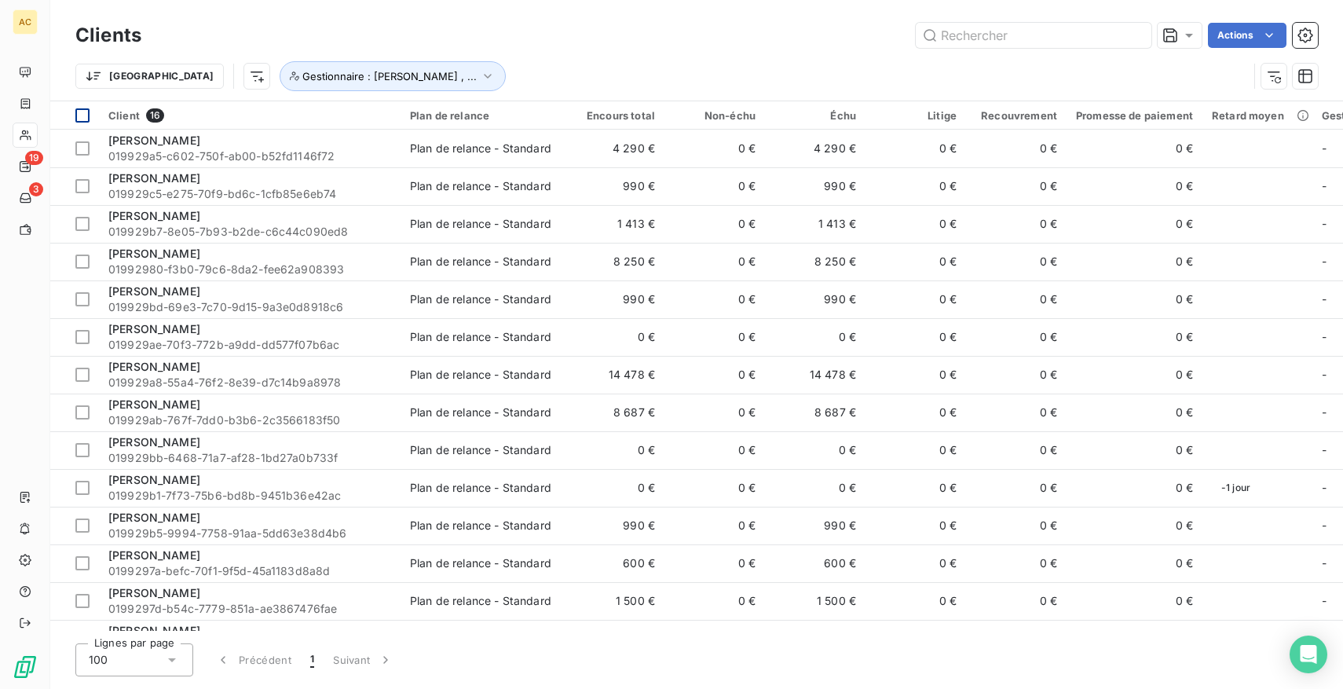
click at [82, 115] on div at bounding box center [82, 115] width 14 height 14
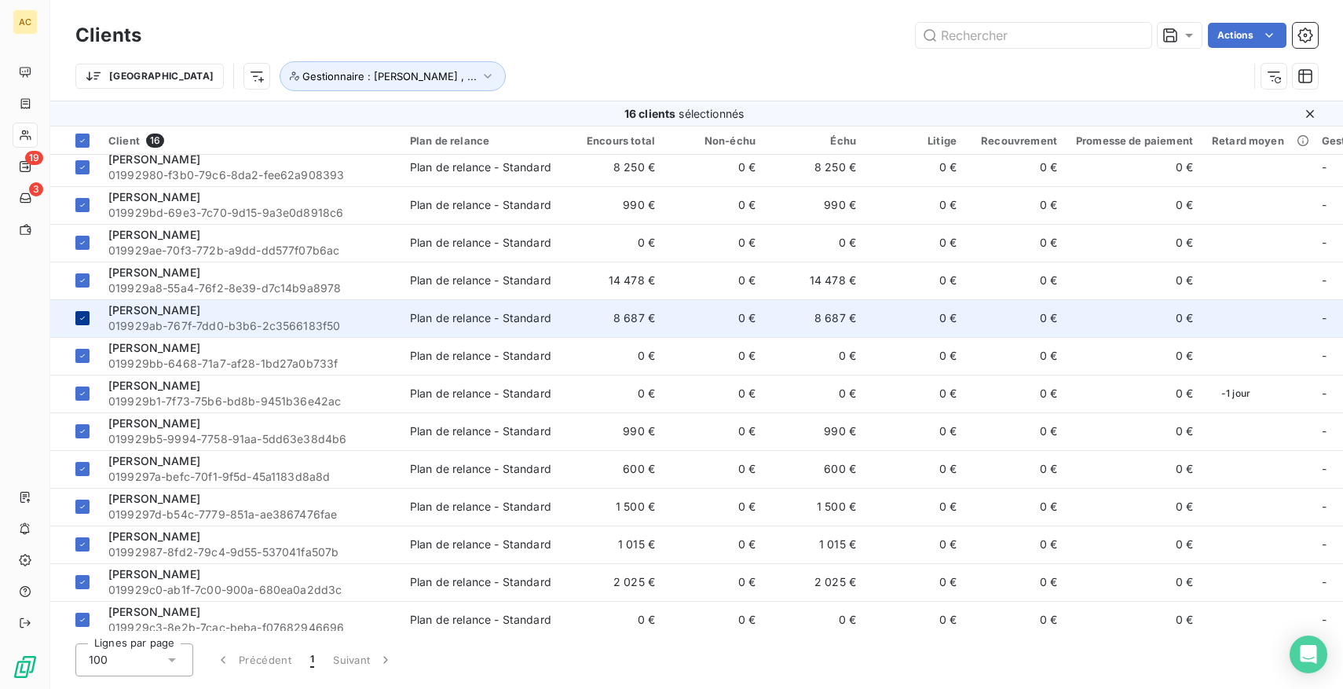
scroll to position [134, 0]
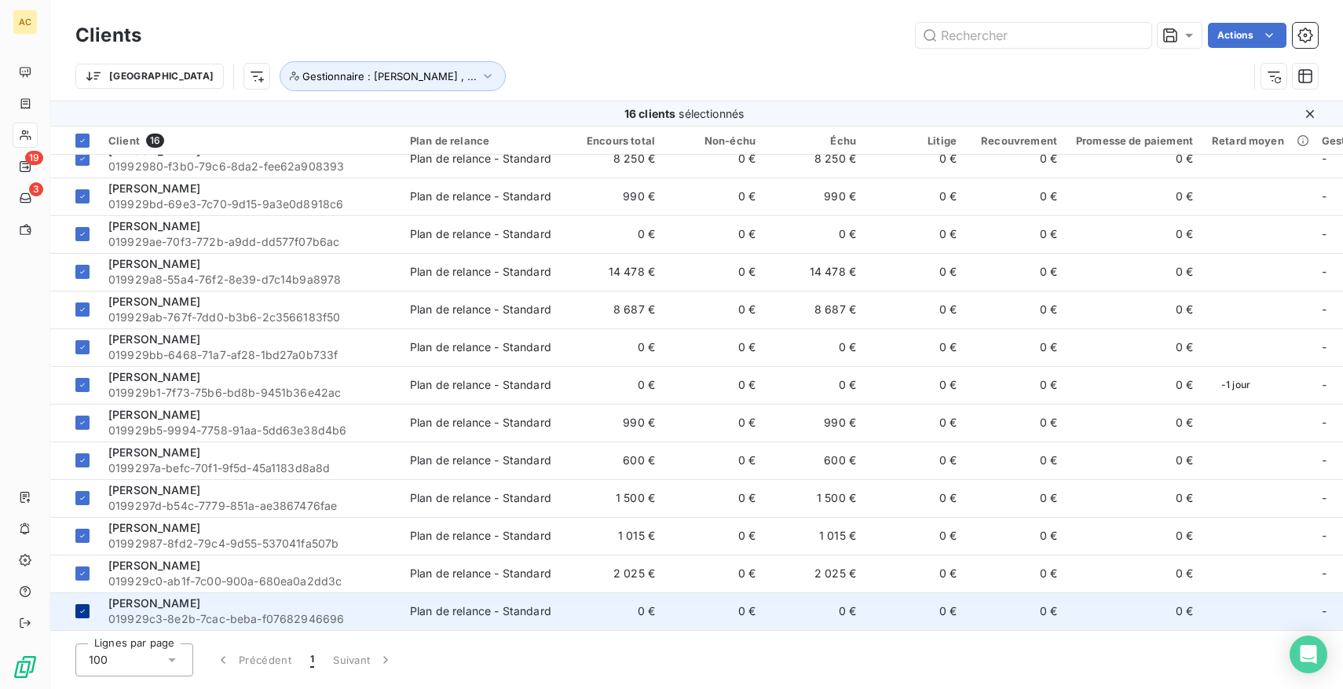
click at [87, 605] on div at bounding box center [82, 611] width 14 height 14
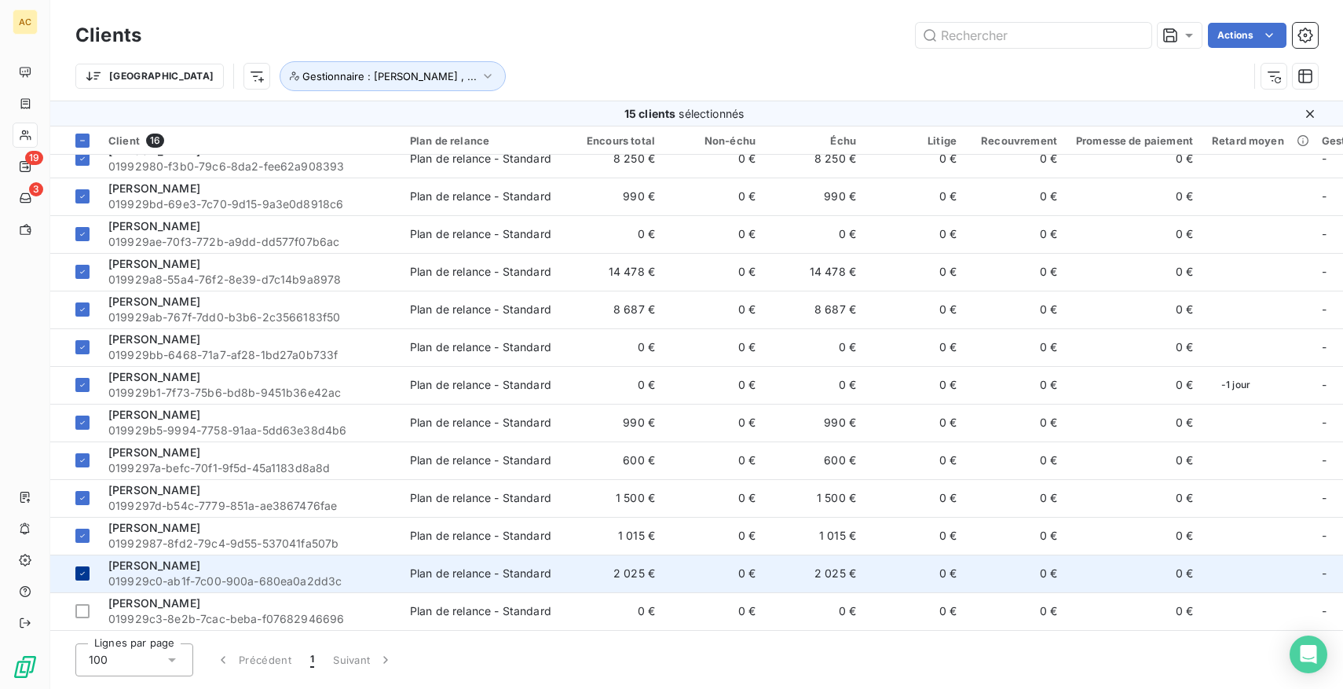
click at [86, 569] on icon at bounding box center [82, 573] width 9 height 9
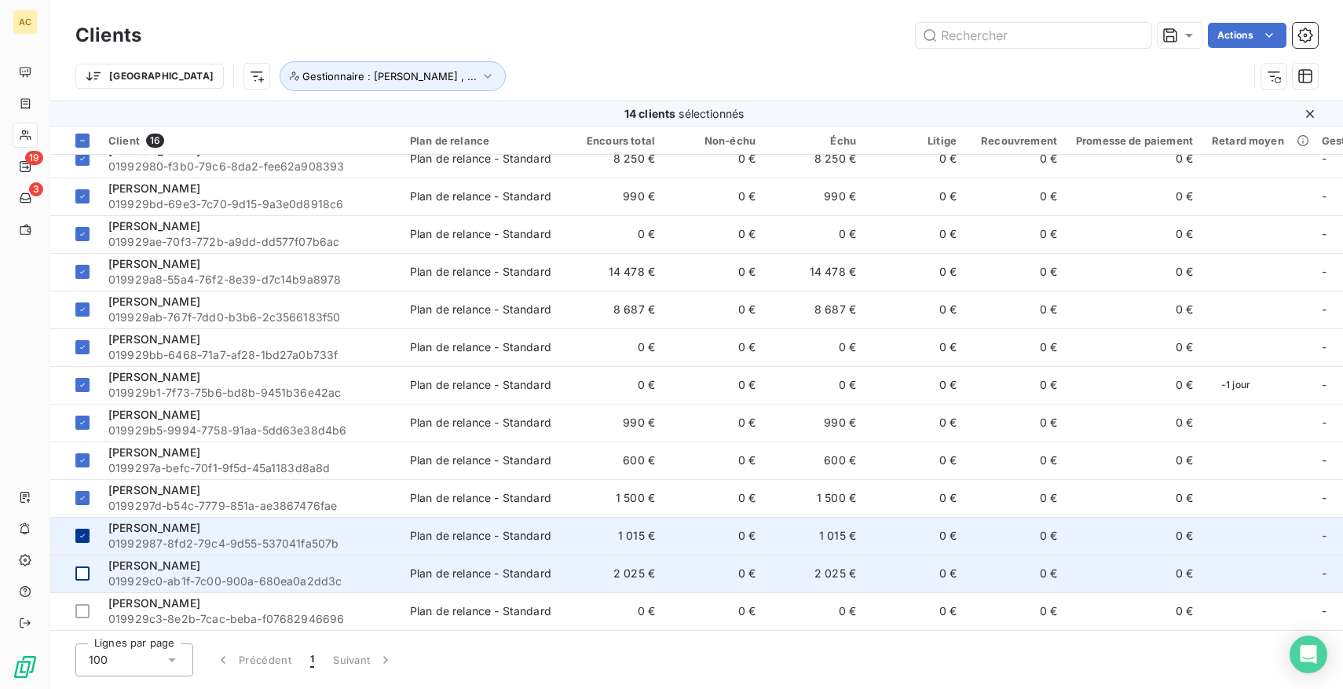
click at [86, 531] on icon at bounding box center [82, 535] width 9 height 9
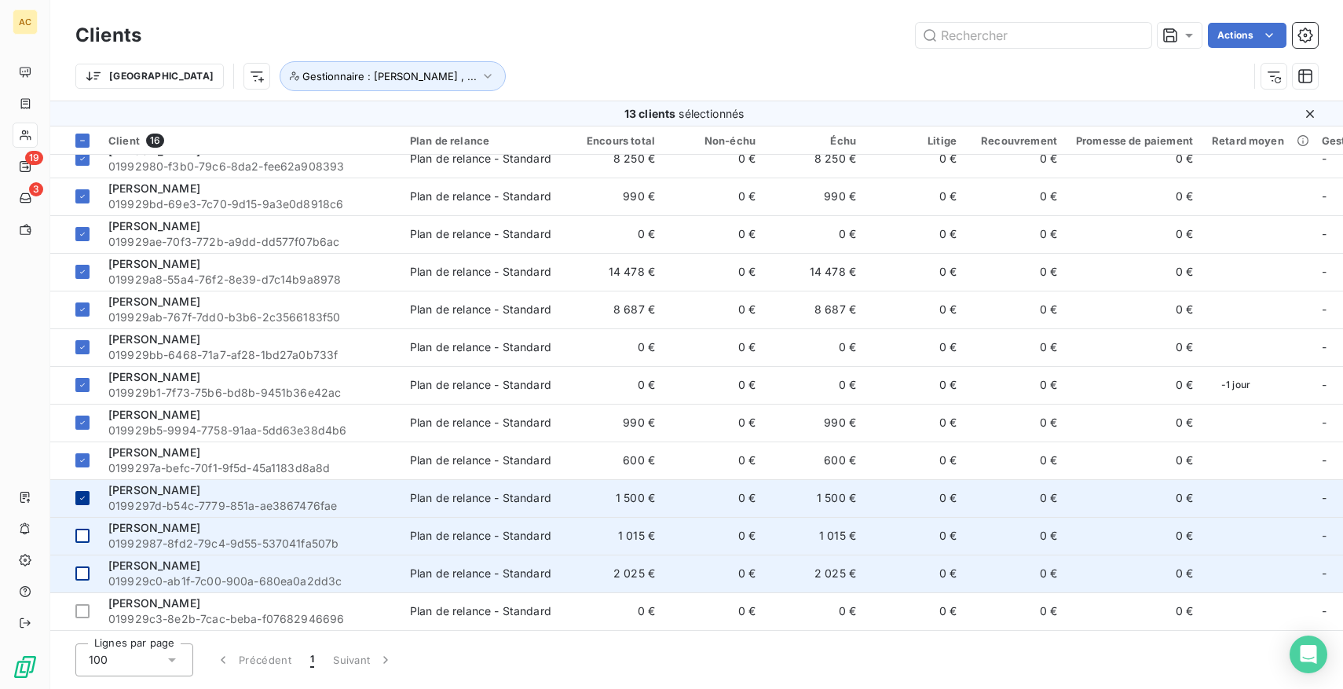
click at [87, 491] on div at bounding box center [82, 498] width 14 height 14
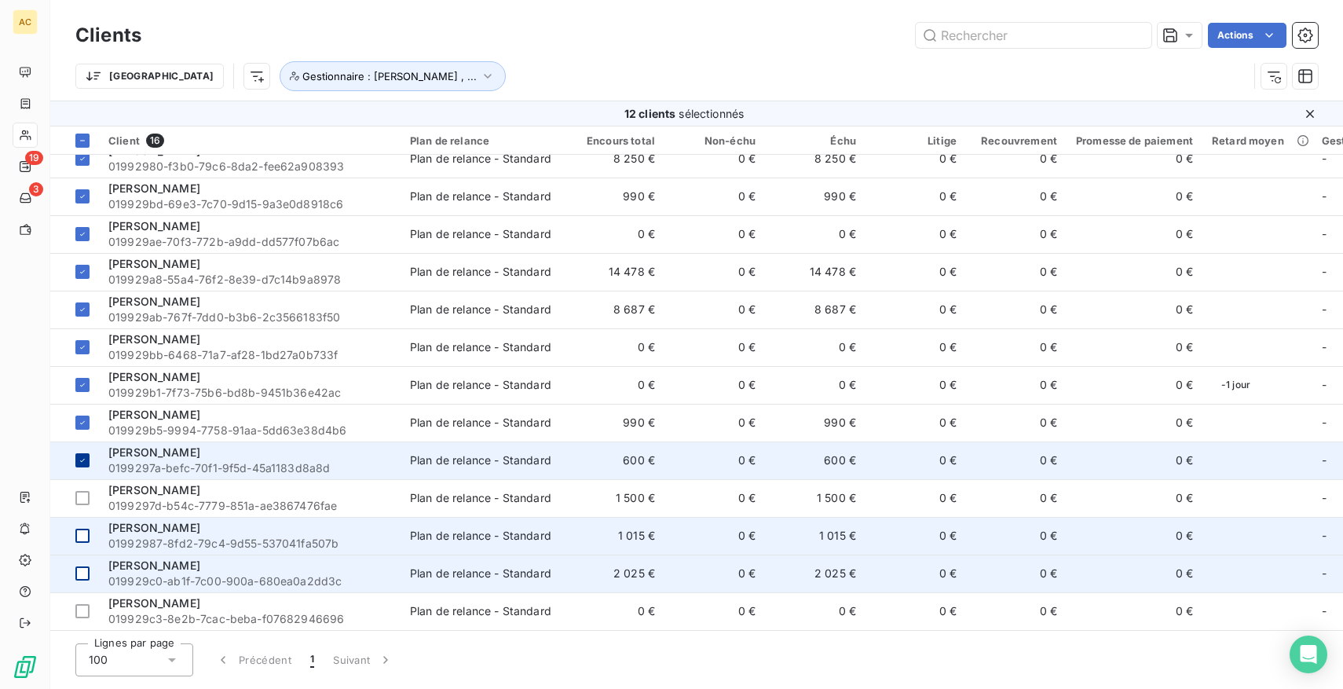
click at [86, 456] on icon at bounding box center [82, 460] width 9 height 9
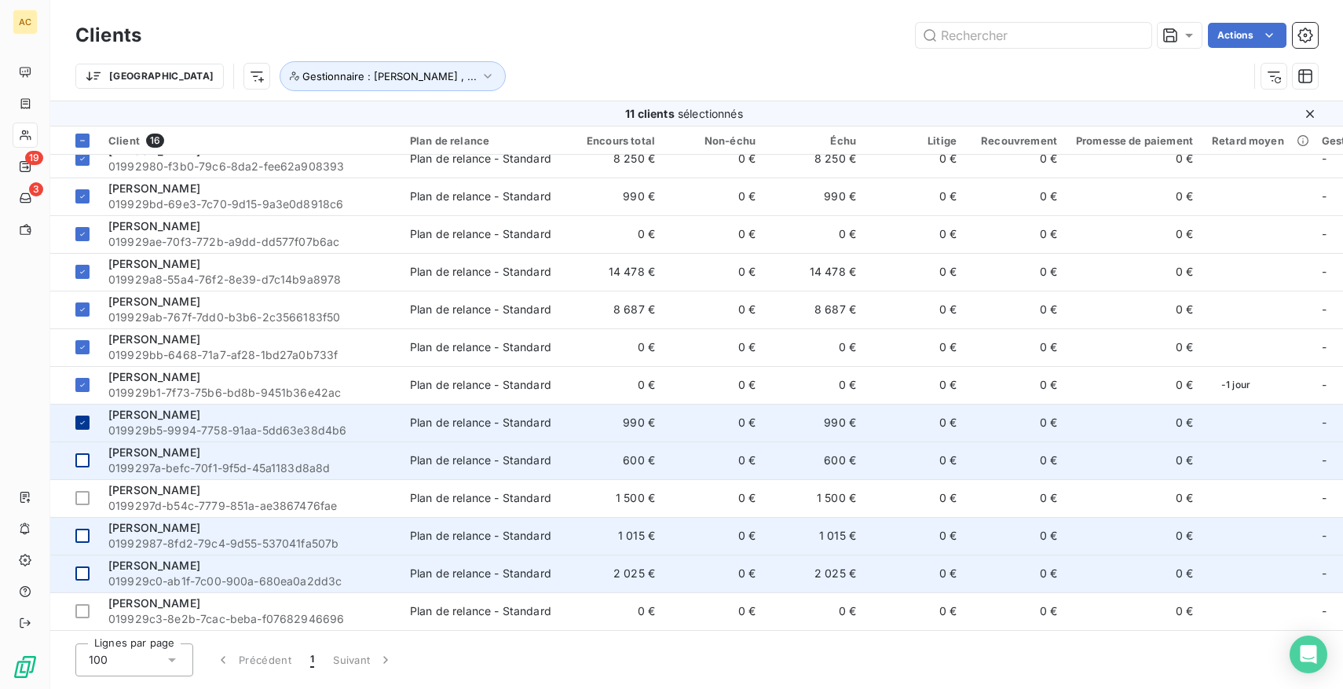
click at [85, 423] on div at bounding box center [82, 423] width 14 height 14
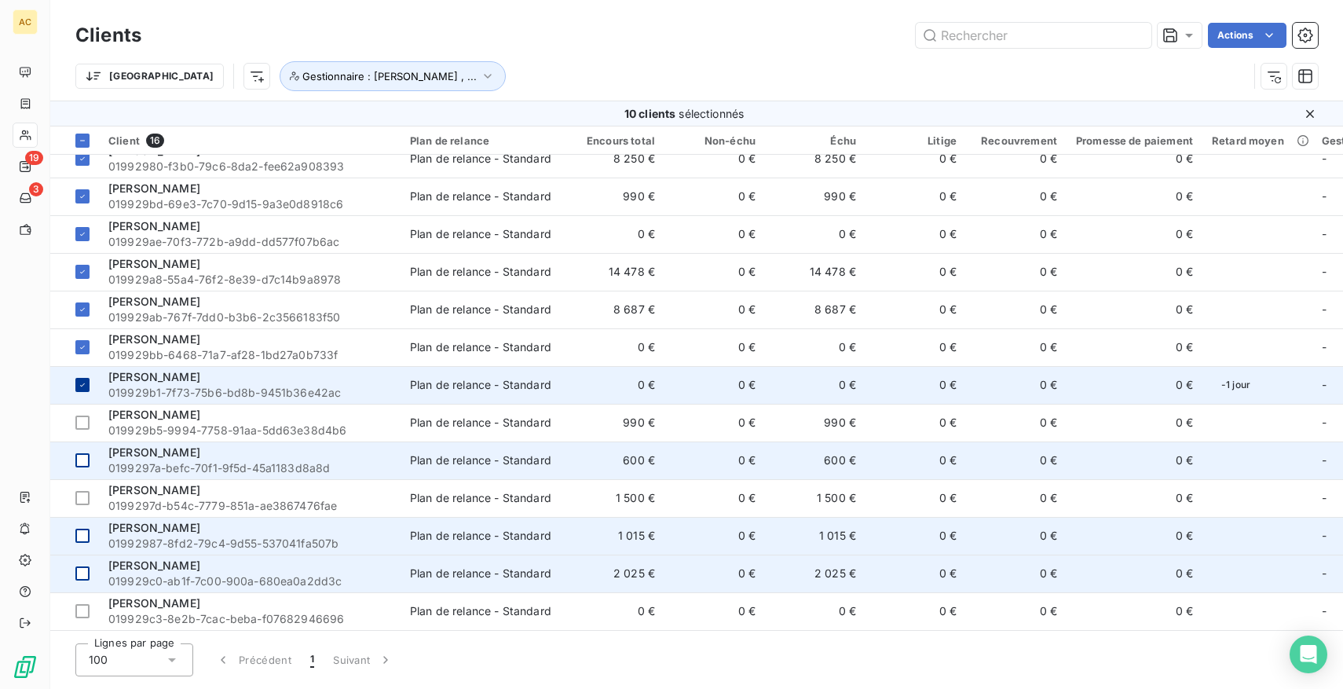
click at [88, 368] on td at bounding box center [74, 385] width 49 height 38
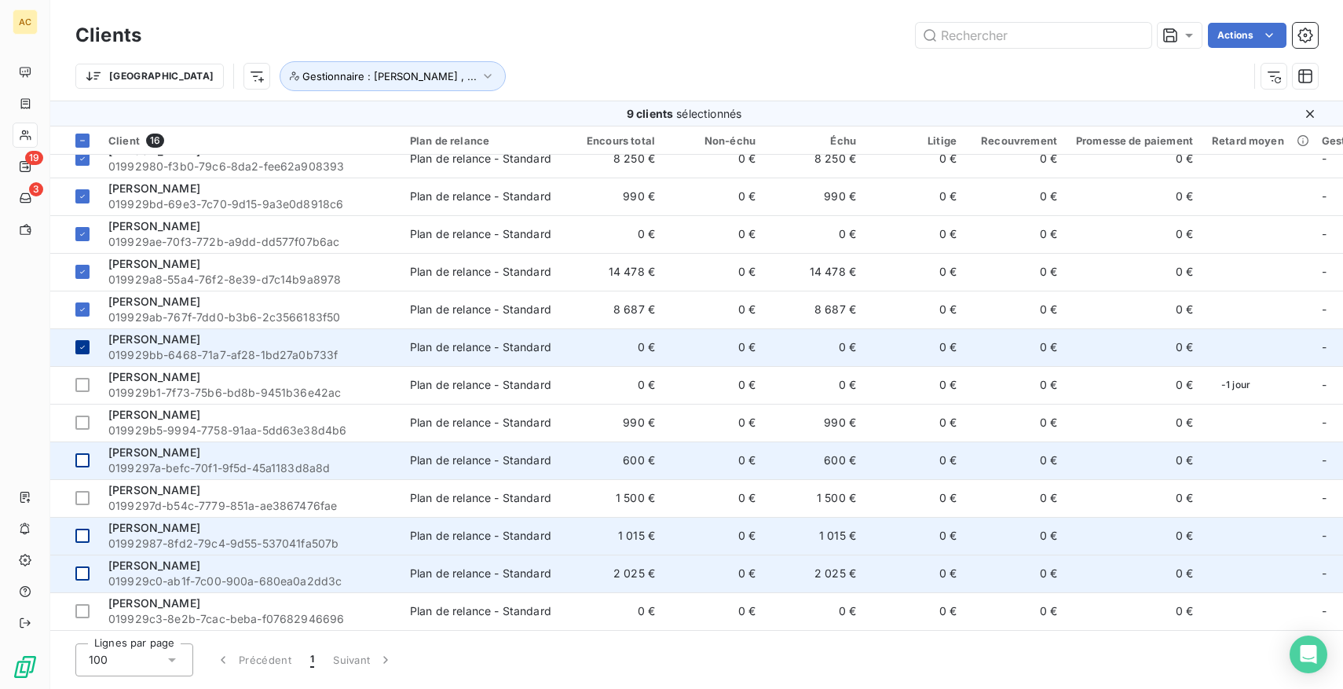
click at [85, 343] on icon at bounding box center [82, 347] width 9 height 9
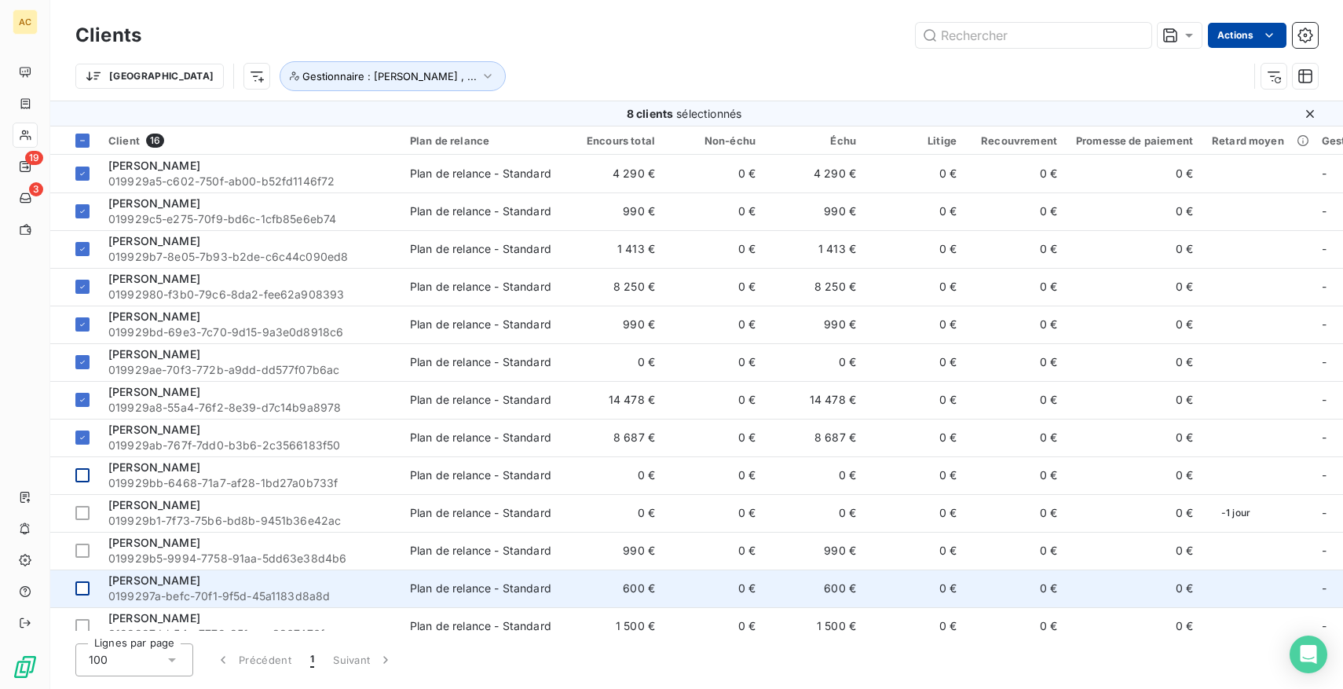
click at [1256, 32] on html "AC 19 3 Clients Actions Trier Gestionnaire : Angèle , ... 8 clients sélectionné…" at bounding box center [671, 344] width 1343 height 689
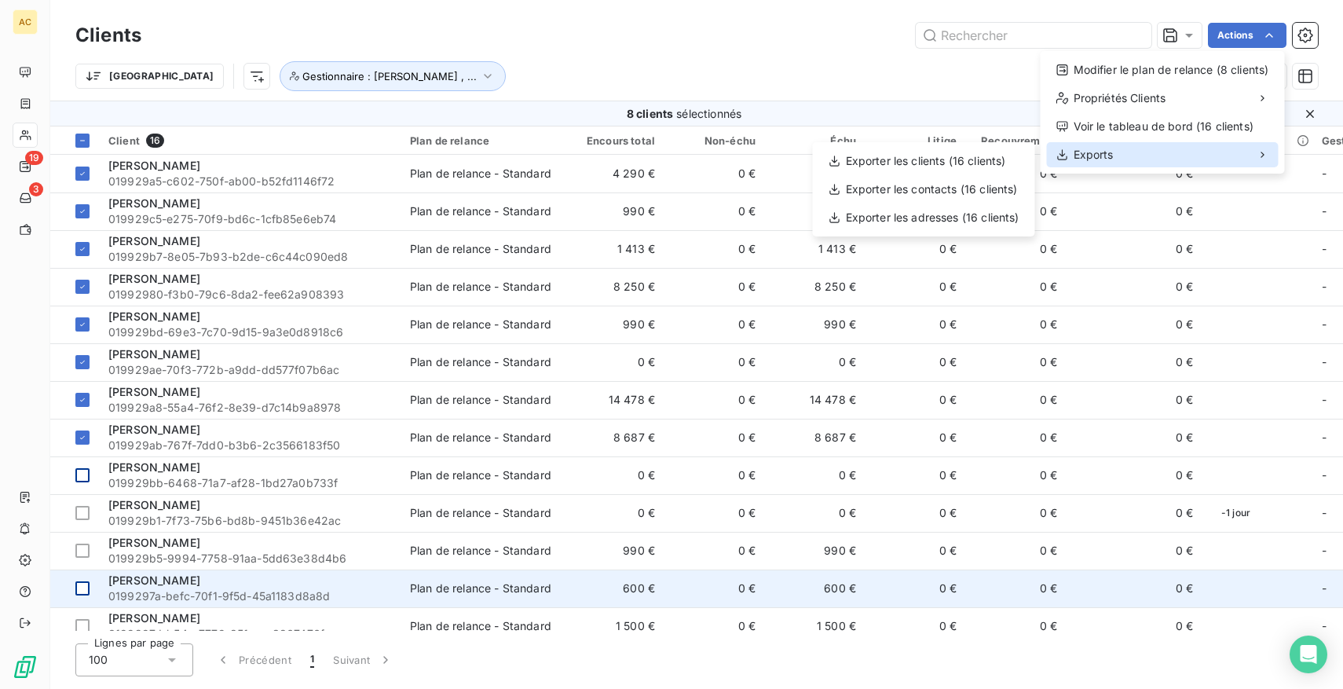
click at [1165, 155] on div "Exports" at bounding box center [1163, 154] width 232 height 25
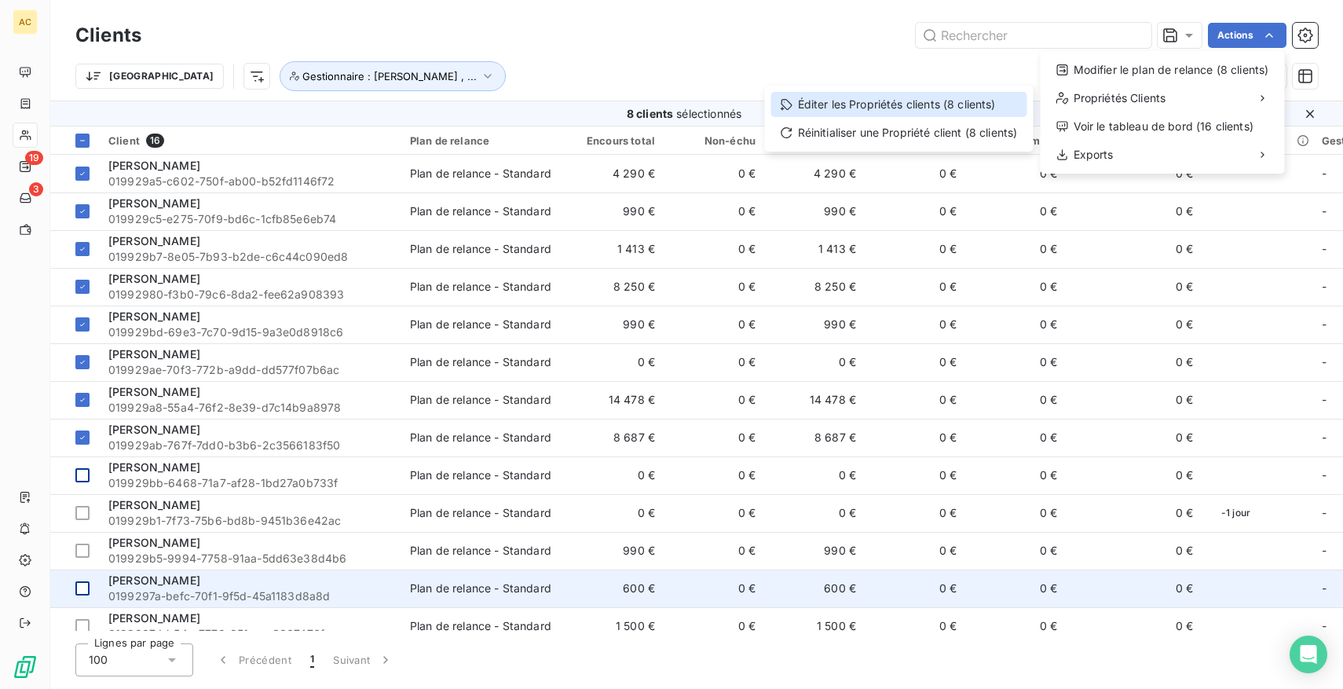
click at [957, 93] on div "Éditer les Propriétés clients (8 clients)" at bounding box center [899, 104] width 256 height 25
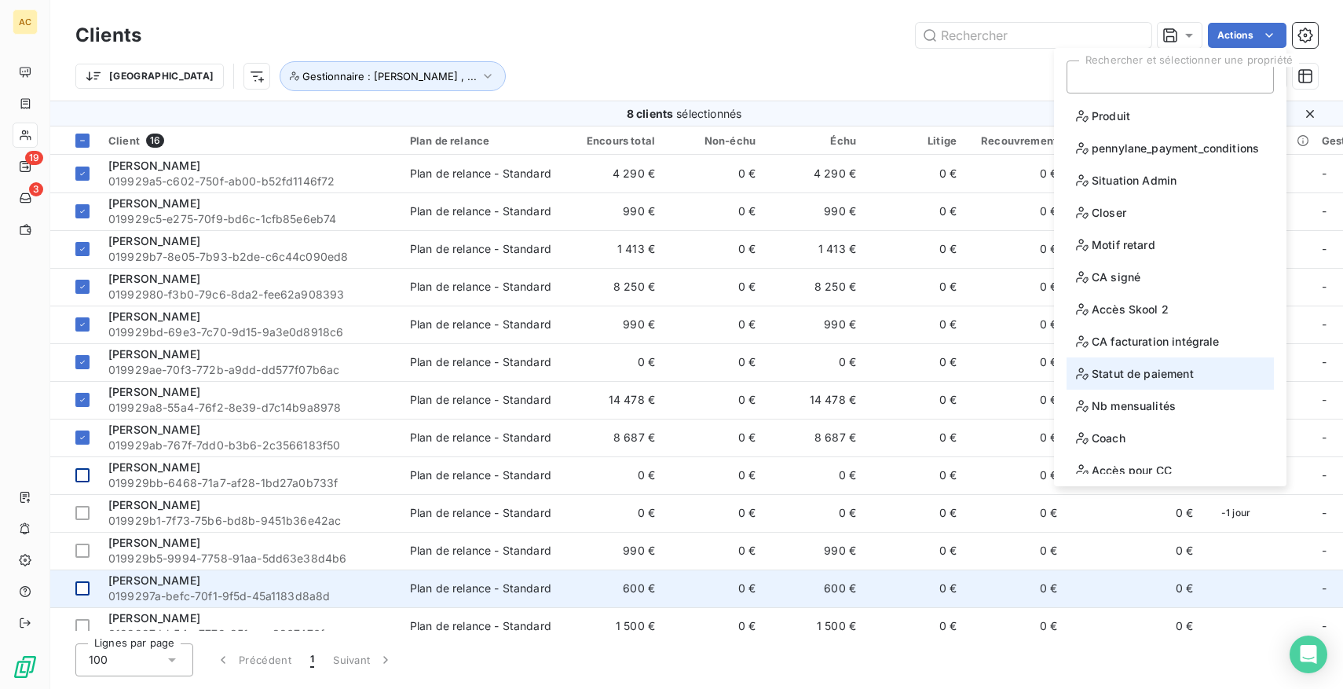
scroll to position [77, 0]
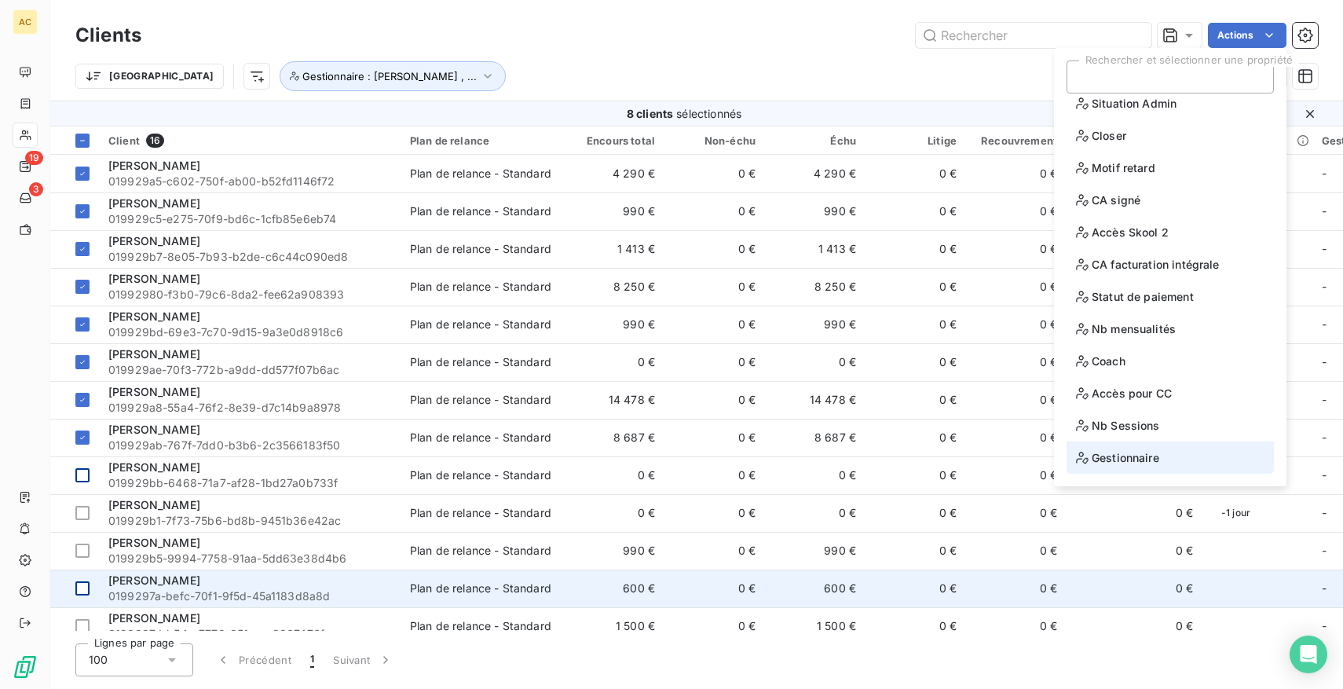
click at [1144, 446] on li "Gestionnaire" at bounding box center [1170, 458] width 207 height 32
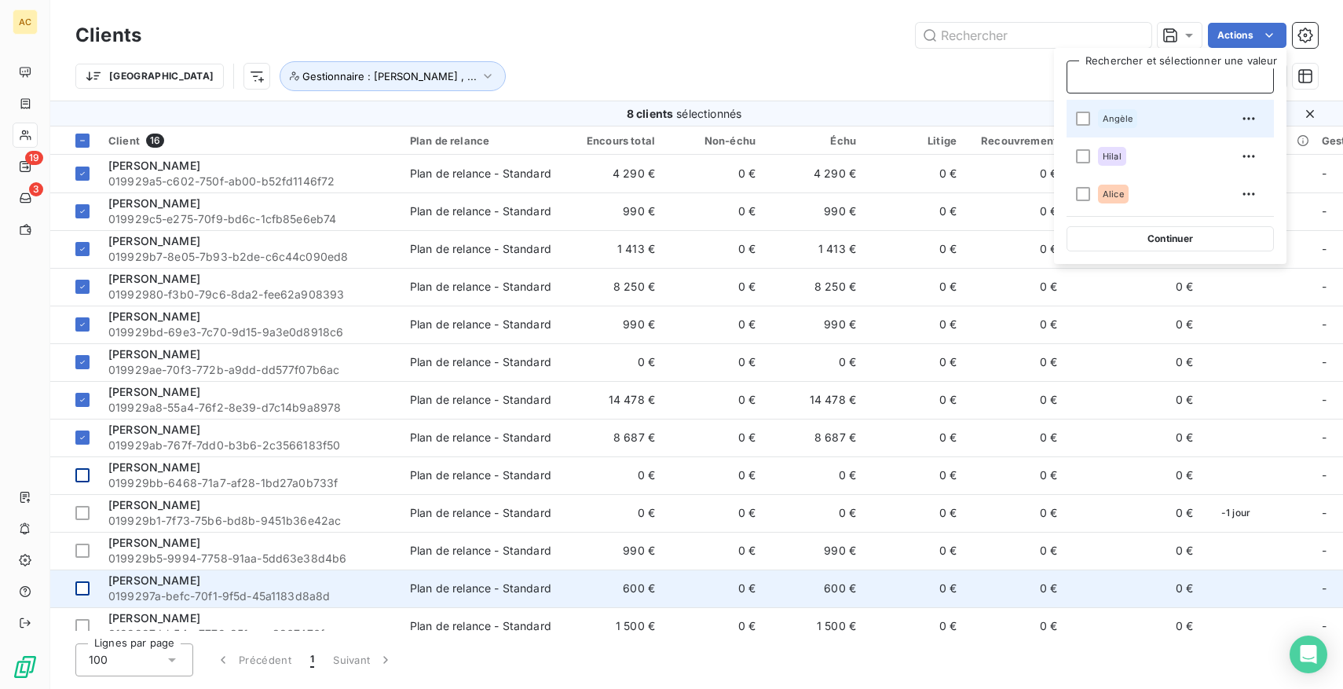
click at [1116, 119] on span "Angèle" at bounding box center [1118, 118] width 30 height 9
click at [847, 68] on div "Trier Gestionnaire : Angèle , ..." at bounding box center [661, 76] width 1173 height 30
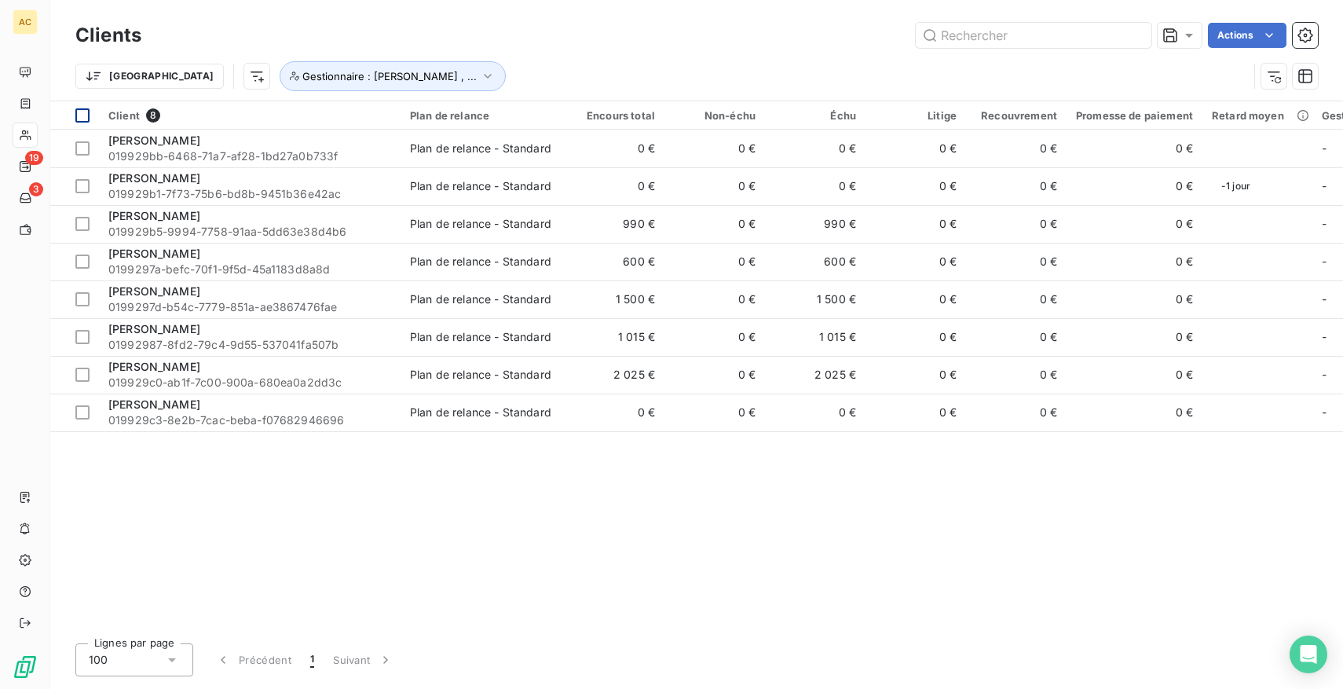
click at [79, 117] on div at bounding box center [82, 115] width 14 height 14
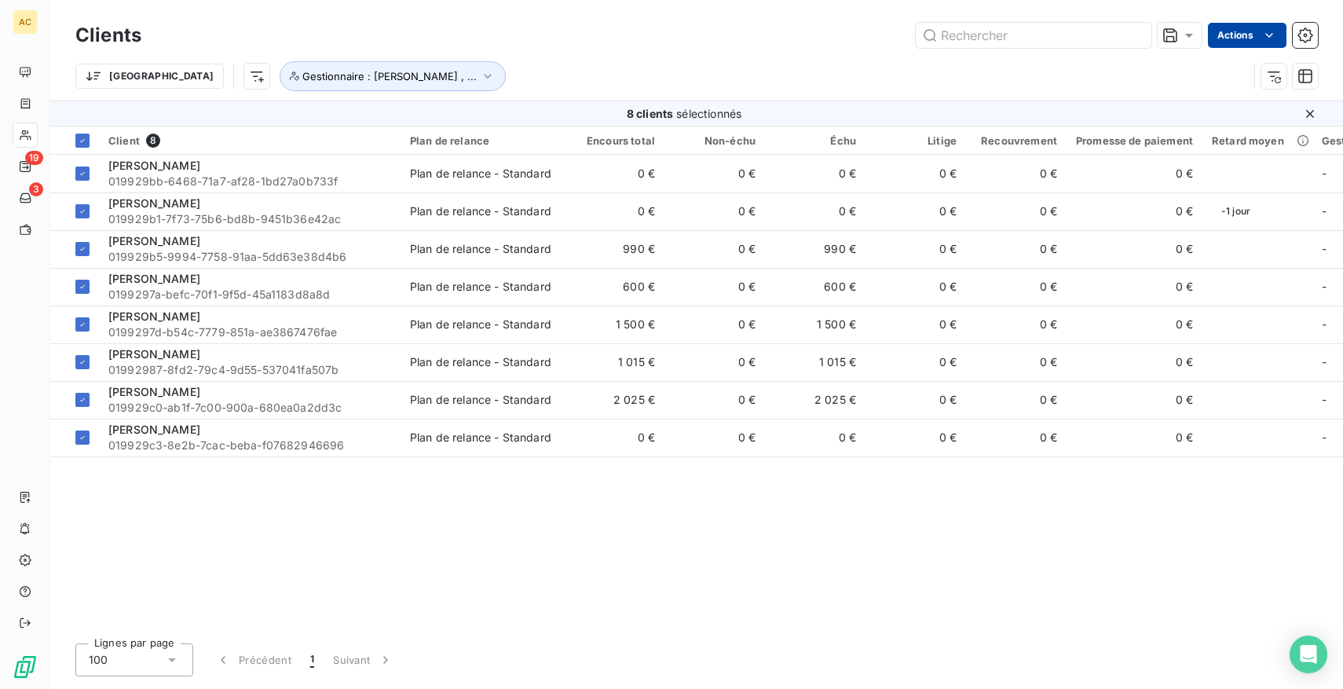
click at [1246, 42] on html "AC 19 3 Clients Actions Trier Gestionnaire : Angèle , ... 8 clients sélectionné…" at bounding box center [671, 344] width 1343 height 689
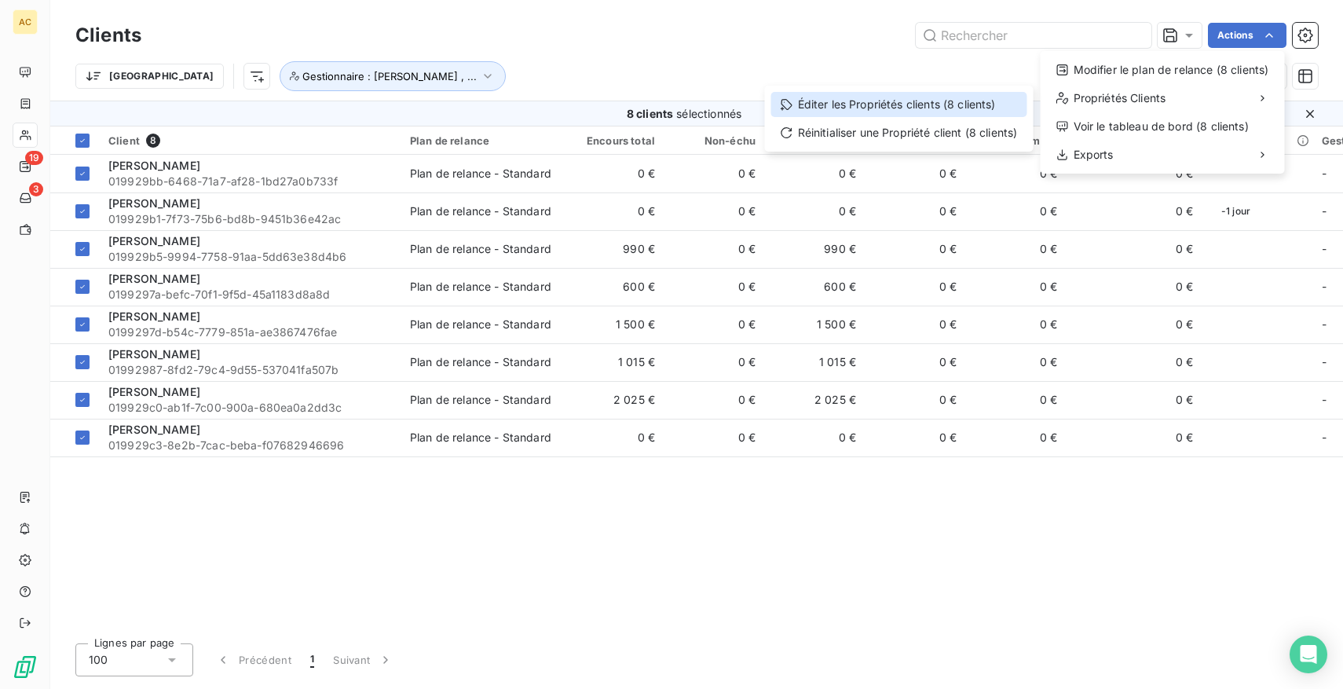
click at [907, 101] on div "Éditer les Propriétés clients (8 clients)" at bounding box center [899, 104] width 256 height 25
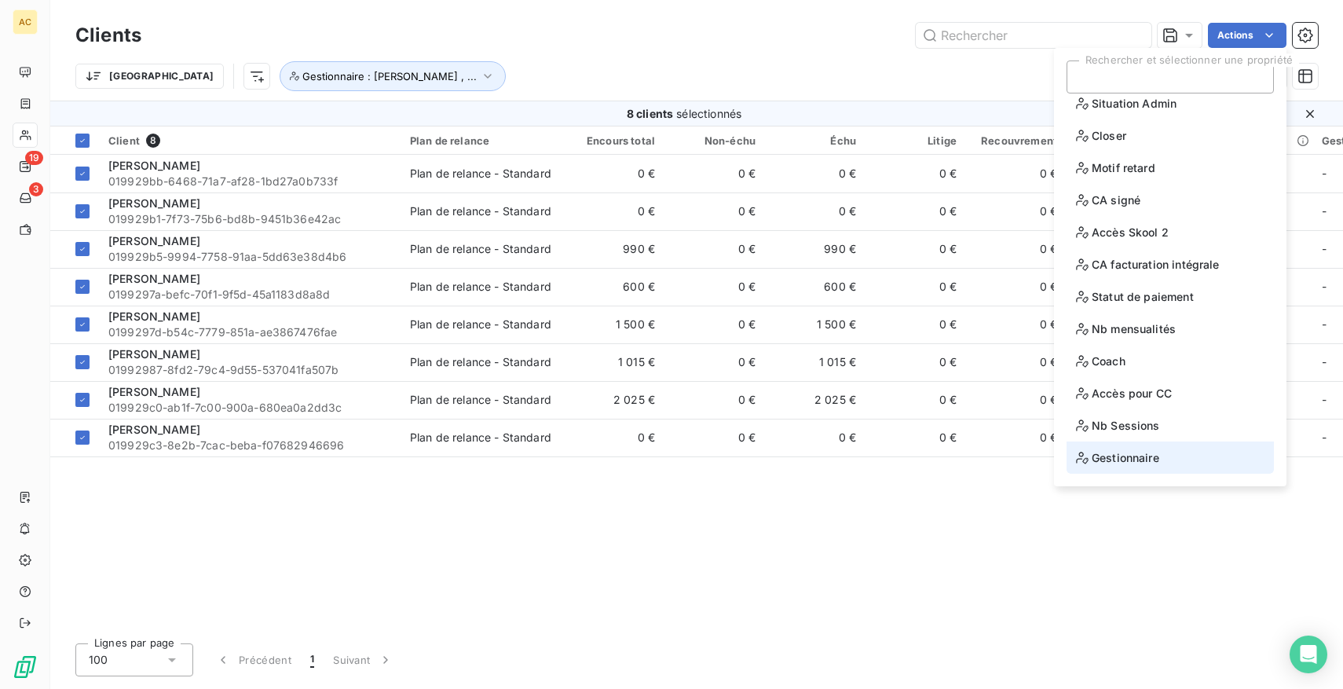
click at [1130, 458] on span "Gestionnaire" at bounding box center [1117, 458] width 83 height 20
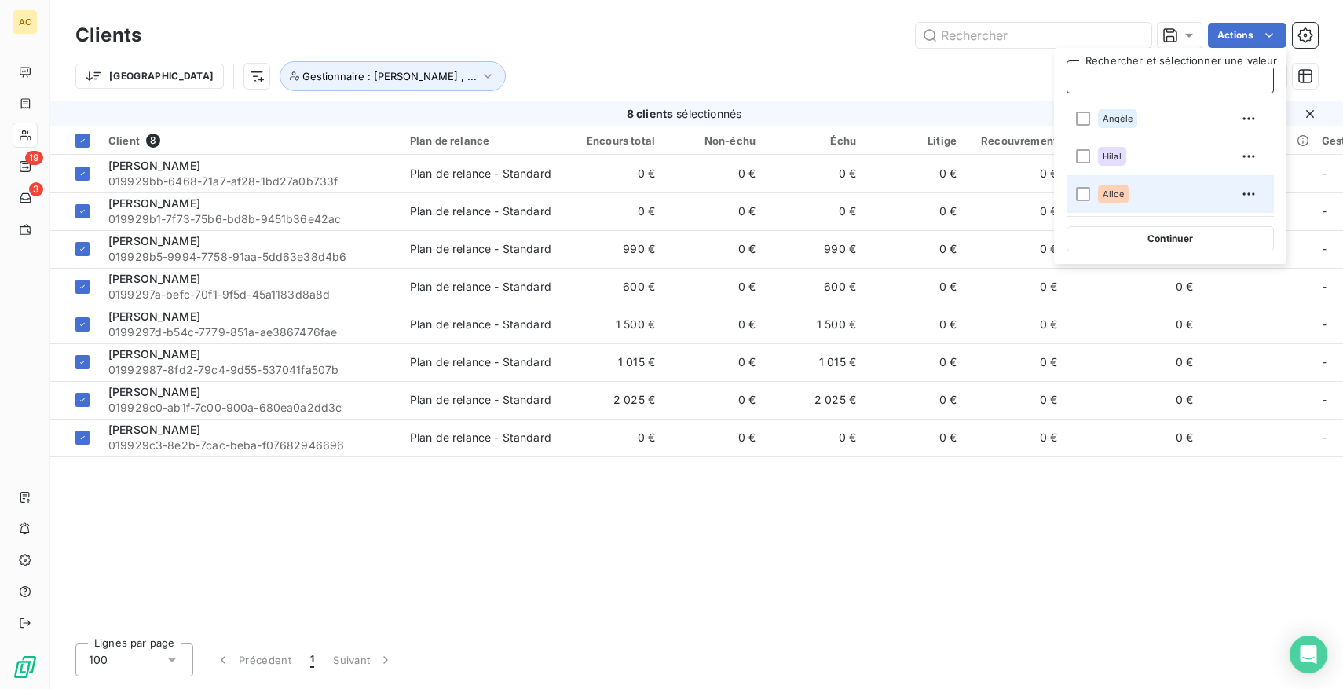
click at [1092, 198] on li "Alice" at bounding box center [1170, 194] width 207 height 38
click at [702, 50] on div "Clients Actions" at bounding box center [696, 35] width 1243 height 33
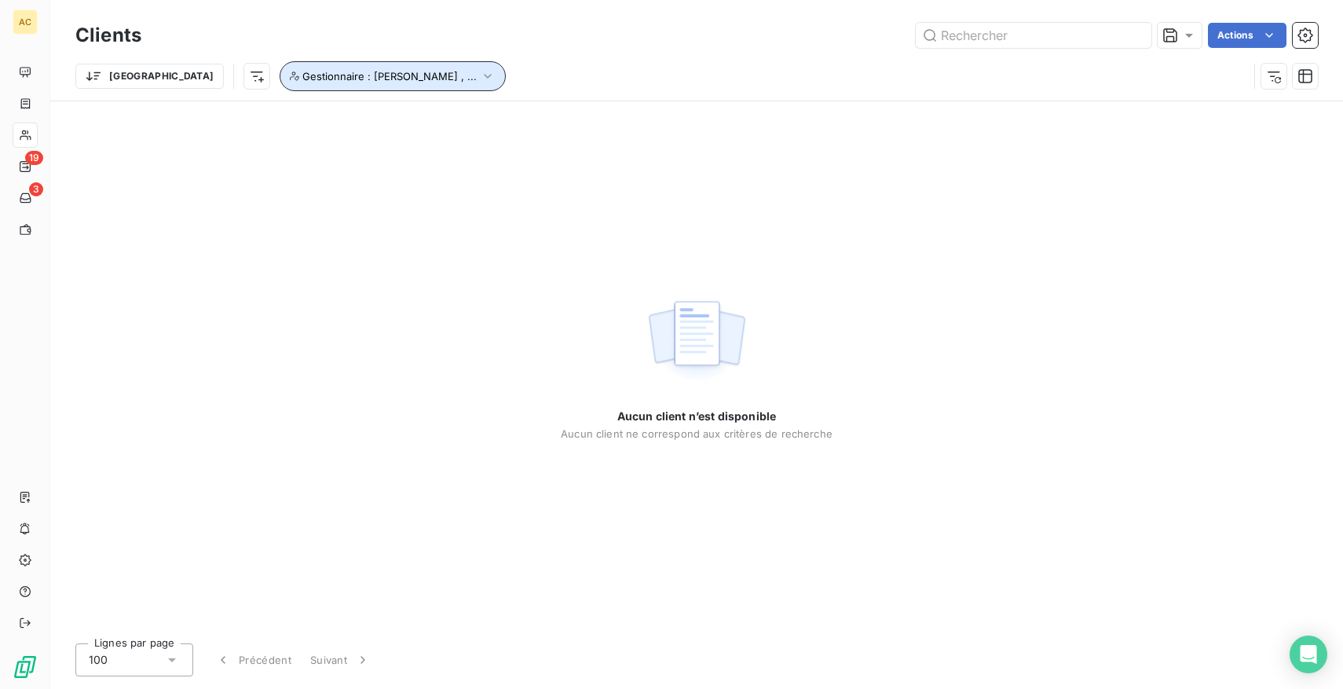
click at [480, 81] on icon "button" at bounding box center [488, 76] width 16 height 16
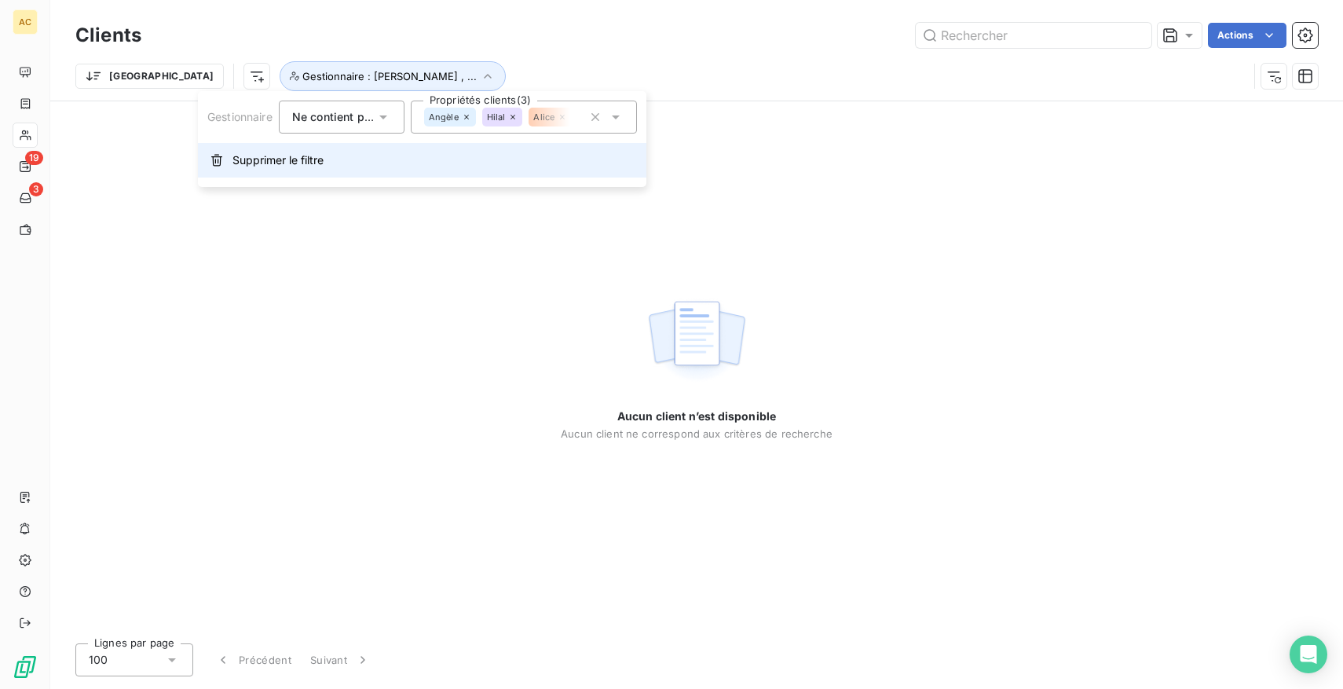
click at [312, 173] on button "Supprimer le filtre" at bounding box center [422, 160] width 449 height 35
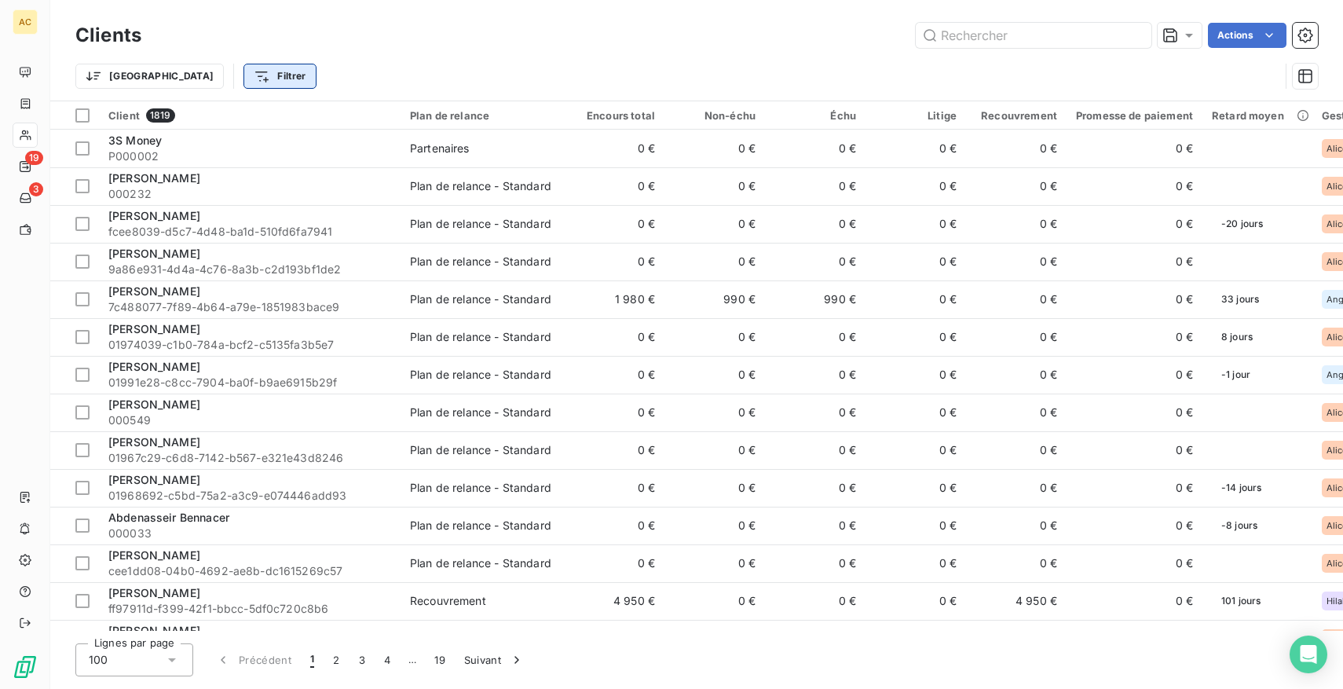
click at [197, 82] on html "AC 19 3 Clients Actions Trier Filtrer Client 1819 Plan de relance Encours total…" at bounding box center [671, 344] width 1343 height 689
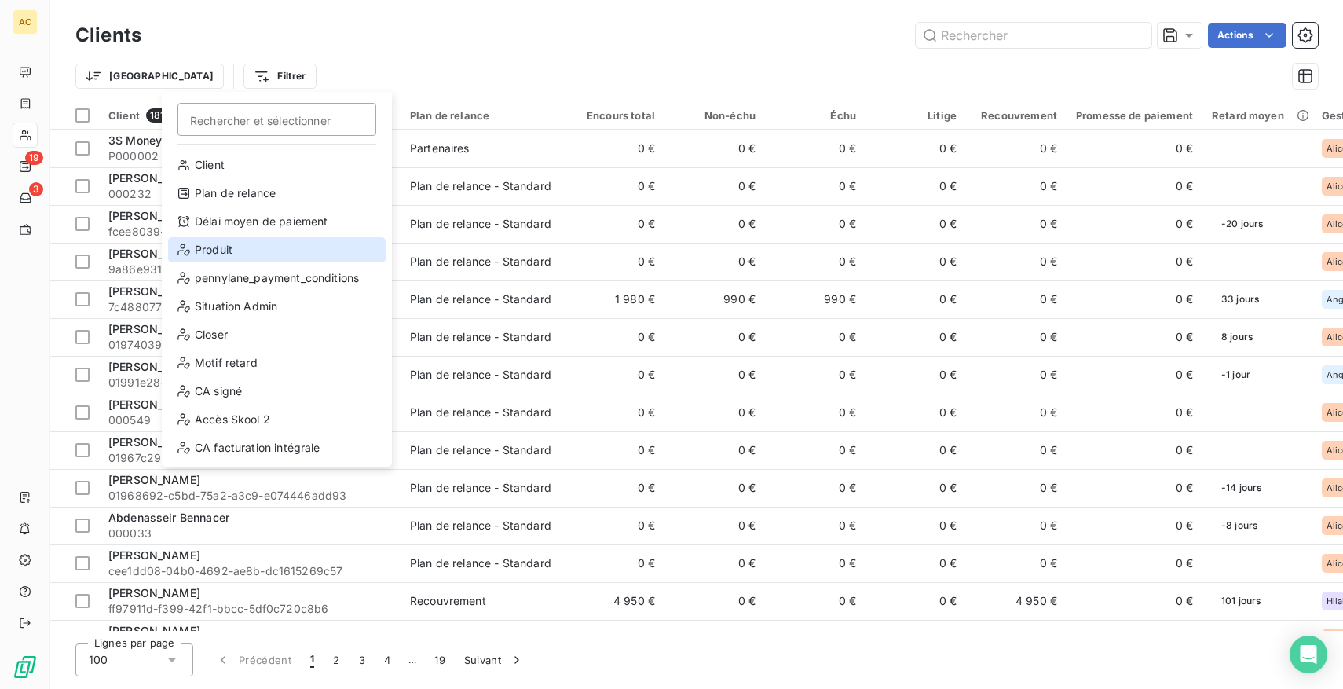
scroll to position [170, 0]
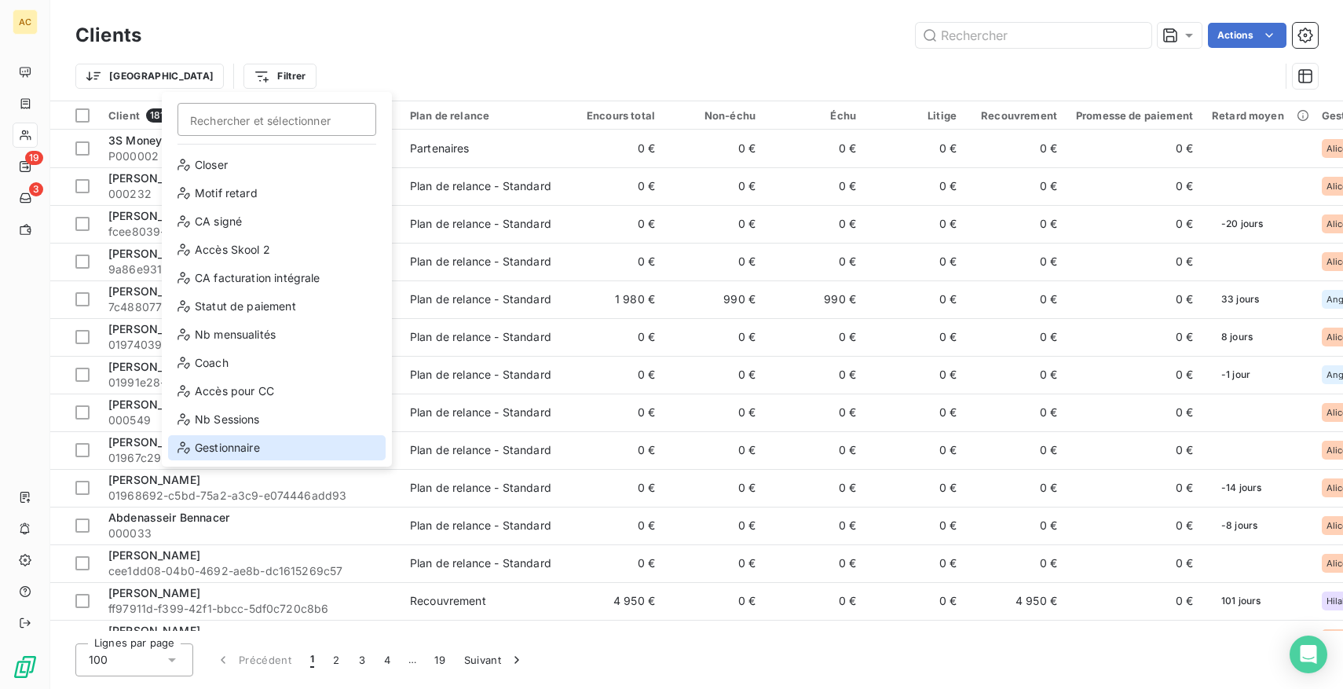
click at [231, 446] on div "Gestionnaire" at bounding box center [277, 447] width 218 height 25
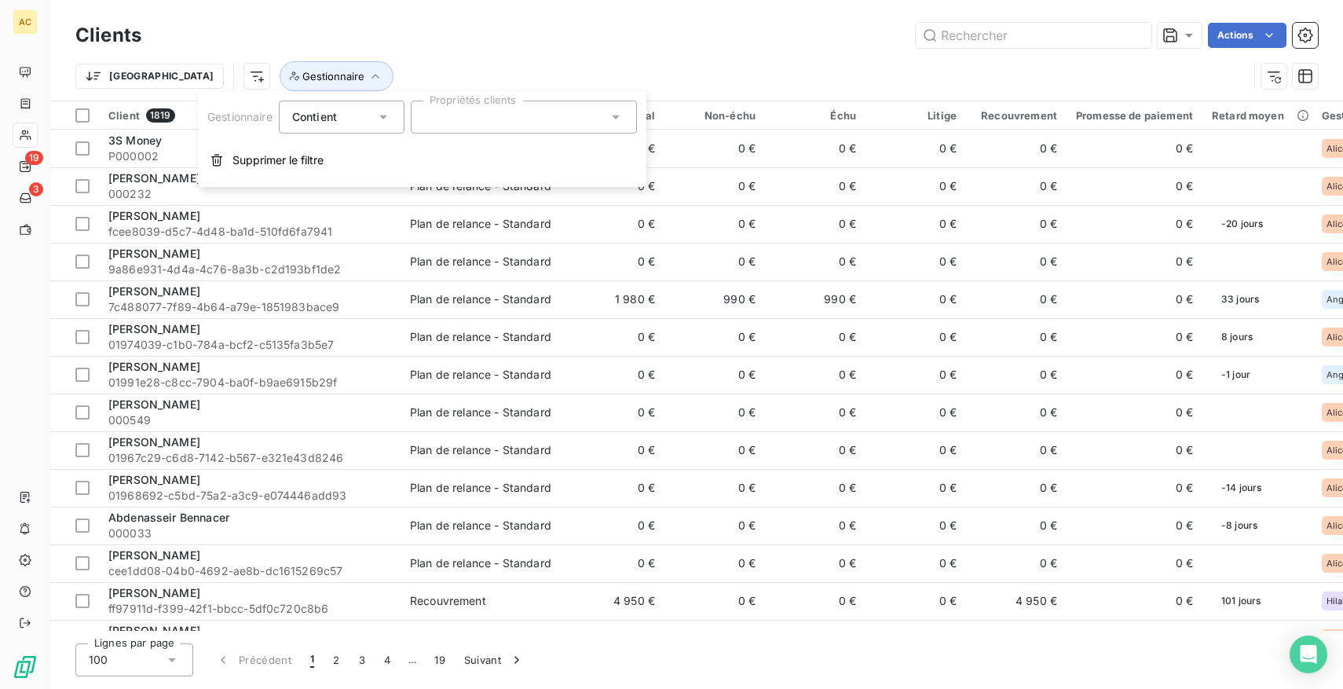
click at [467, 125] on div at bounding box center [524, 117] width 226 height 33
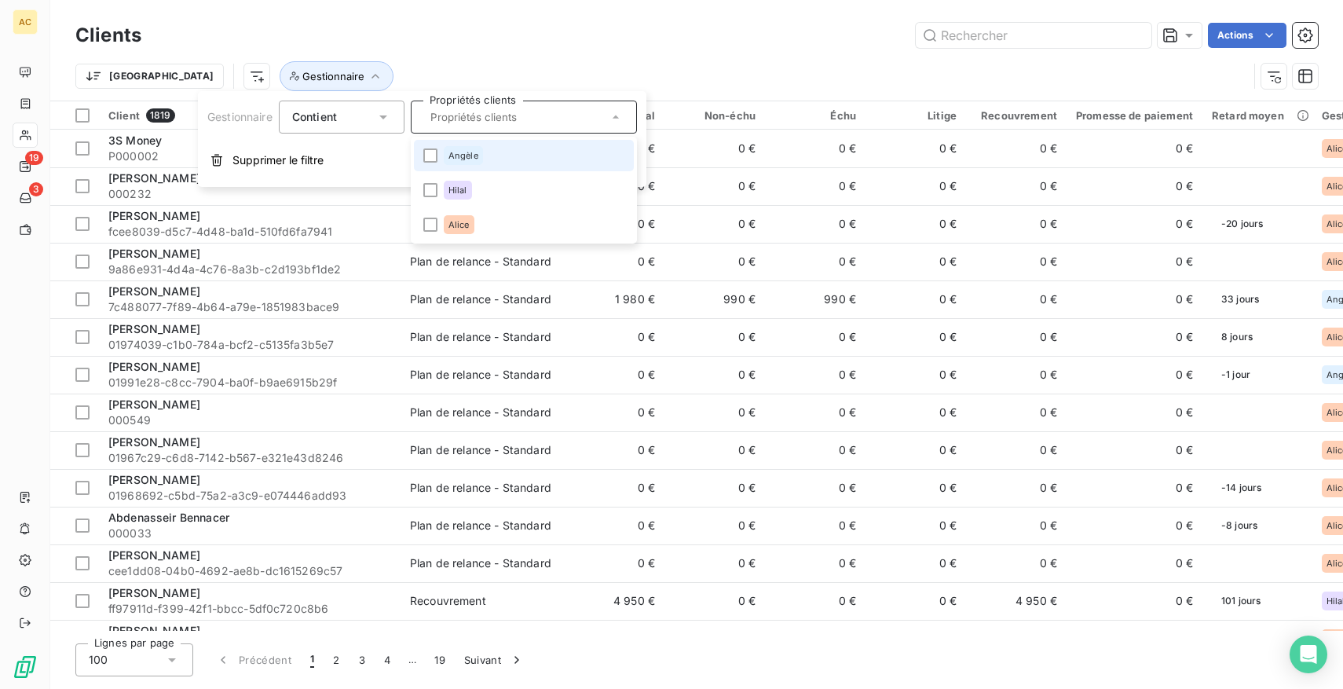
click at [467, 154] on span "Angèle" at bounding box center [464, 155] width 30 height 9
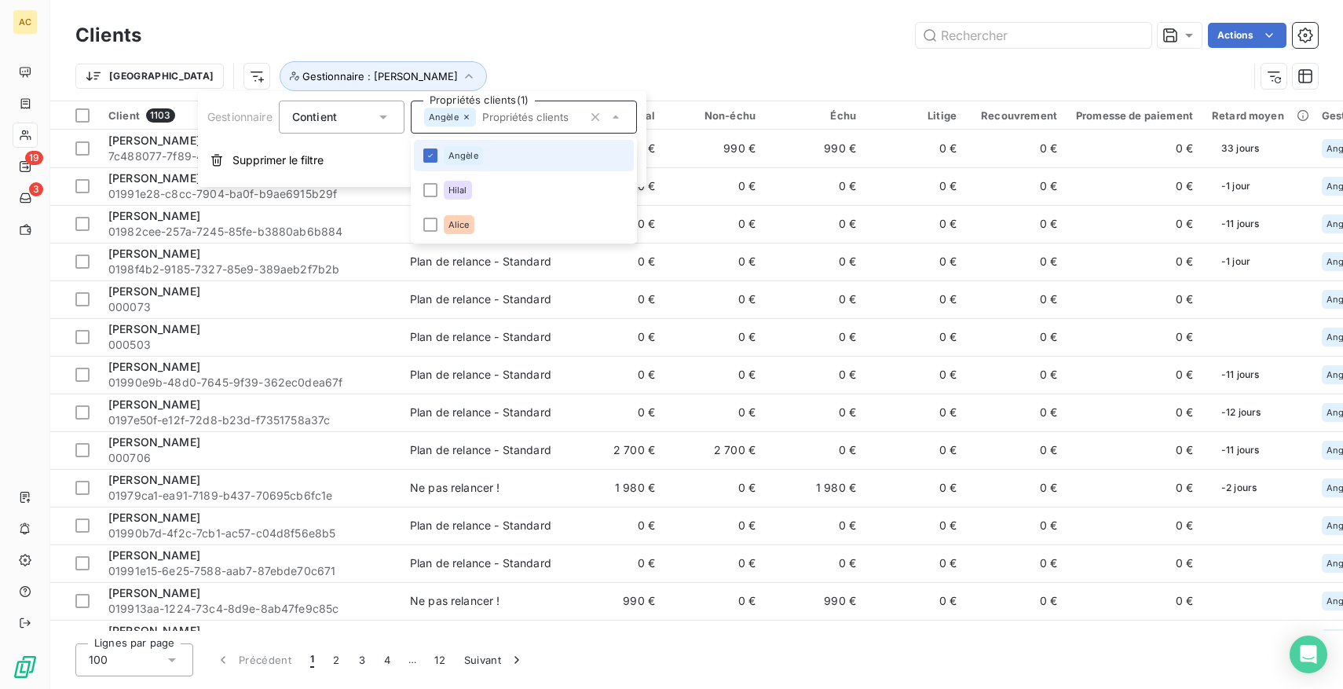
click at [467, 154] on span "Angèle" at bounding box center [464, 155] width 30 height 9
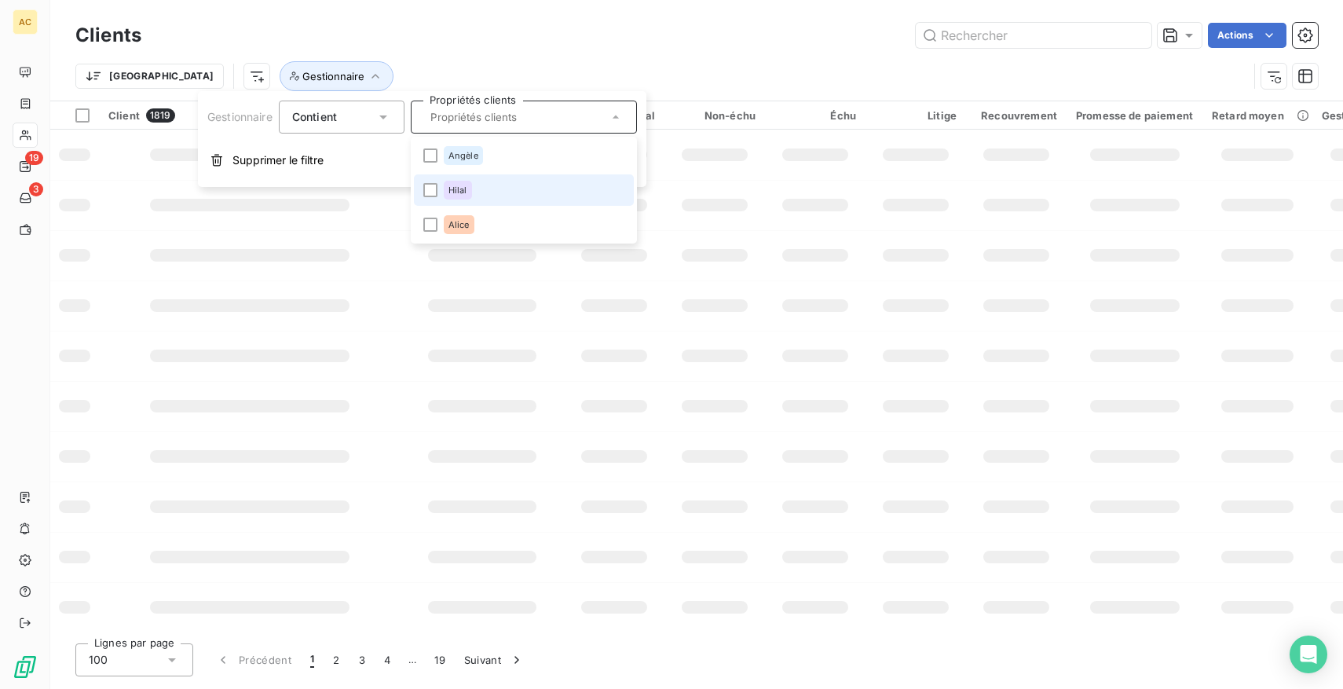
click at [467, 187] on span "Hilal" at bounding box center [458, 189] width 19 height 9
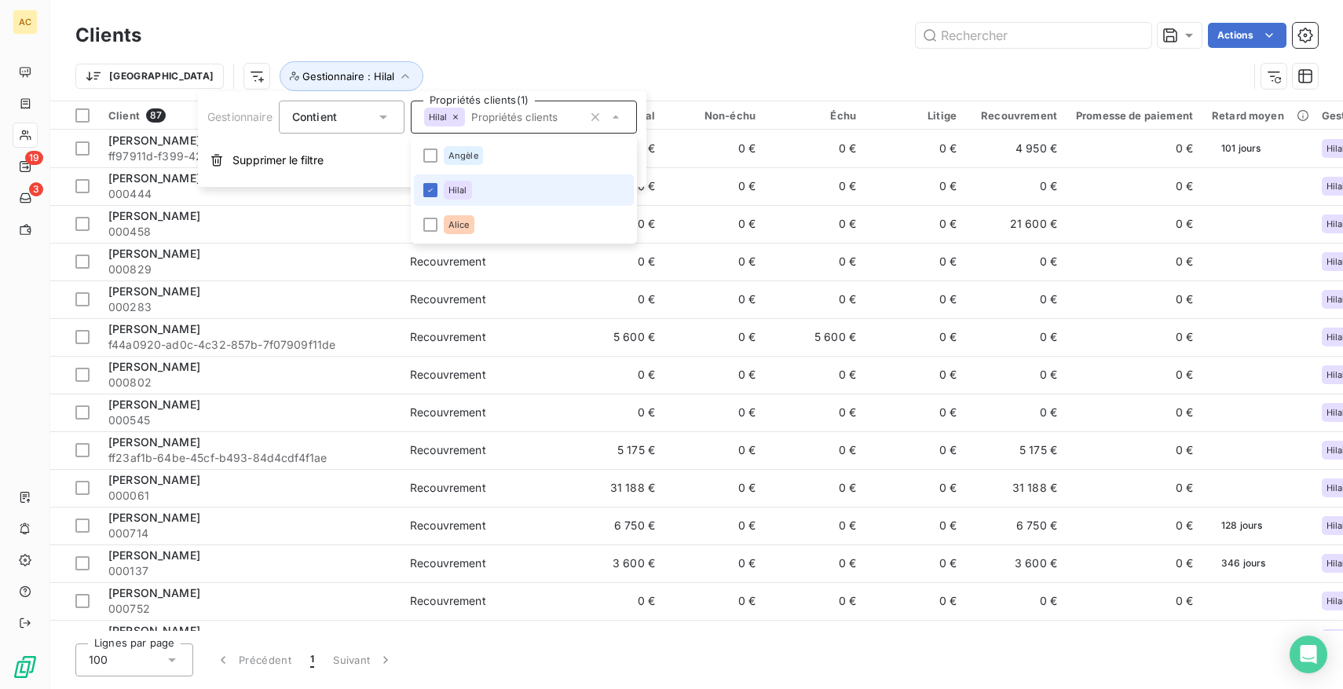
click at [467, 187] on span "Hilal" at bounding box center [458, 189] width 19 height 9
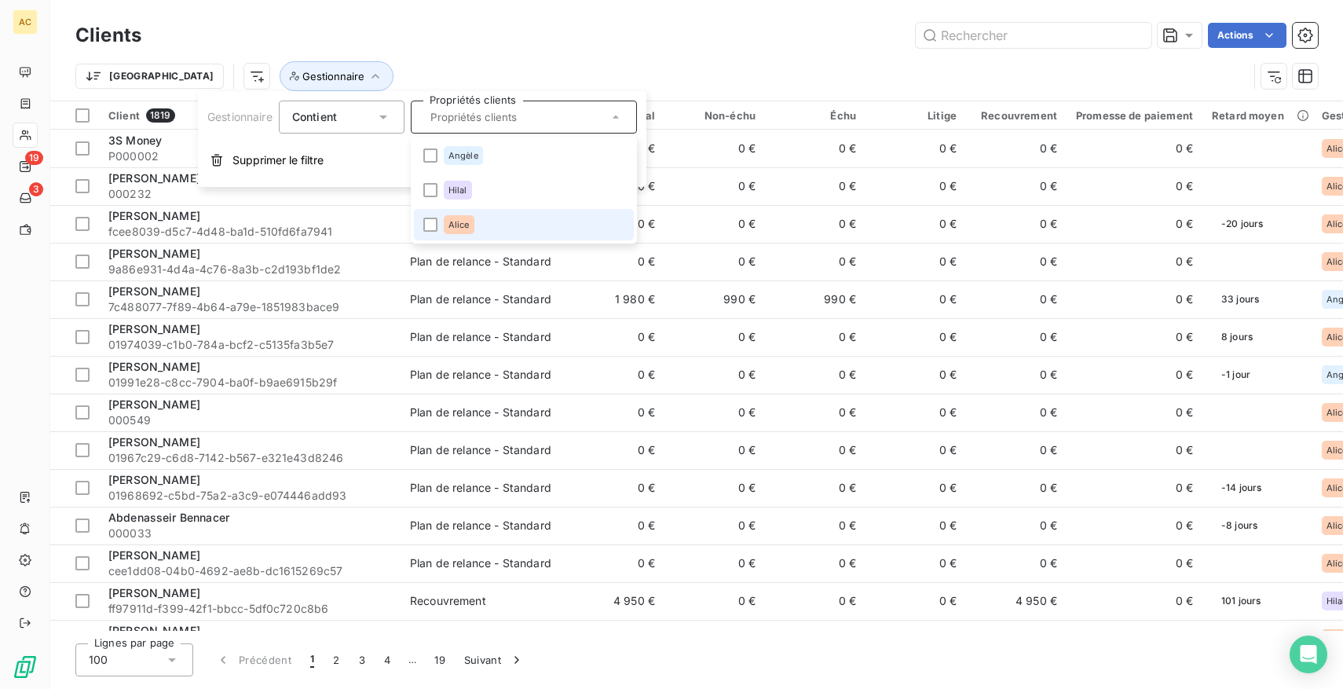
click at [471, 218] on div "Alice" at bounding box center [459, 224] width 31 height 19
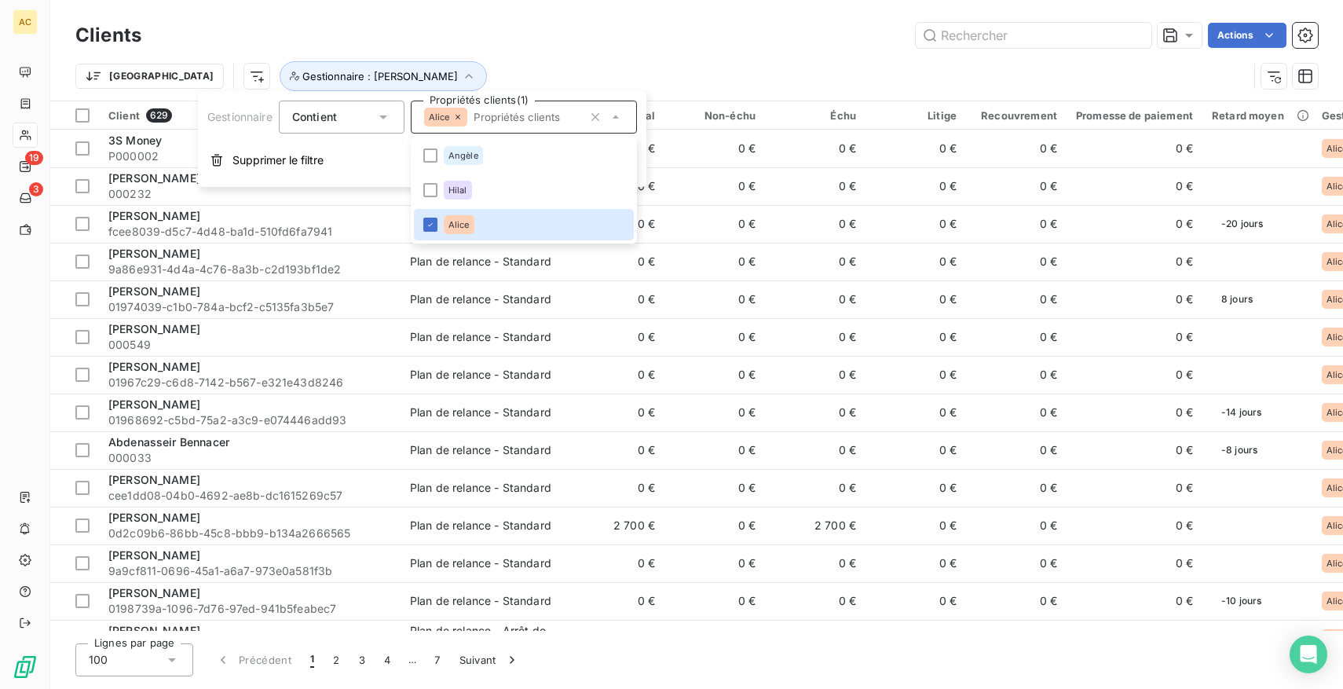
click at [461, 116] on icon at bounding box center [457, 116] width 9 height 9
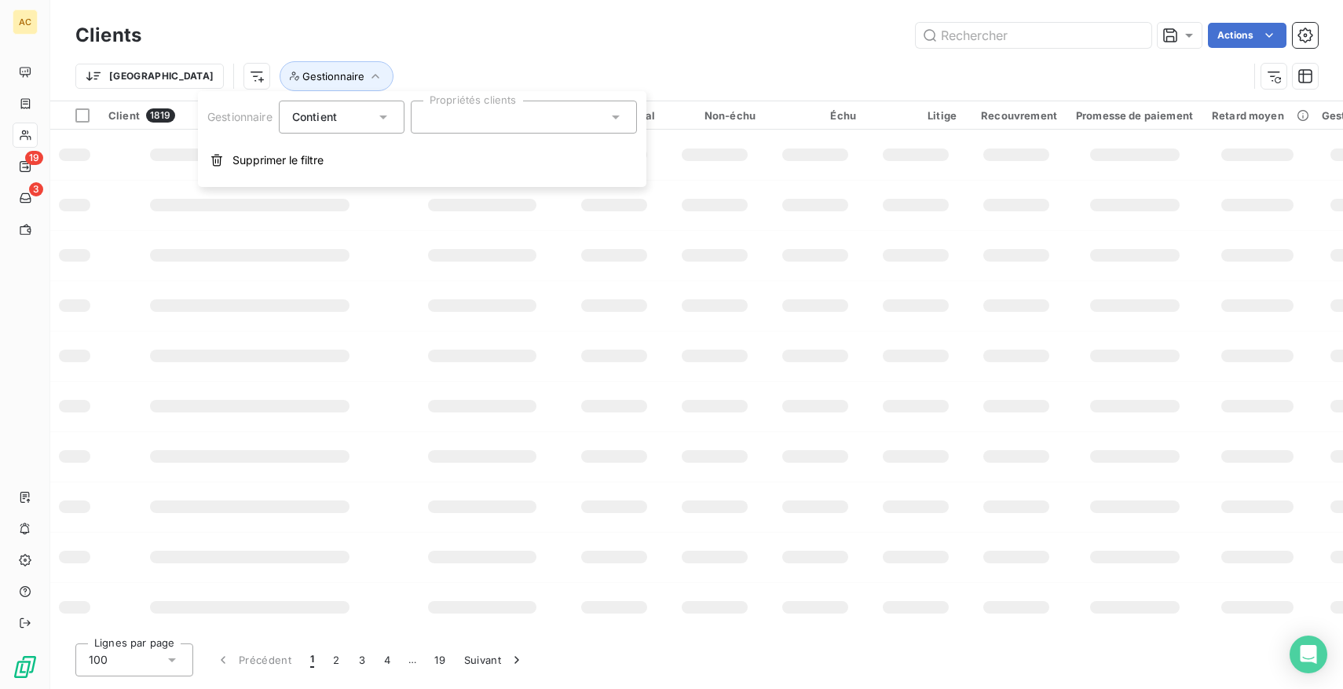
click at [433, 61] on div "Trier Gestionnaire" at bounding box center [661, 76] width 1173 height 30
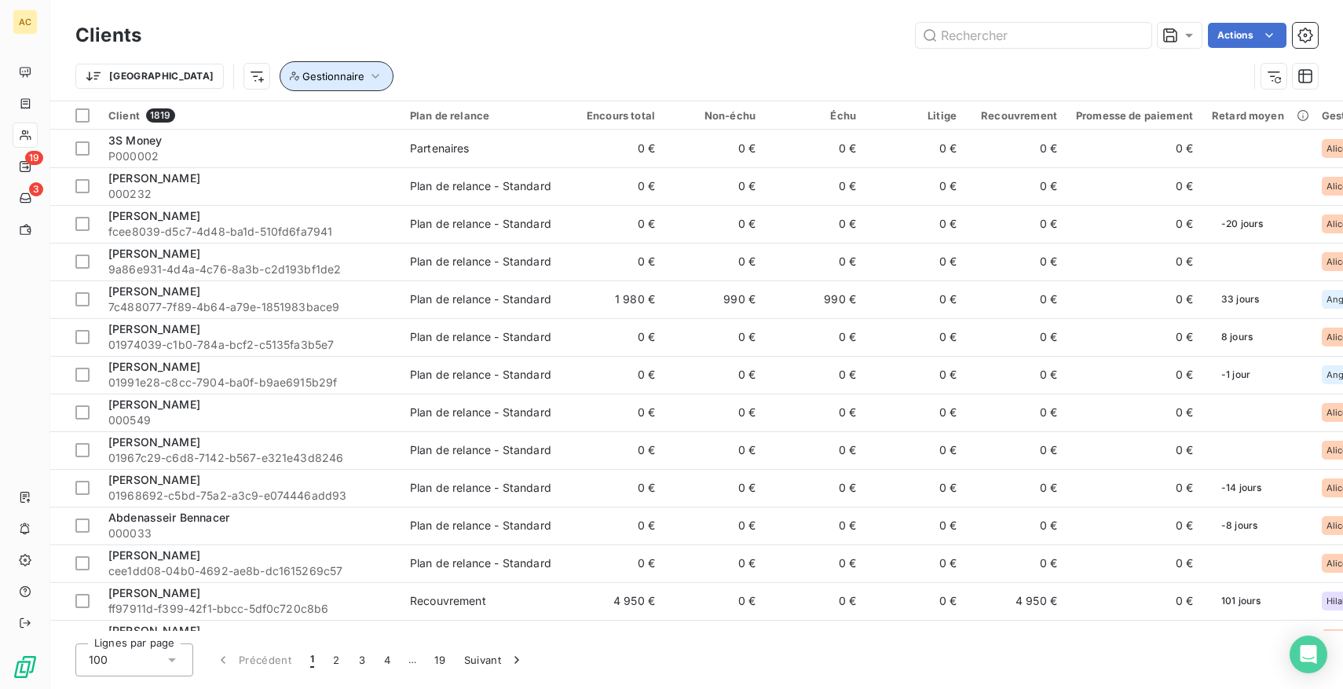
click at [368, 75] on icon "button" at bounding box center [376, 76] width 16 height 16
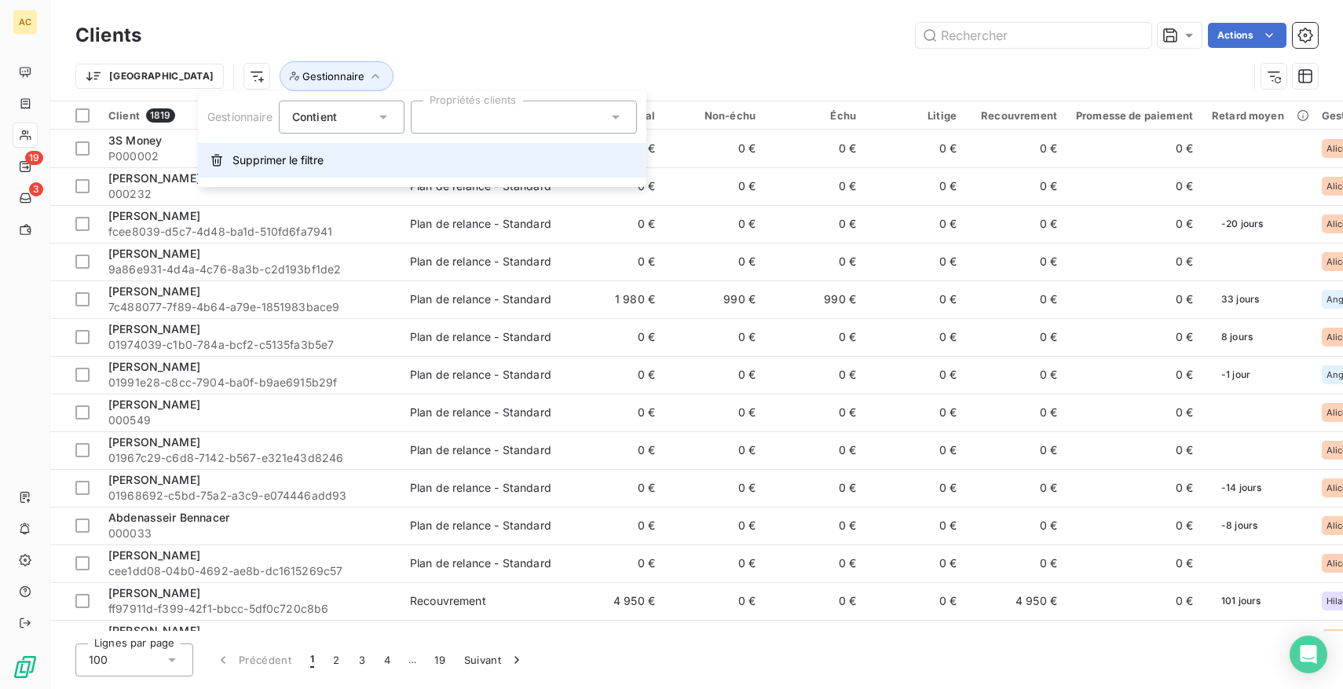
click at [278, 168] on button "Supprimer le filtre" at bounding box center [422, 160] width 449 height 35
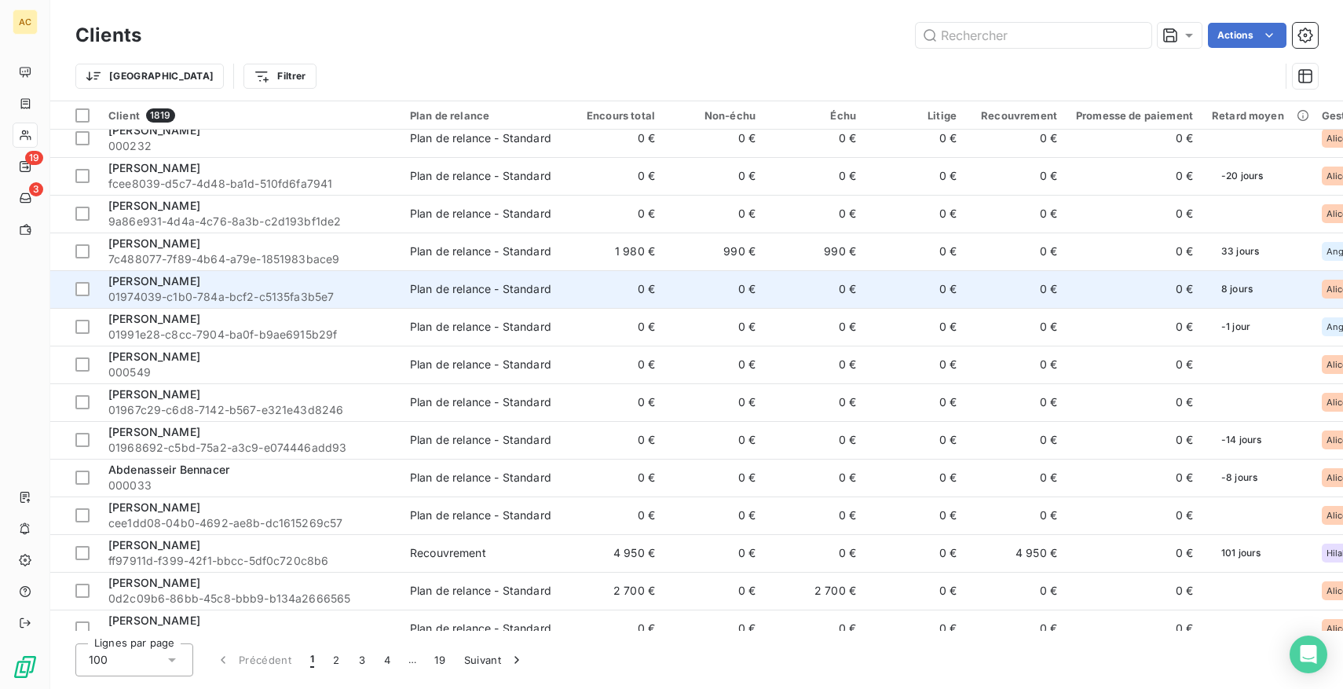
scroll to position [0, 0]
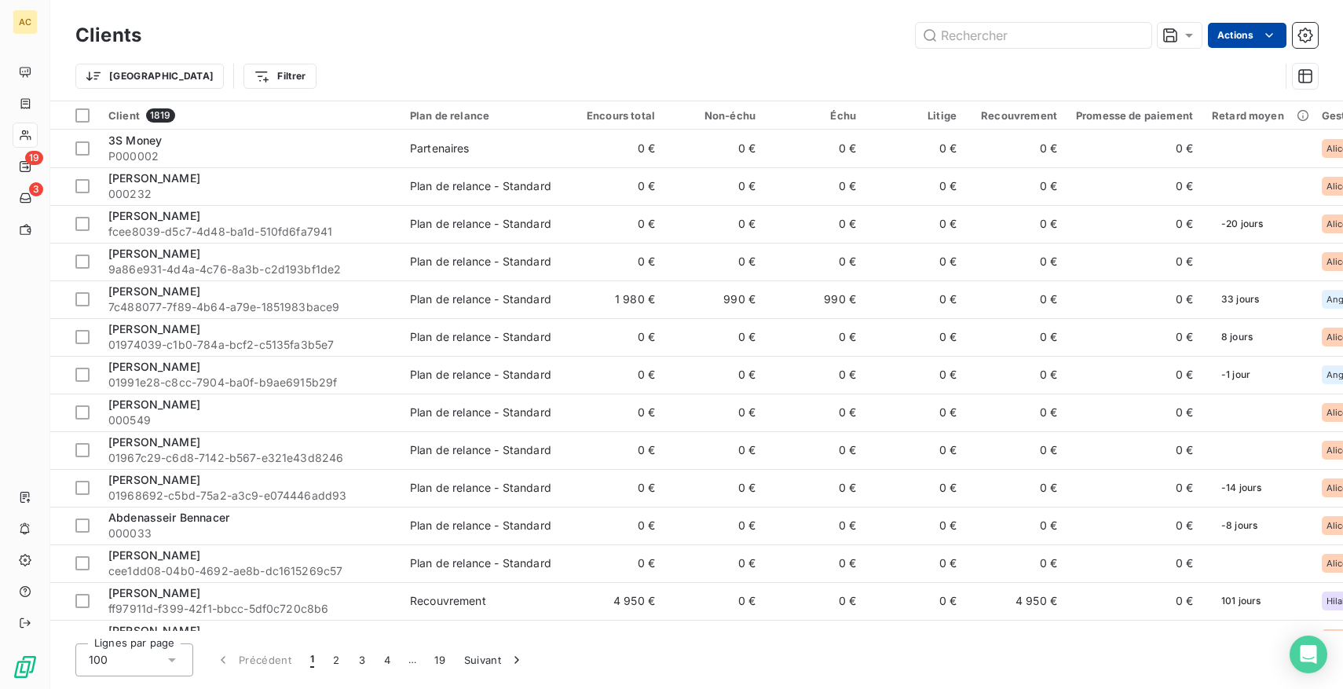
click at [1249, 36] on html "AC 19 3 Clients Actions Trier Filtrer Client 1819 Plan de relance Encours total…" at bounding box center [671, 344] width 1343 height 689
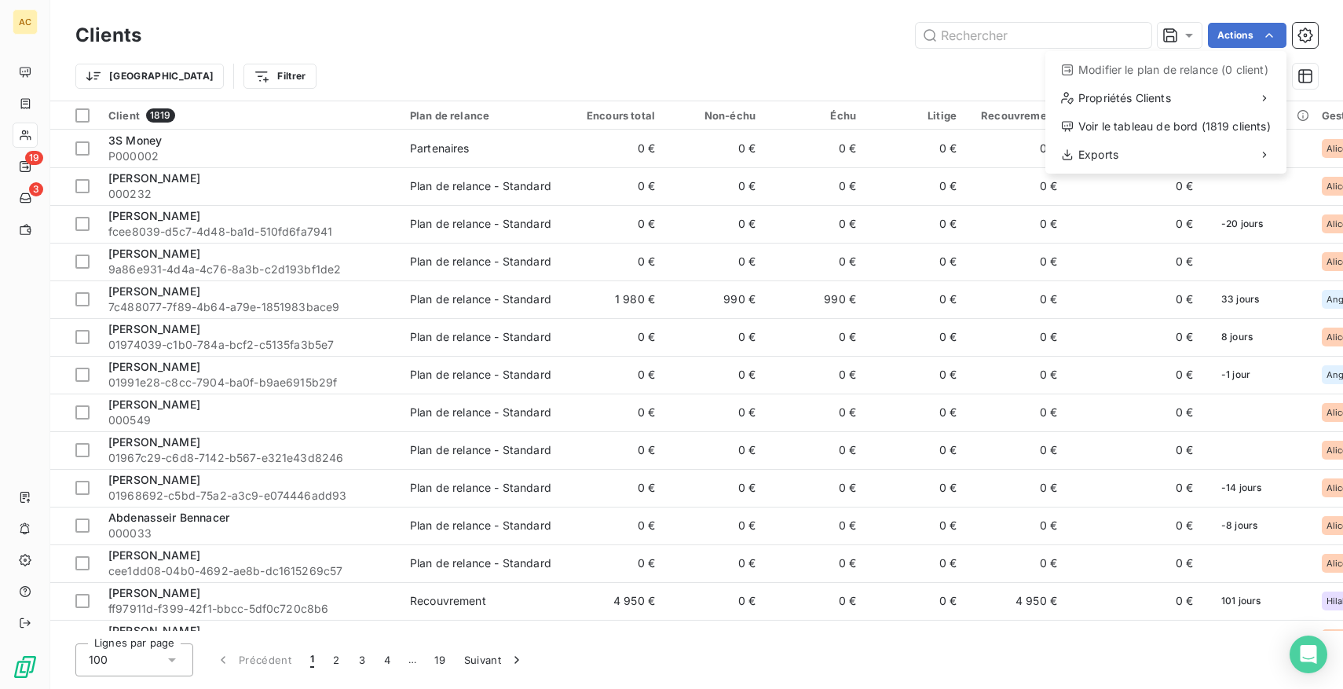
click at [818, 51] on html "AC 19 3 Clients Actions Modifier le plan de relance (0 client) Propriétés Clien…" at bounding box center [671, 344] width 1343 height 689
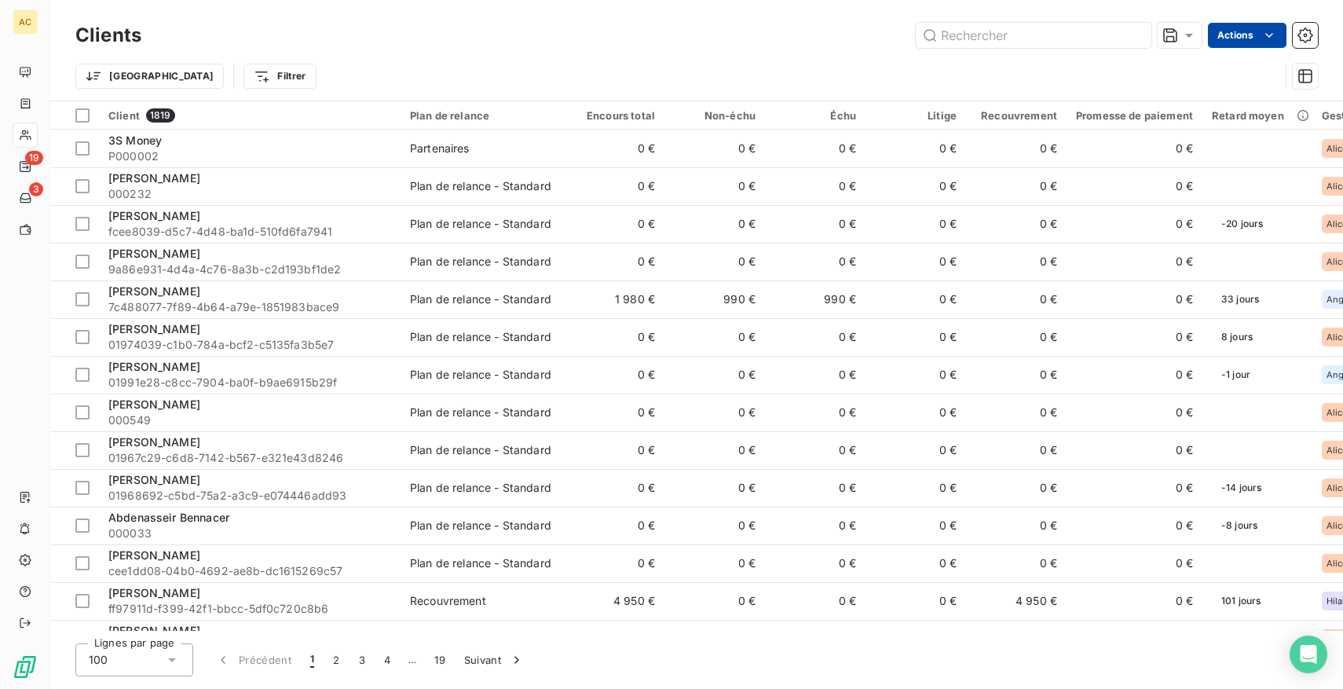
click at [1248, 34] on html "AC 19 3 Clients Actions Trier Filtrer Client 1819 Plan de relance Encours total…" at bounding box center [671, 344] width 1343 height 689
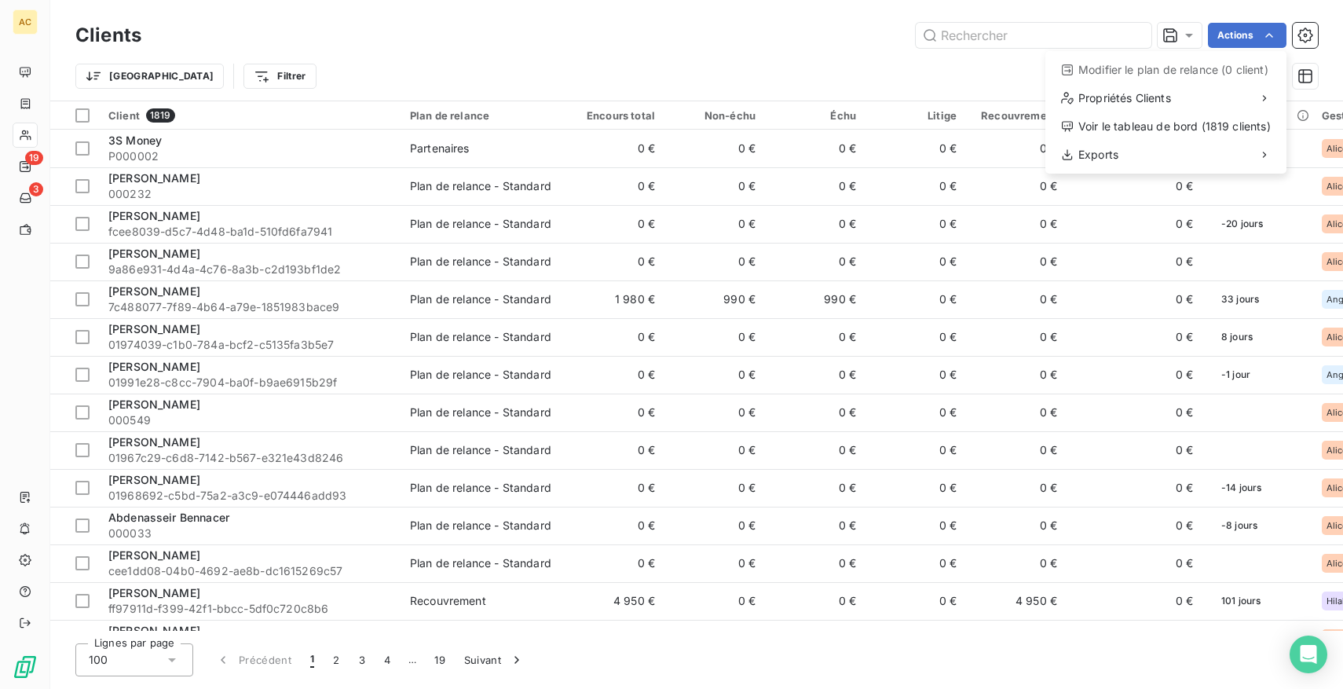
click at [767, 41] on html "AC 19 3 Clients Actions Modifier le plan de relance (0 client) Propriétés Clien…" at bounding box center [671, 344] width 1343 height 689
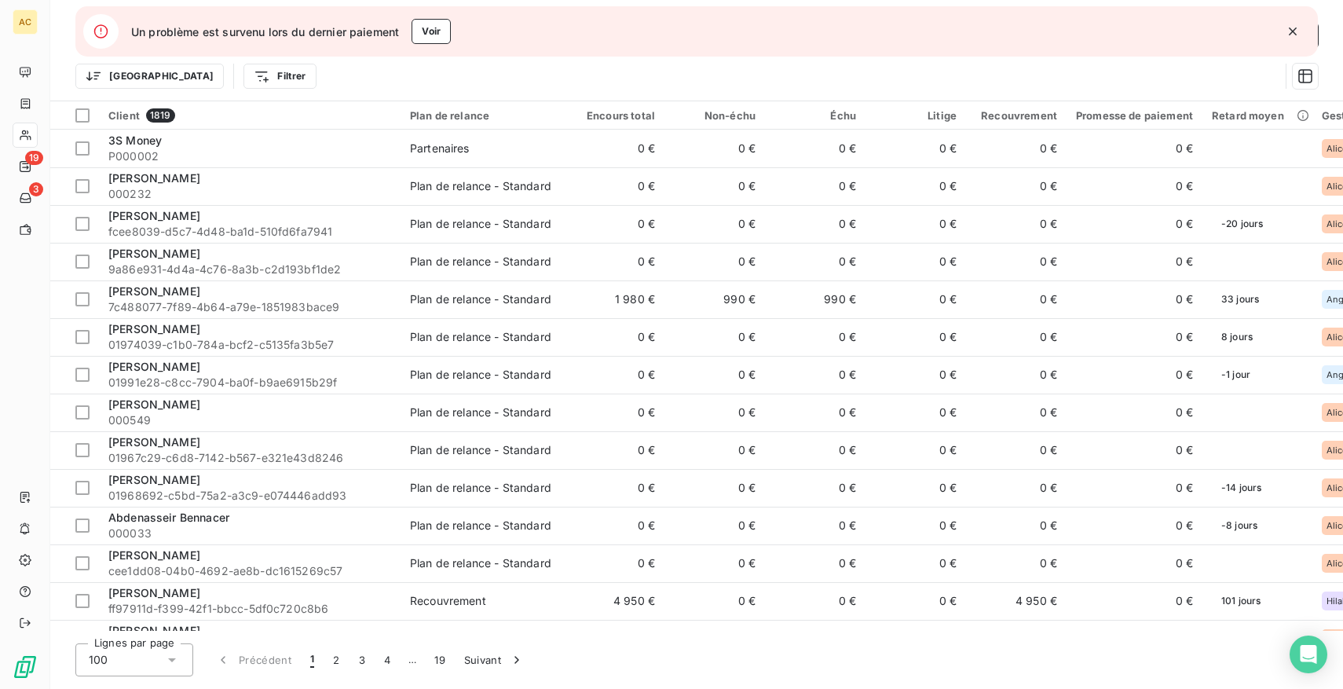
click at [1284, 34] on button "button" at bounding box center [1293, 31] width 35 height 35
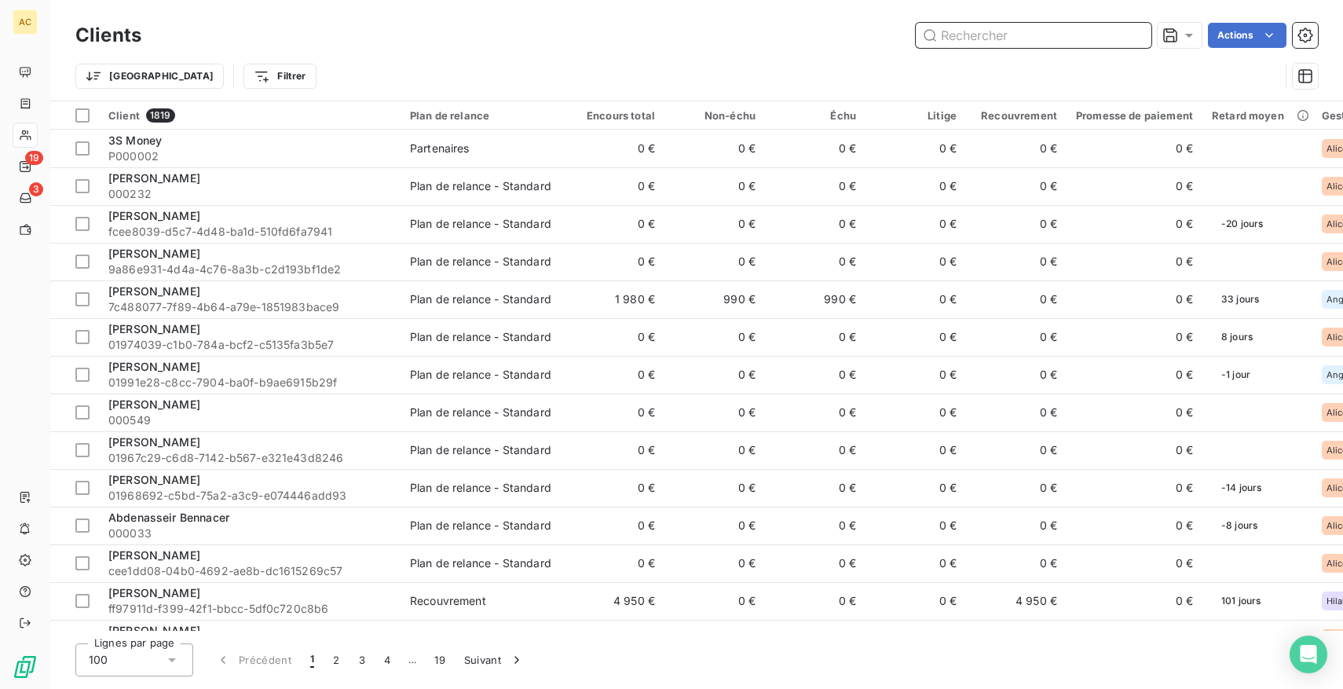
click at [967, 38] on input "text" at bounding box center [1034, 35] width 236 height 25
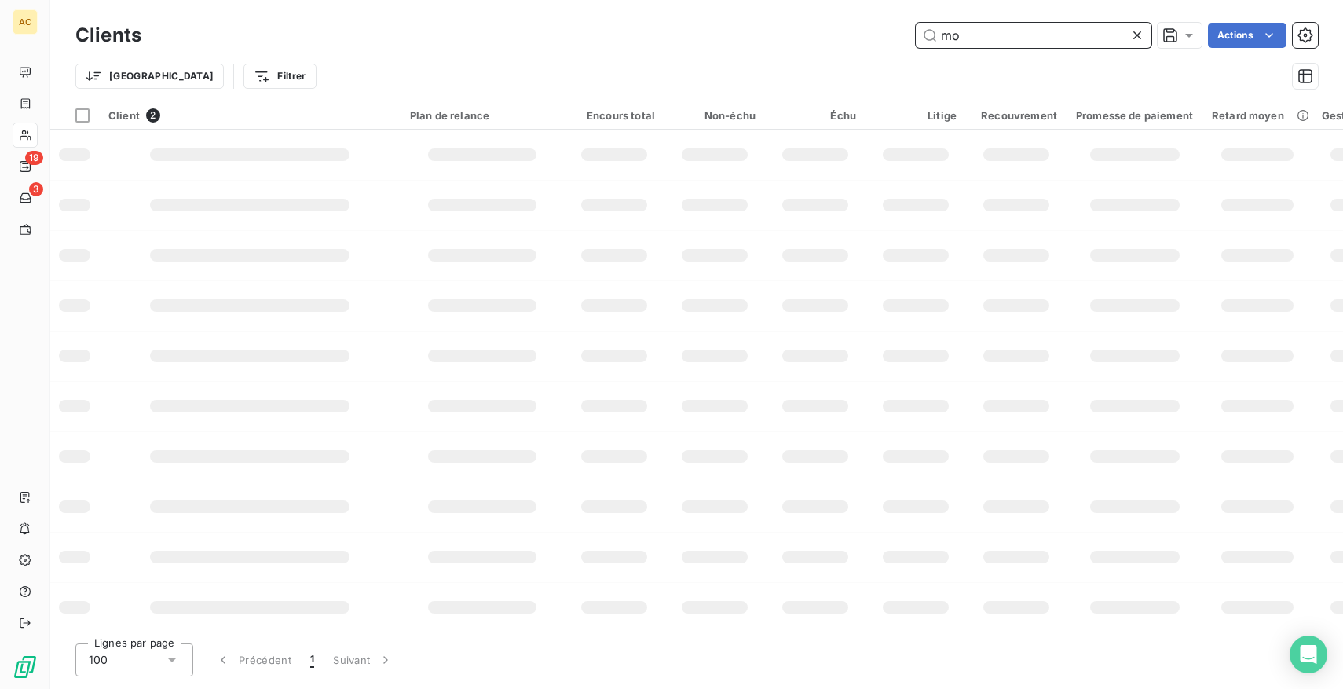
type input "m"
type input "b"
type input "a"
type input "d"
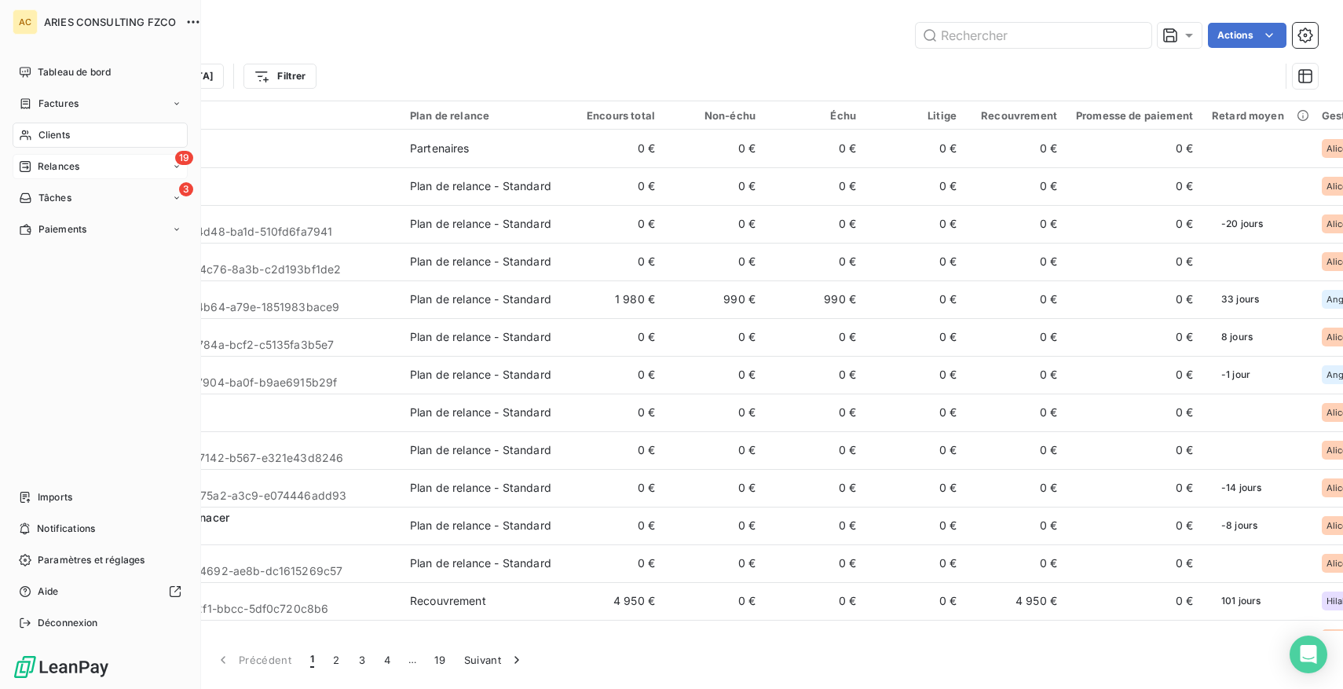
click at [49, 162] on span "Relances" at bounding box center [59, 166] width 42 height 14
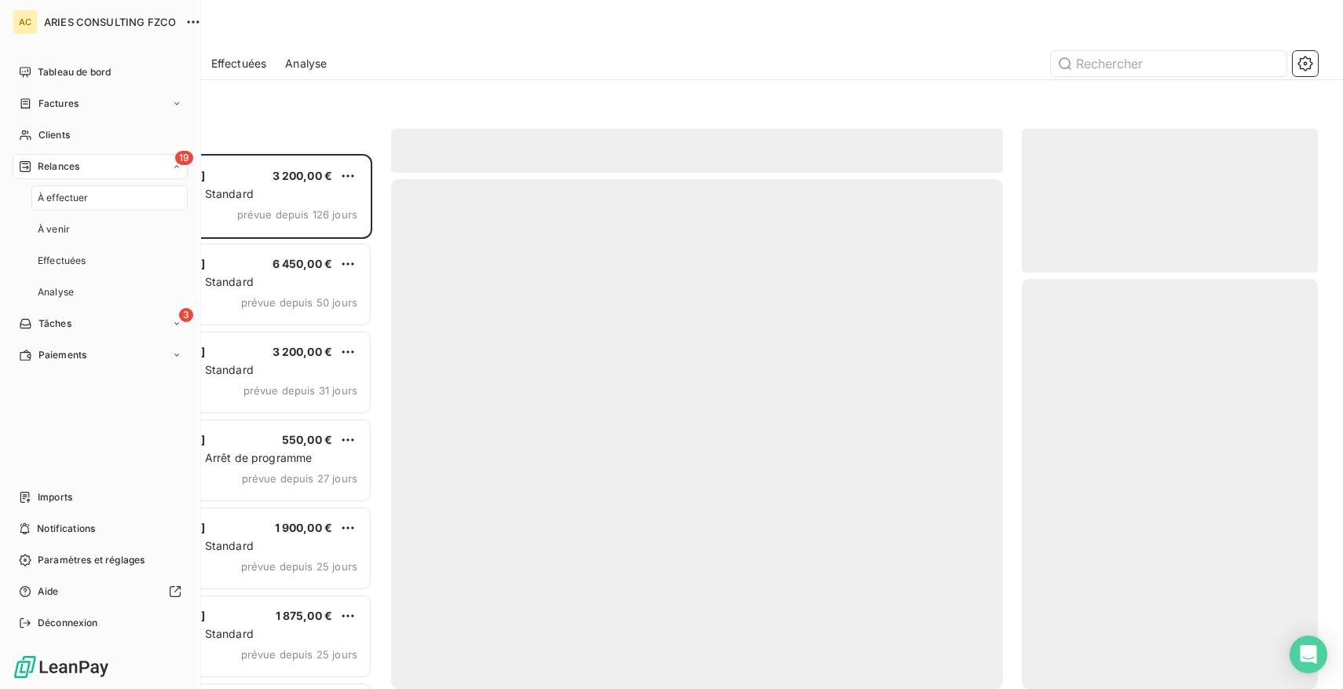
scroll to position [535, 296]
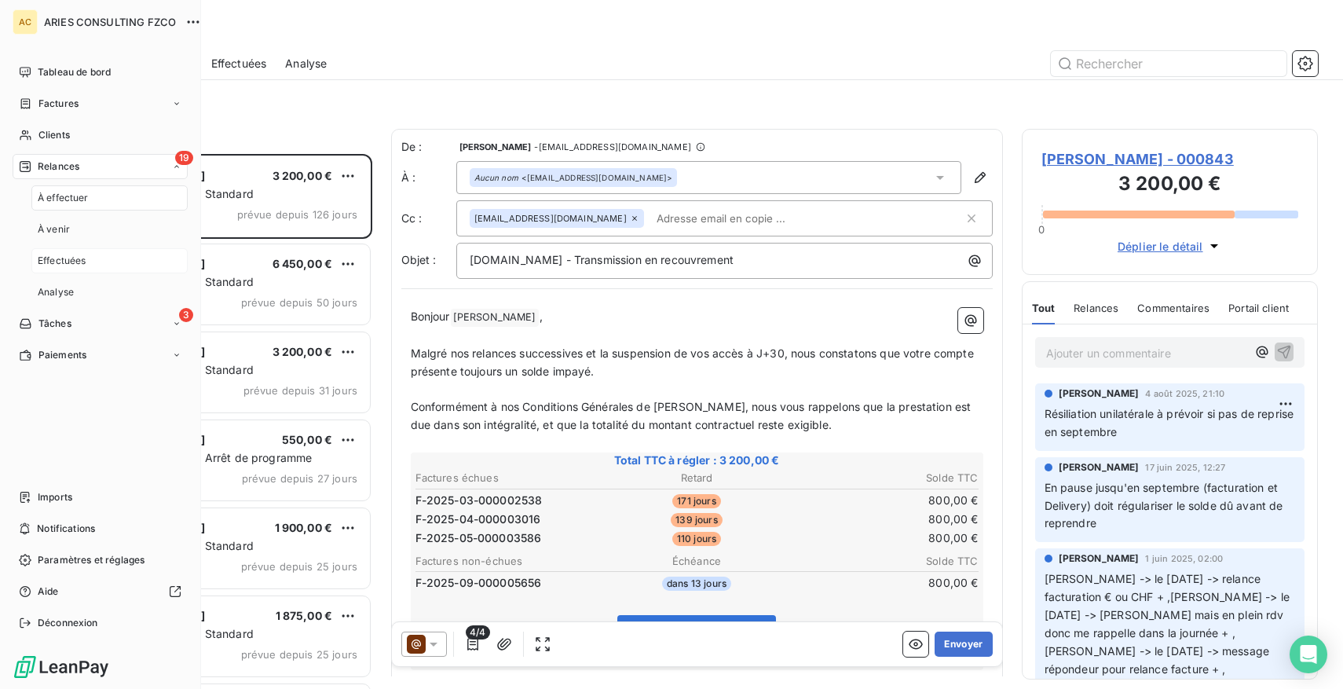
click at [78, 261] on span "Effectuées" at bounding box center [62, 261] width 49 height 14
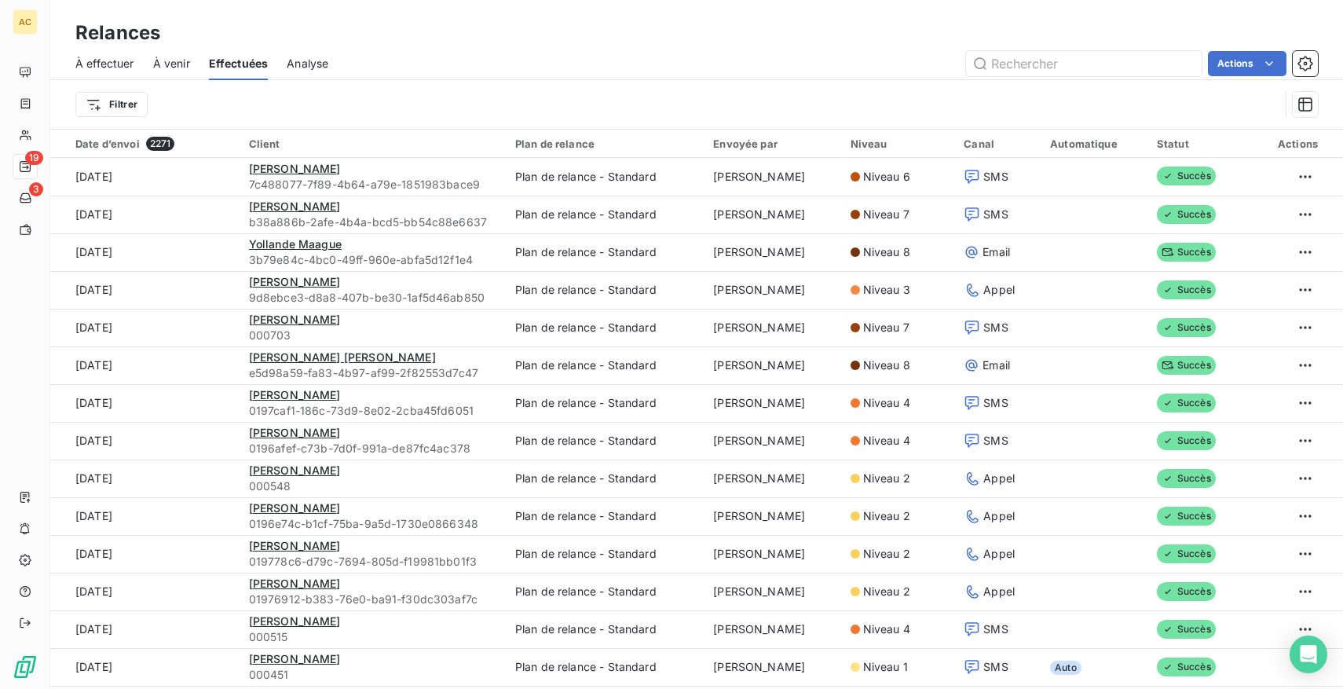
click at [698, 101] on div "Filtrer" at bounding box center [677, 105] width 1204 height 30
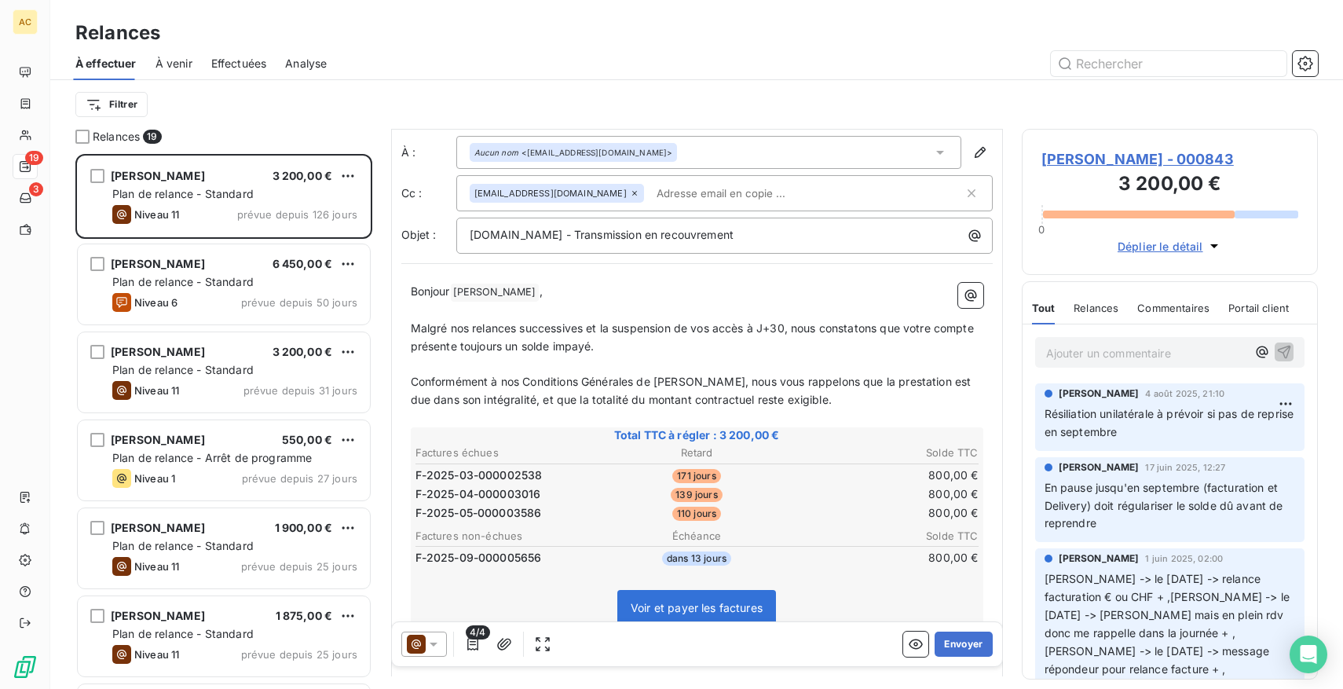
scroll to position [30, 0]
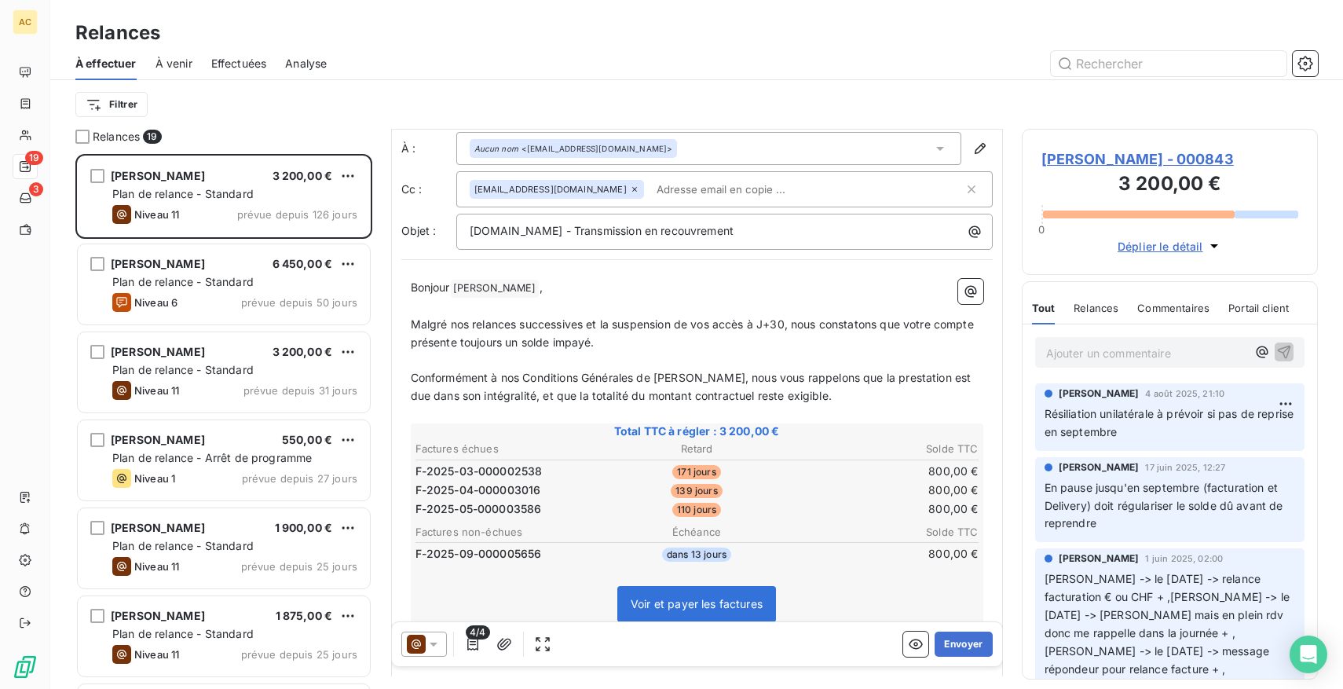
click at [235, 64] on span "Effectuées" at bounding box center [239, 64] width 56 height 16
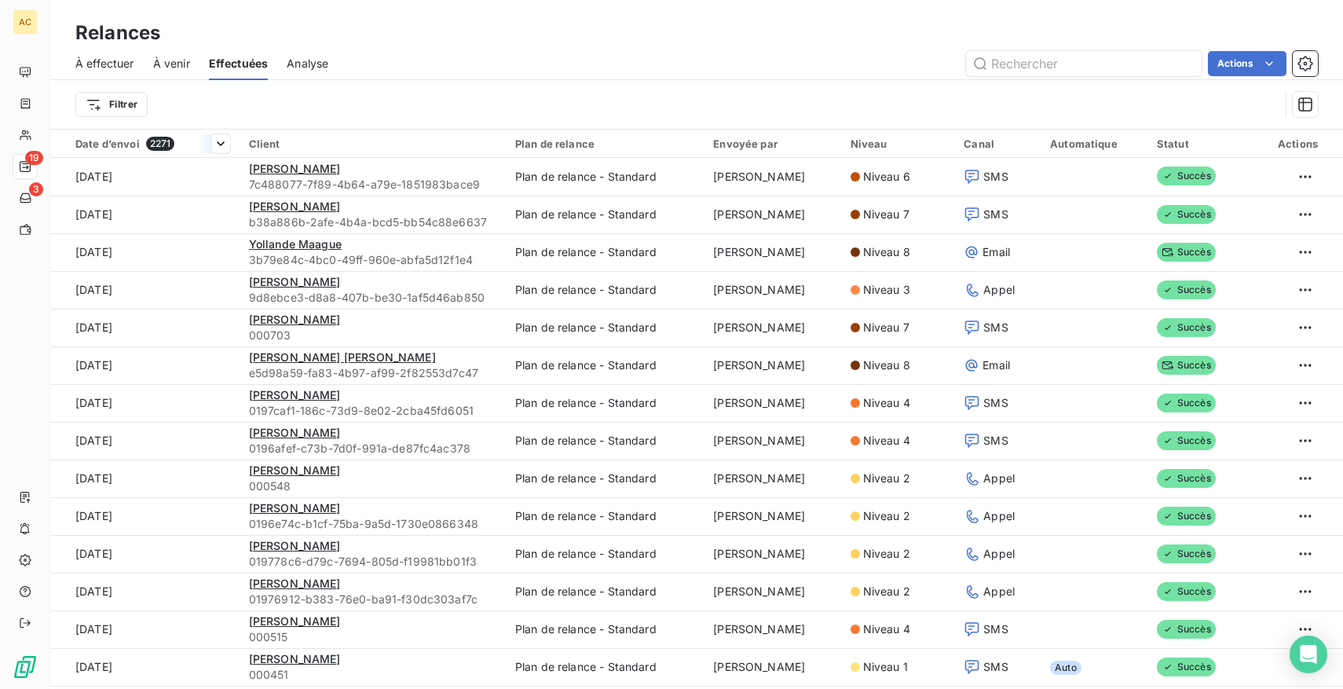
click at [163, 142] on span "2271" at bounding box center [160, 144] width 29 height 14
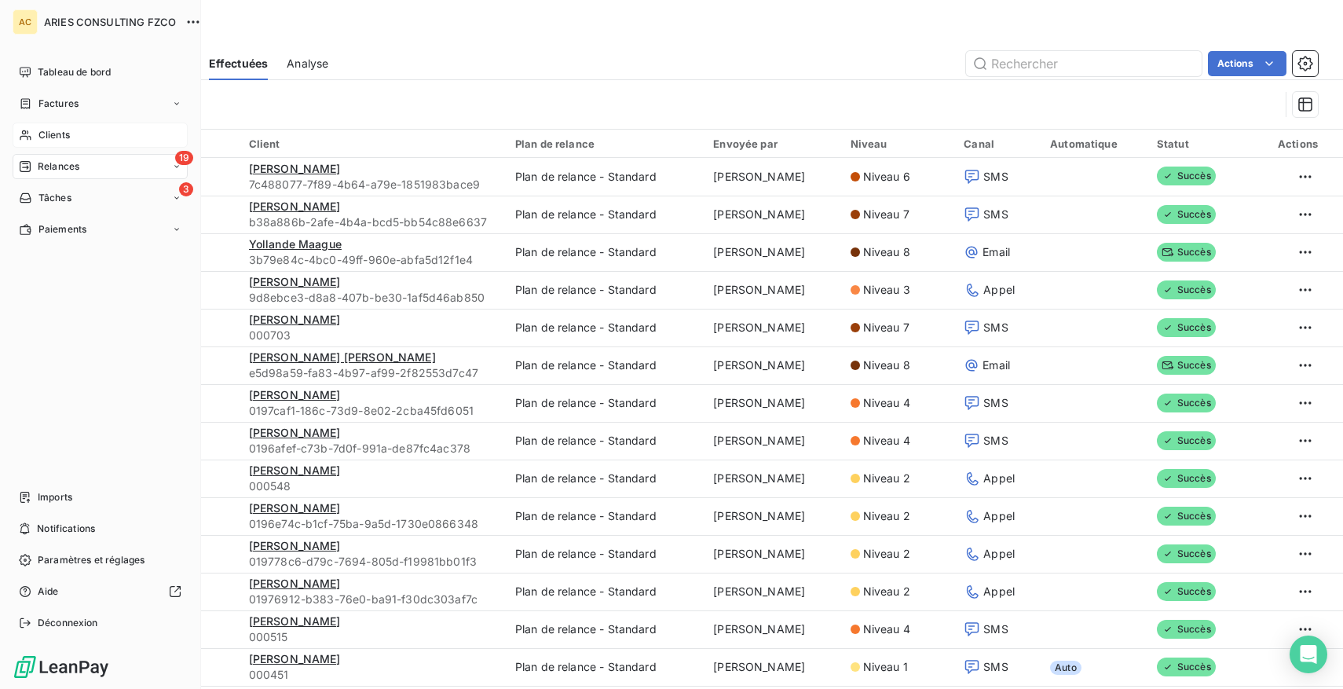
click at [29, 130] on icon at bounding box center [25, 135] width 13 height 13
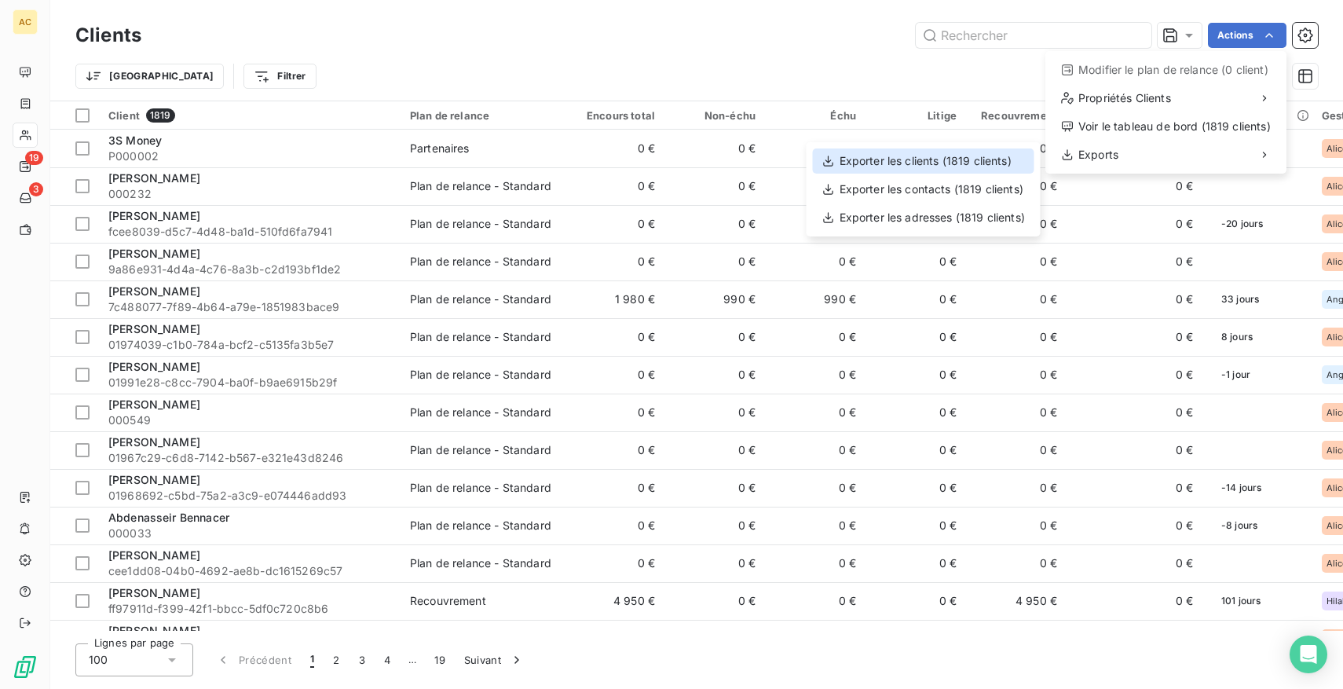
click at [946, 165] on div "Exporter les clients (1819 clients)" at bounding box center [924, 160] width 222 height 25
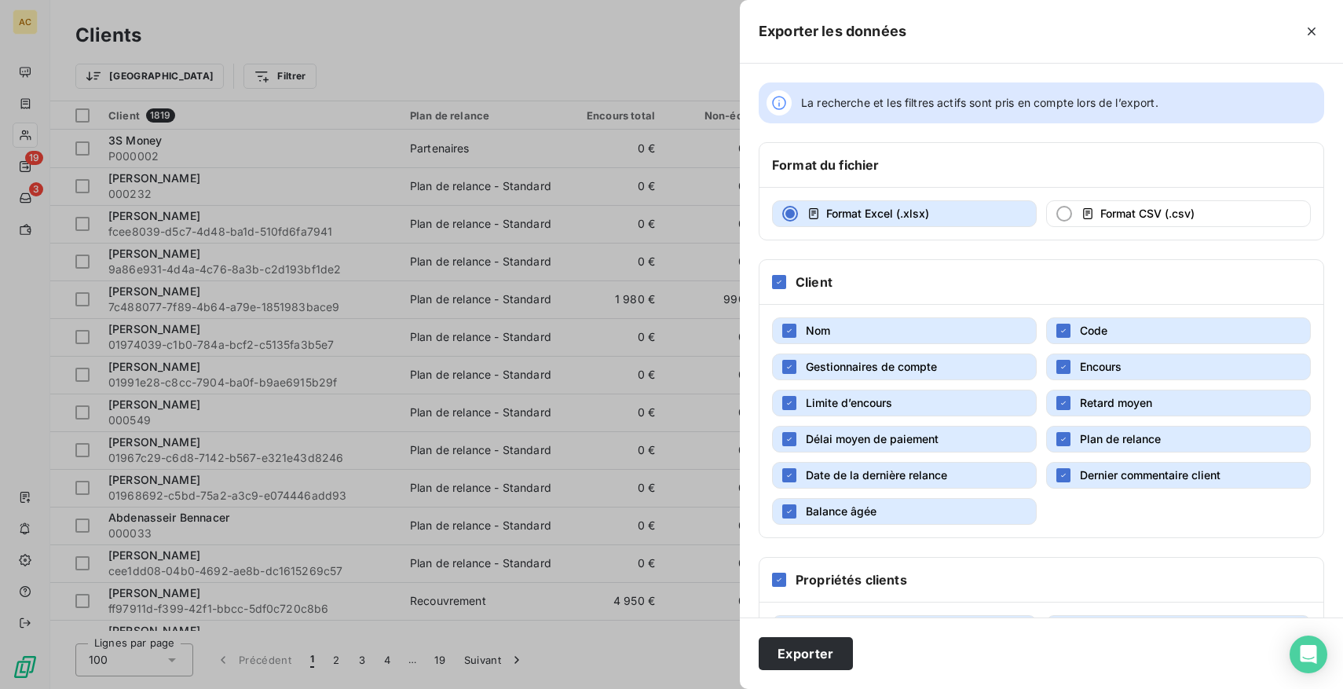
click at [948, 370] on button "Gestionnaires de compte" at bounding box center [904, 367] width 265 height 27
click at [943, 399] on button "Limite d’encours" at bounding box center [904, 403] width 265 height 27
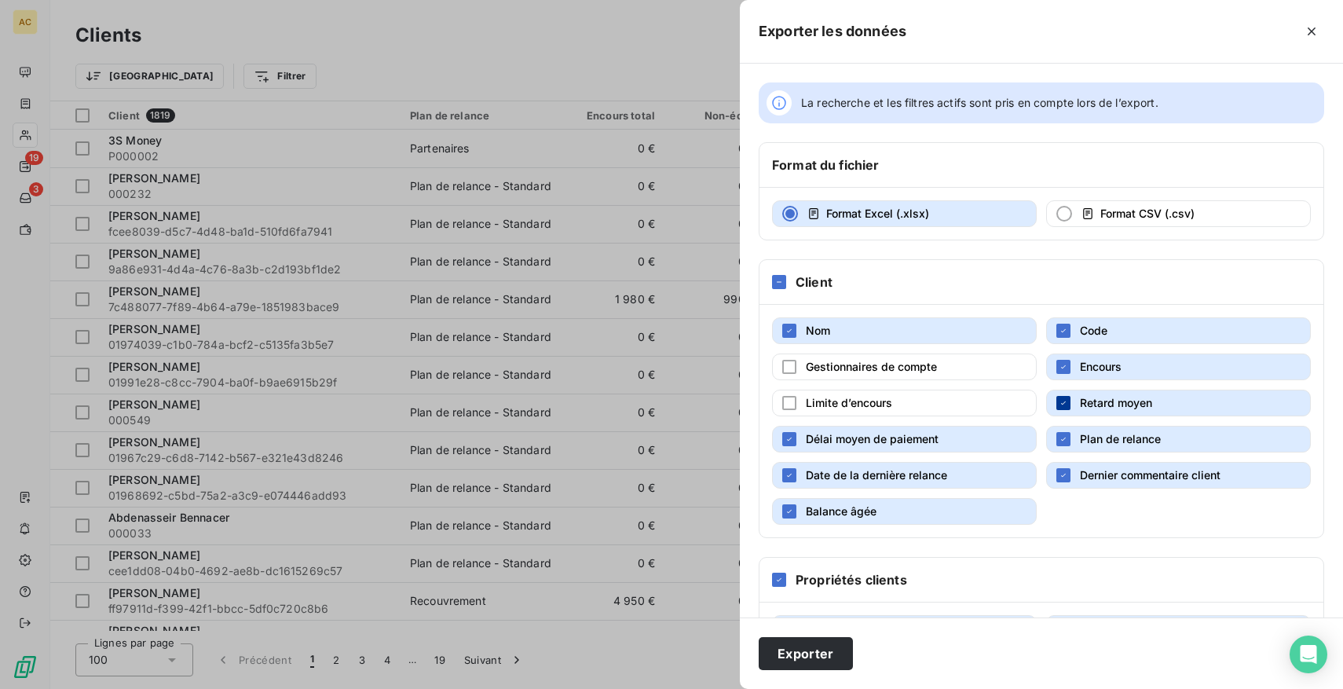
click at [1067, 400] on icon "button" at bounding box center [1063, 402] width 9 height 9
click at [932, 434] on span "Délai moyen de paiement" at bounding box center [872, 438] width 133 height 13
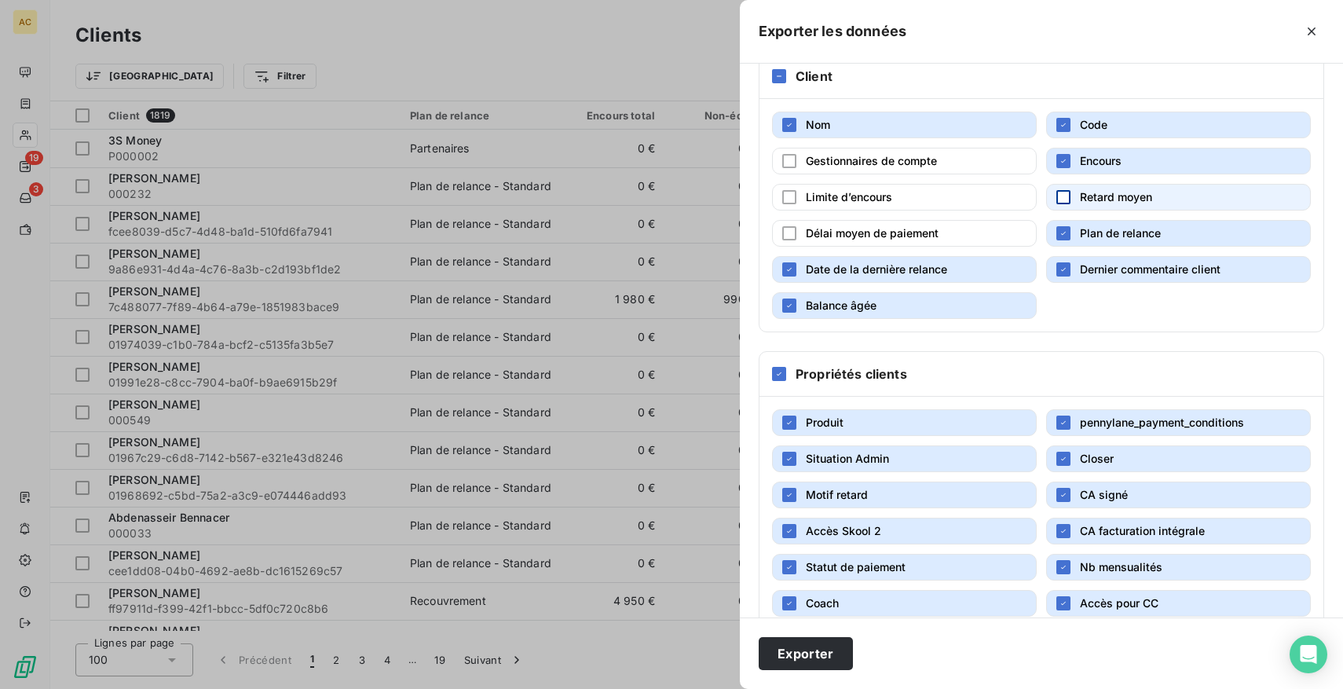
scroll to position [273, 0]
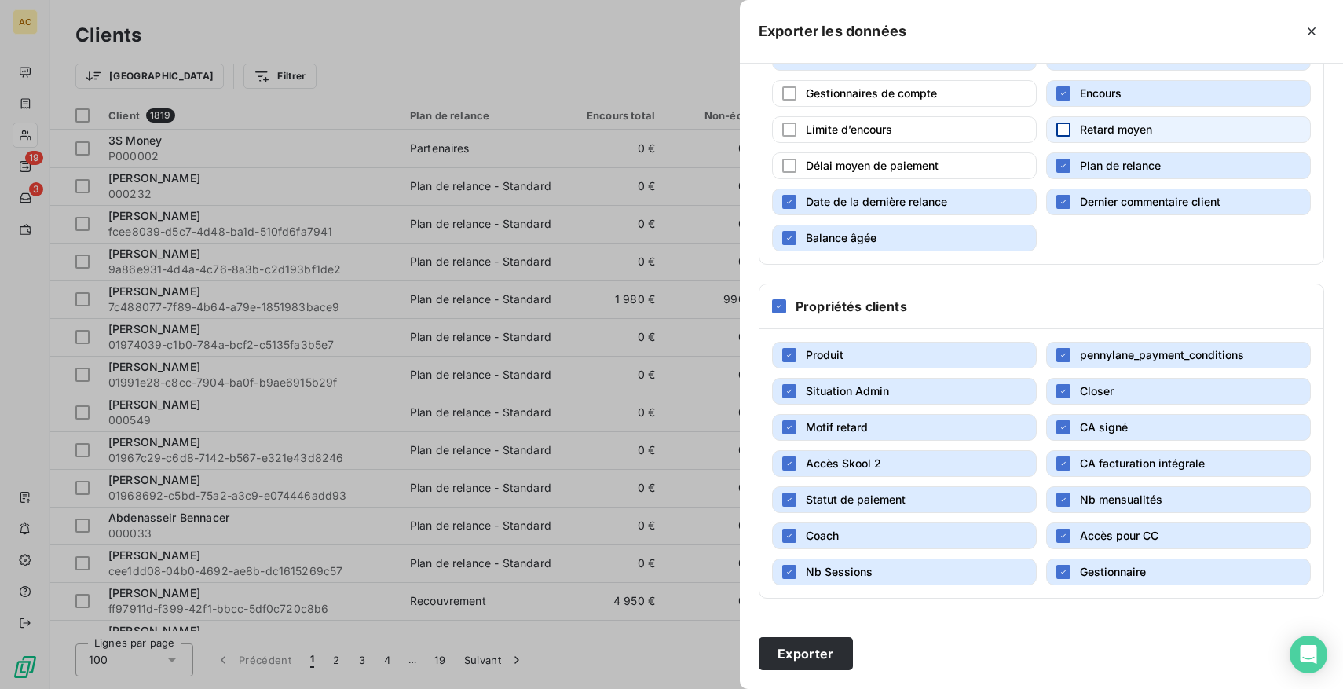
click at [775, 298] on div "Propriétés clients" at bounding box center [1042, 306] width 564 height 45
click at [775, 300] on div at bounding box center [779, 306] width 14 height 14
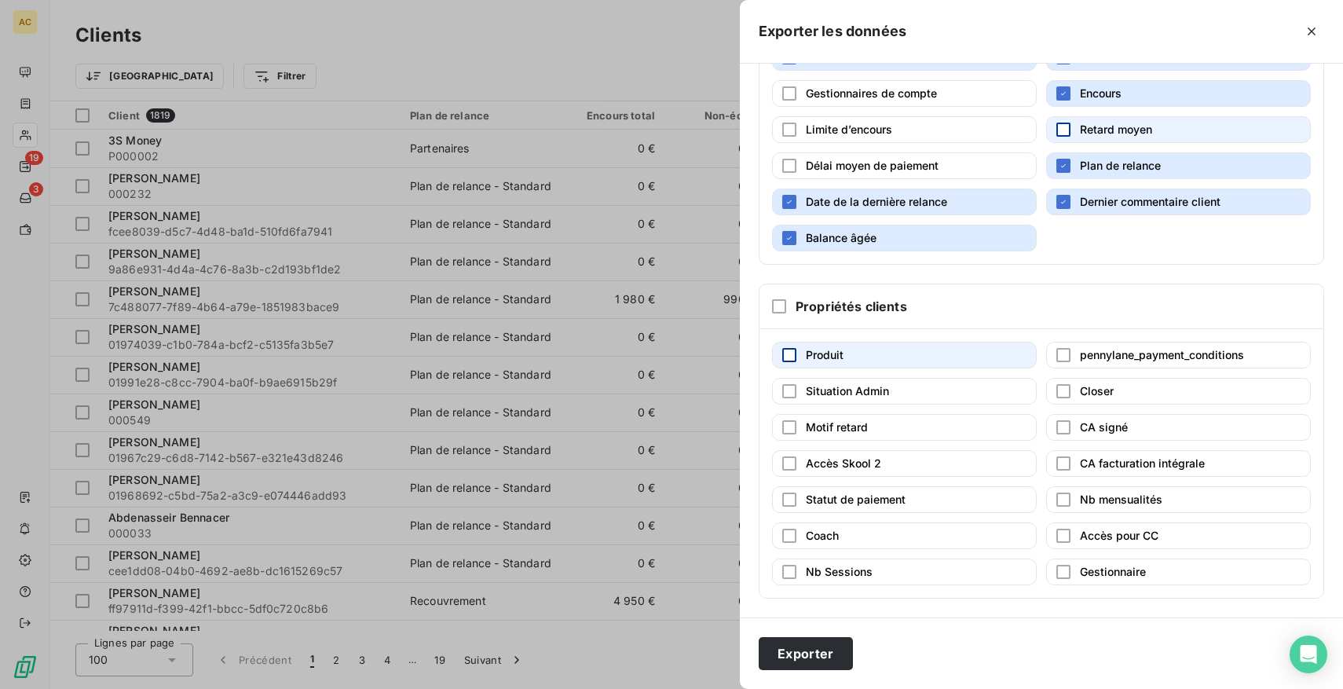
click at [796, 357] on div "button" at bounding box center [789, 355] width 14 height 14
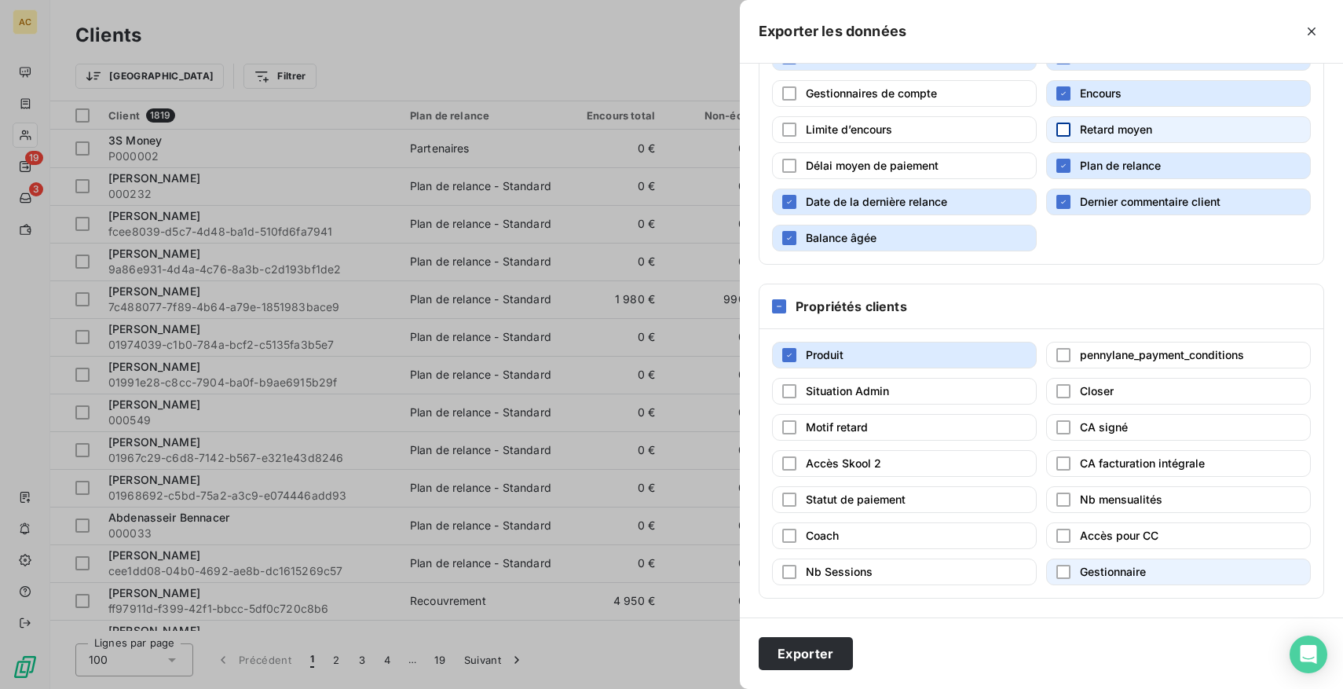
click at [1122, 568] on span "Gestionnaire" at bounding box center [1113, 571] width 66 height 13
click at [834, 430] on span "Motif retard" at bounding box center [837, 426] width 62 height 13
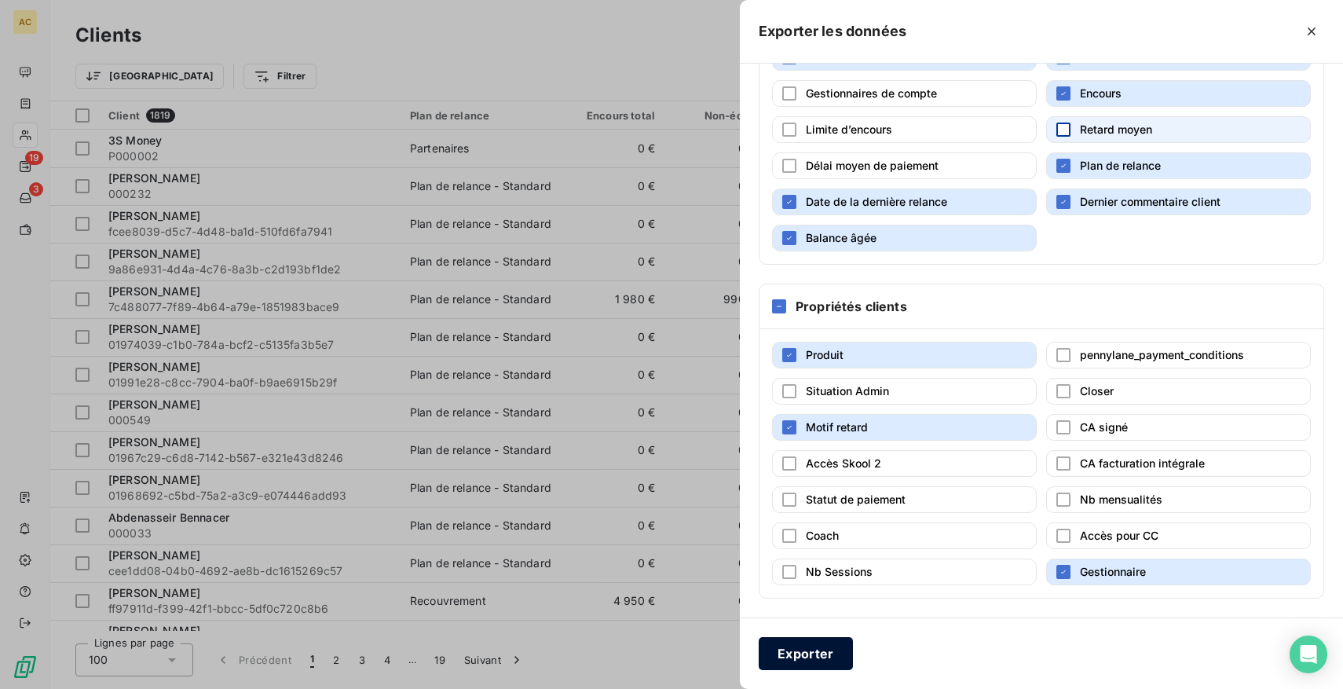
click at [817, 654] on button "Exporter" at bounding box center [806, 653] width 94 height 33
